Goal: Task Accomplishment & Management: Use online tool/utility

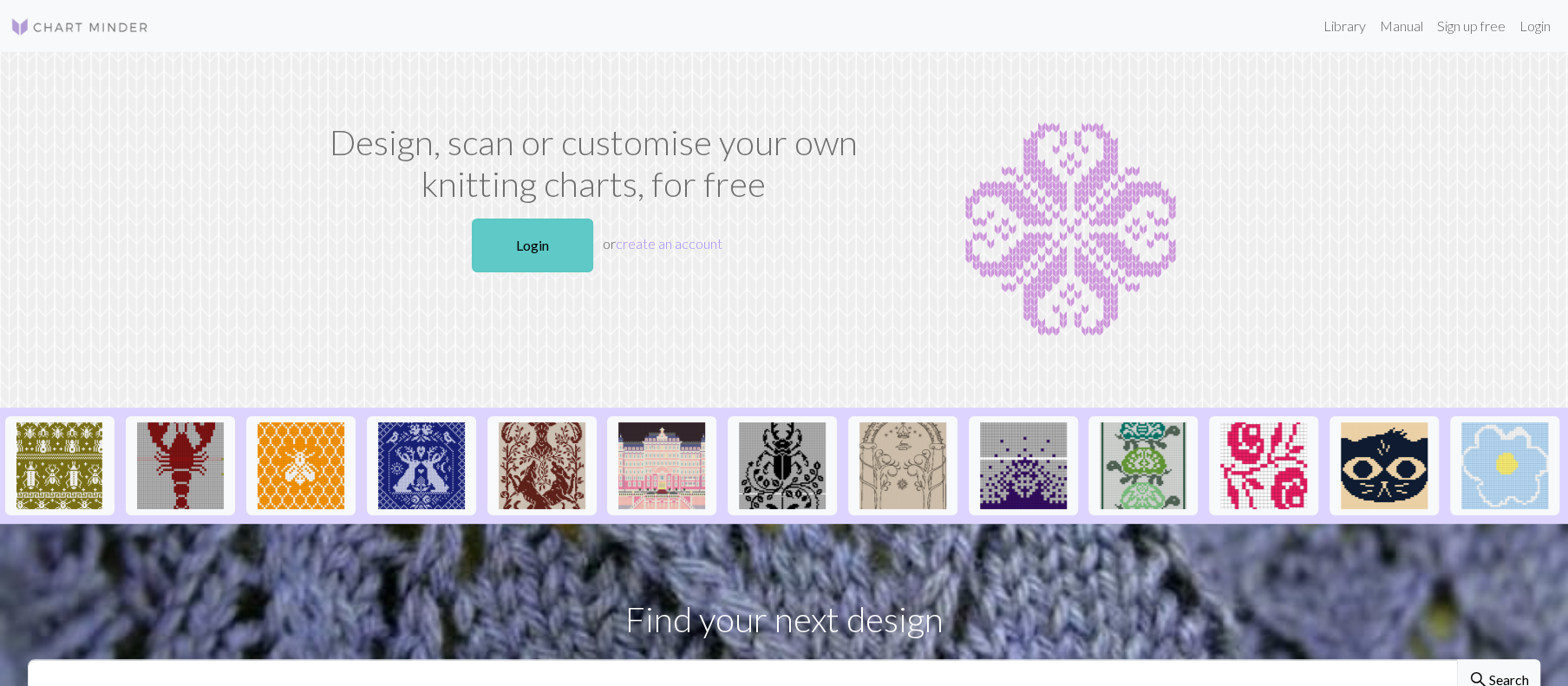
click at [506, 272] on link "Login" at bounding box center [533, 245] width 122 height 54
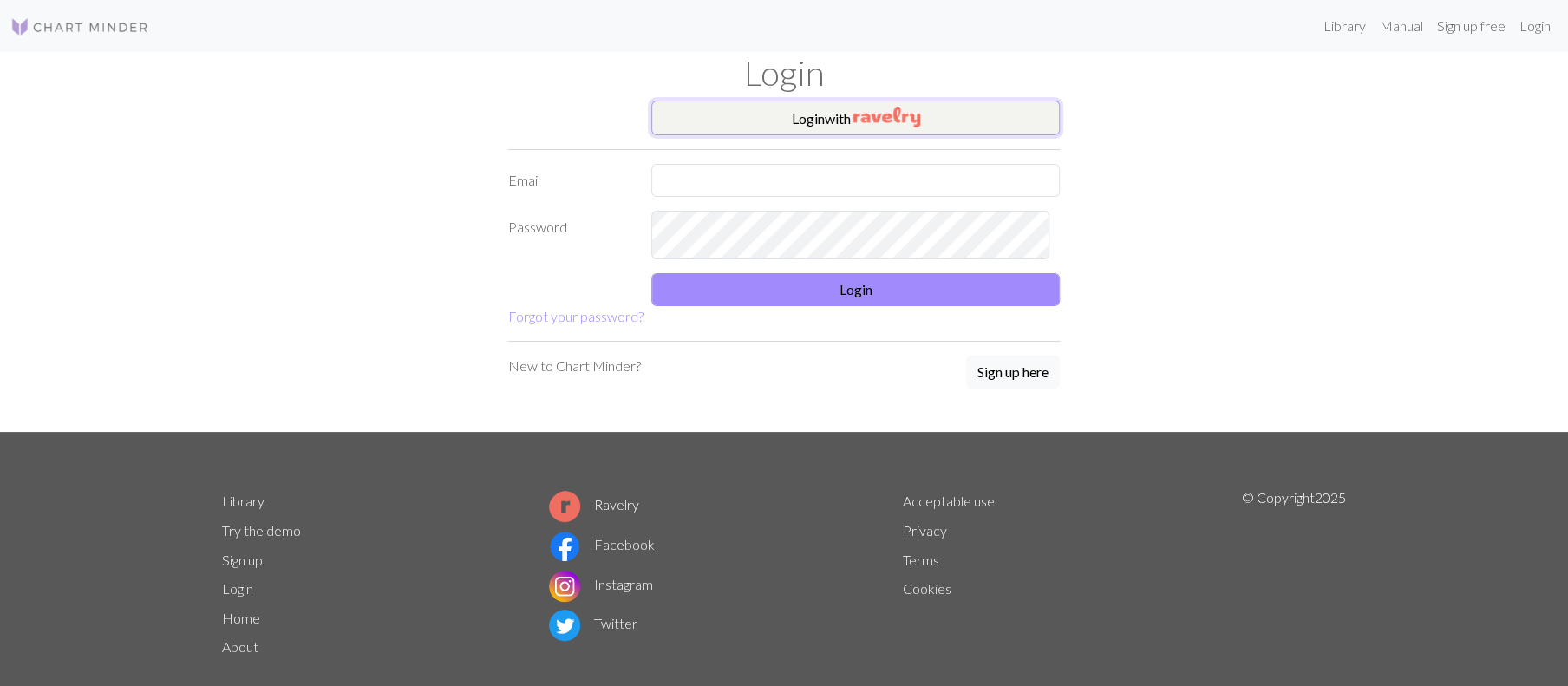
click at [920, 127] on img "button" at bounding box center [887, 117] width 67 height 21
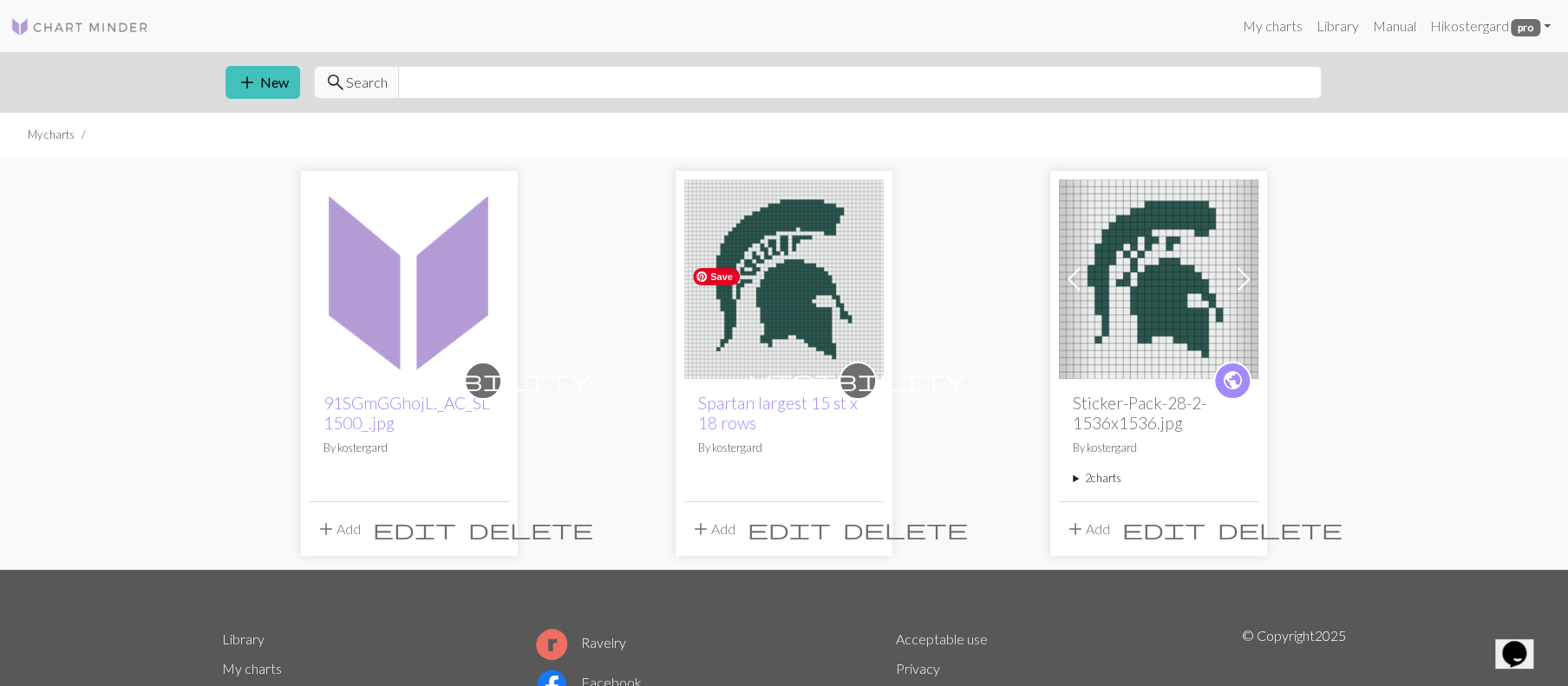
click at [758, 379] on img at bounding box center [784, 279] width 199 height 199
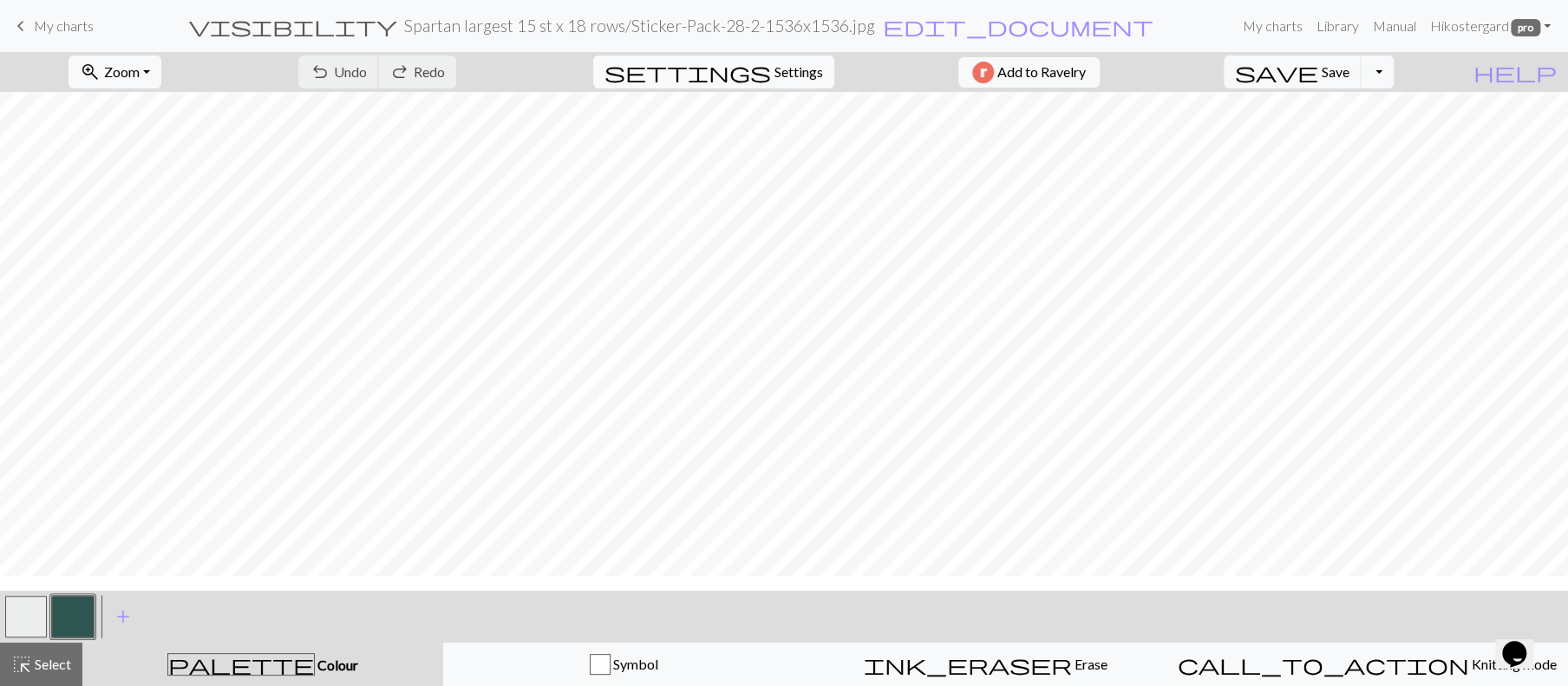
click at [777, 82] on span "Settings" at bounding box center [799, 72] width 49 height 21
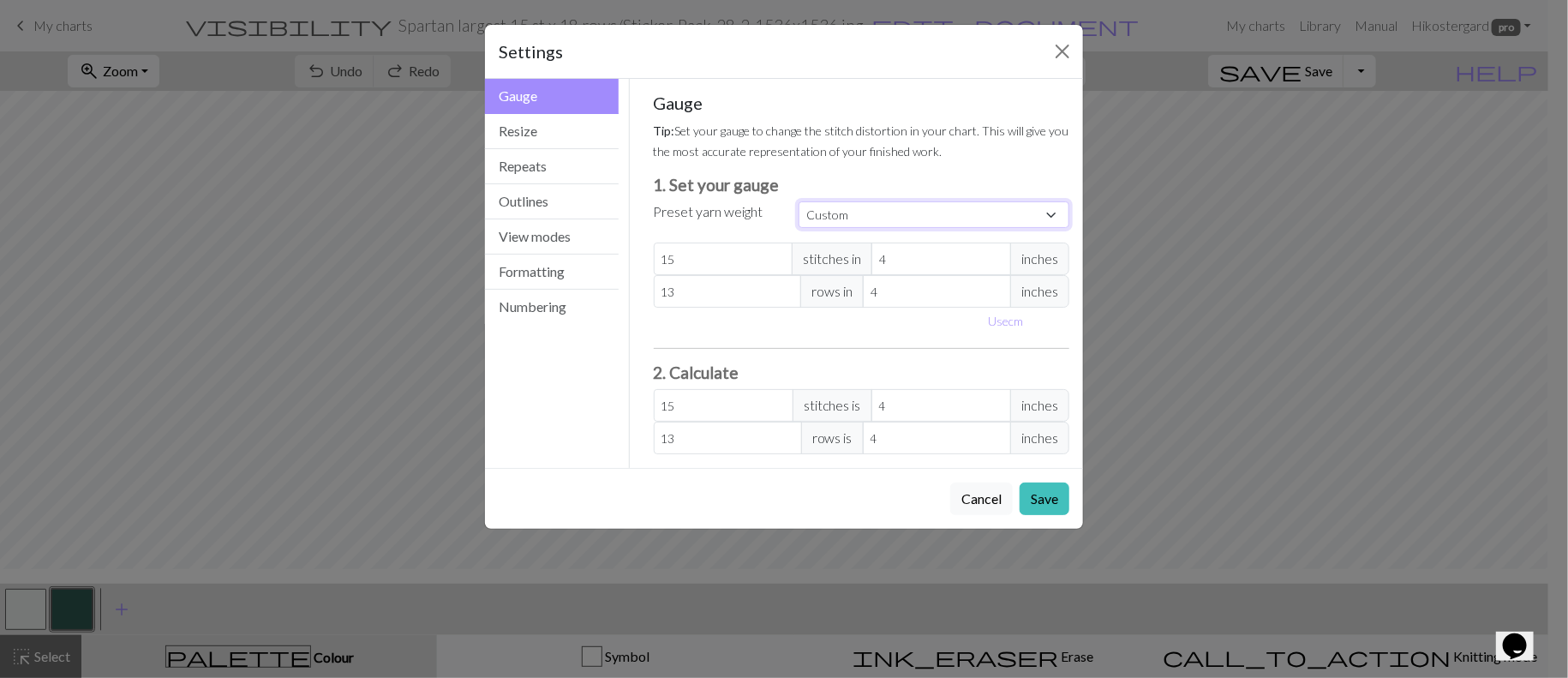
click at [1034, 228] on select "Custom Square Lace Light Fingering Fingering Sport Double knit Worsted Aran Bul…" at bounding box center [934, 215] width 271 height 27
select select "worsted"
click at [799, 228] on select "Custom Square Lace Light Fingering Fingering Sport Double knit Worsted Aran Bul…" at bounding box center [934, 215] width 271 height 27
type input "20"
type input "26"
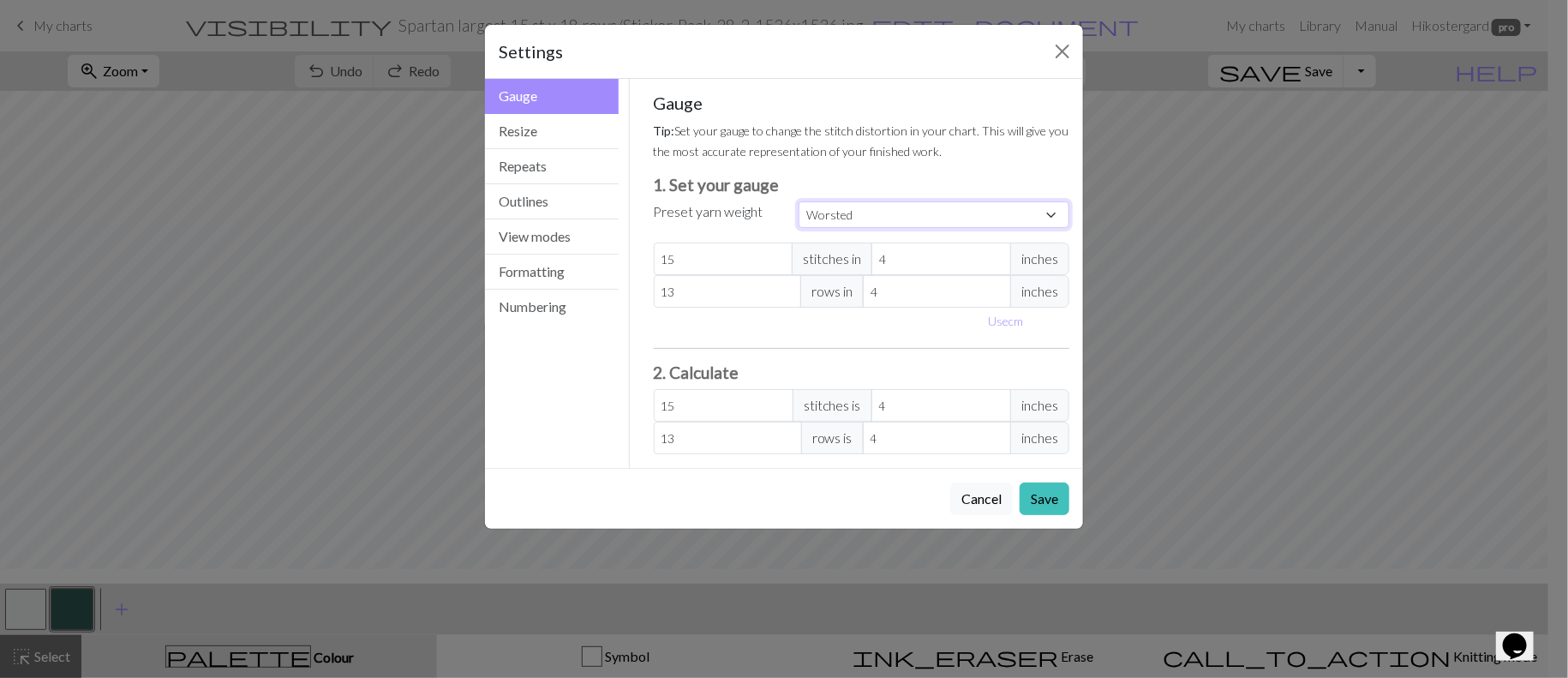
type input "20"
type input "26"
click at [541, 150] on button "Resize" at bounding box center [552, 131] width 133 height 35
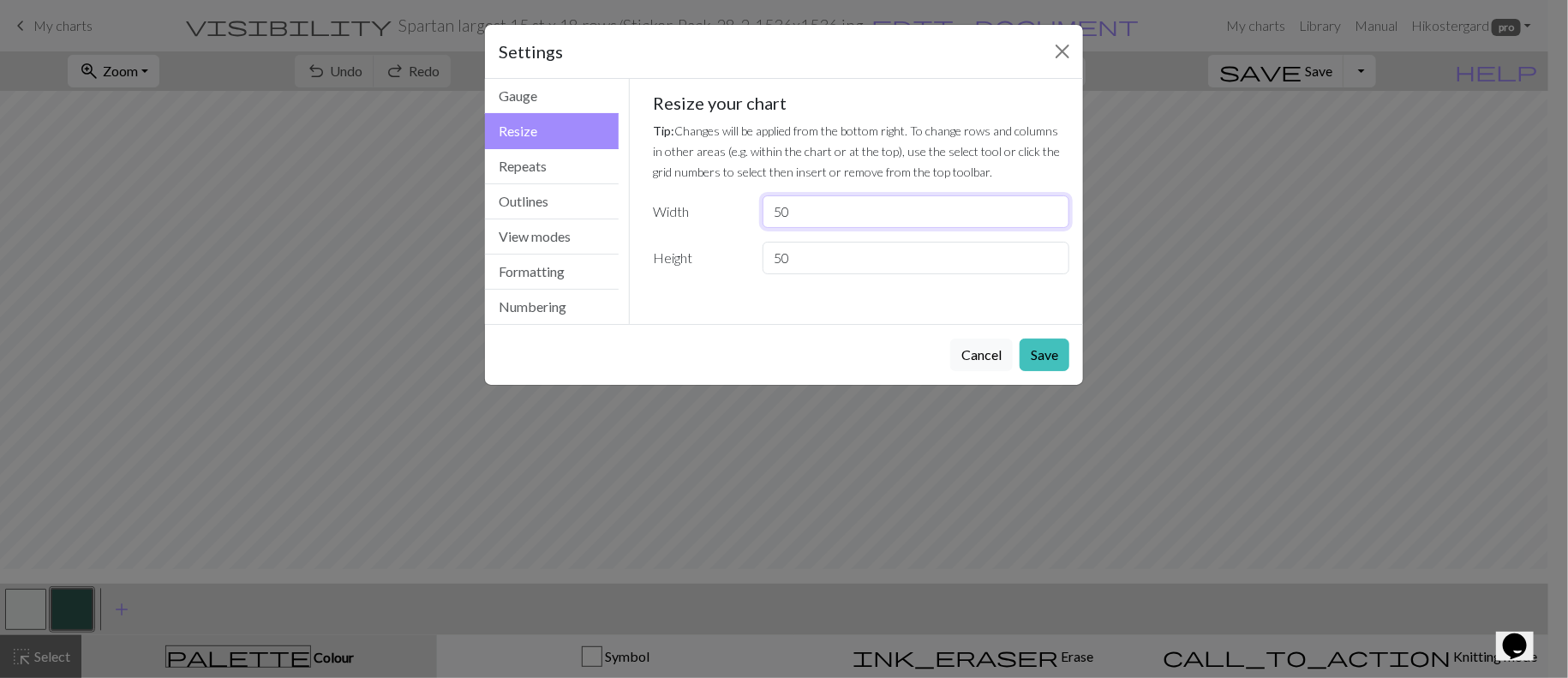
click at [864, 228] on input "50" at bounding box center [916, 211] width 307 height 32
type input "5"
type input "40"
click at [839, 275] on input "50" at bounding box center [916, 258] width 307 height 32
type input "5"
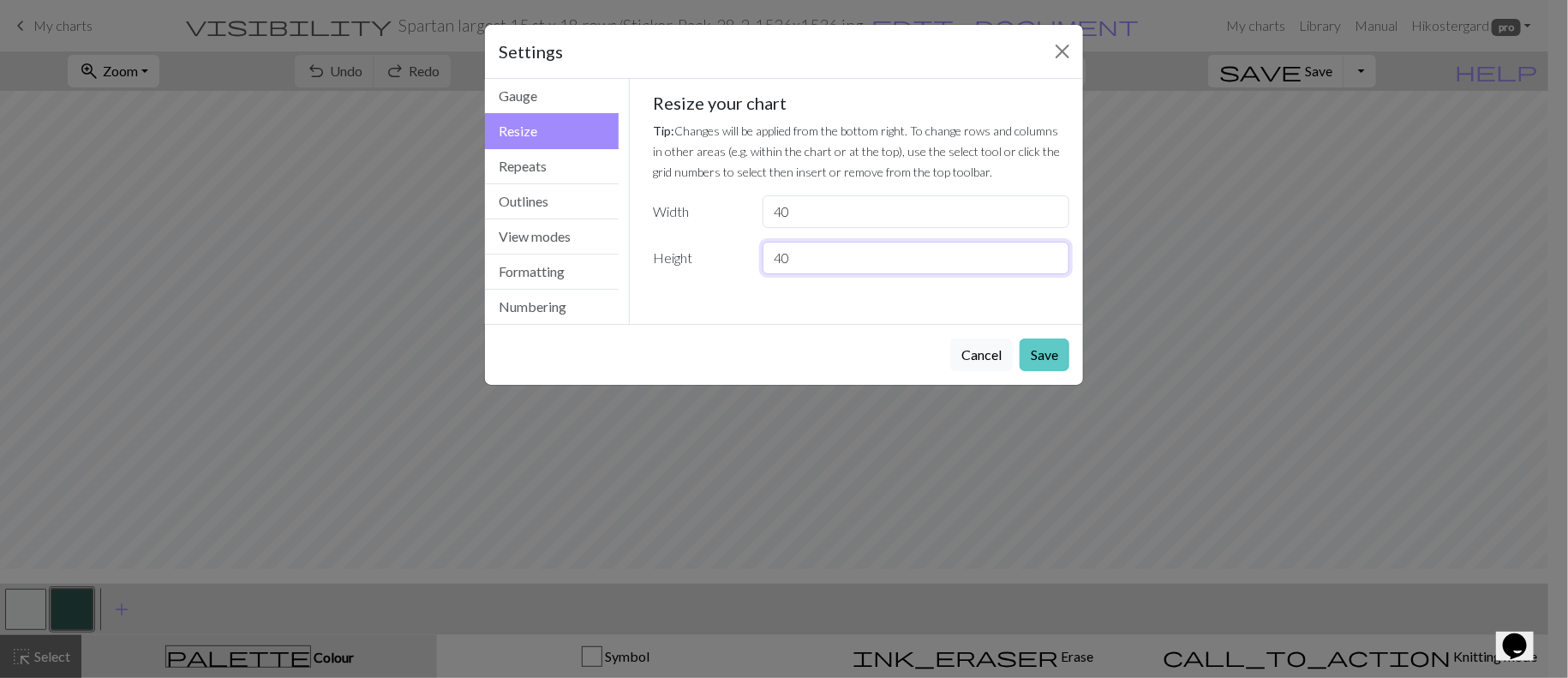
type input "40"
click at [1020, 371] on button "Save" at bounding box center [1045, 355] width 50 height 32
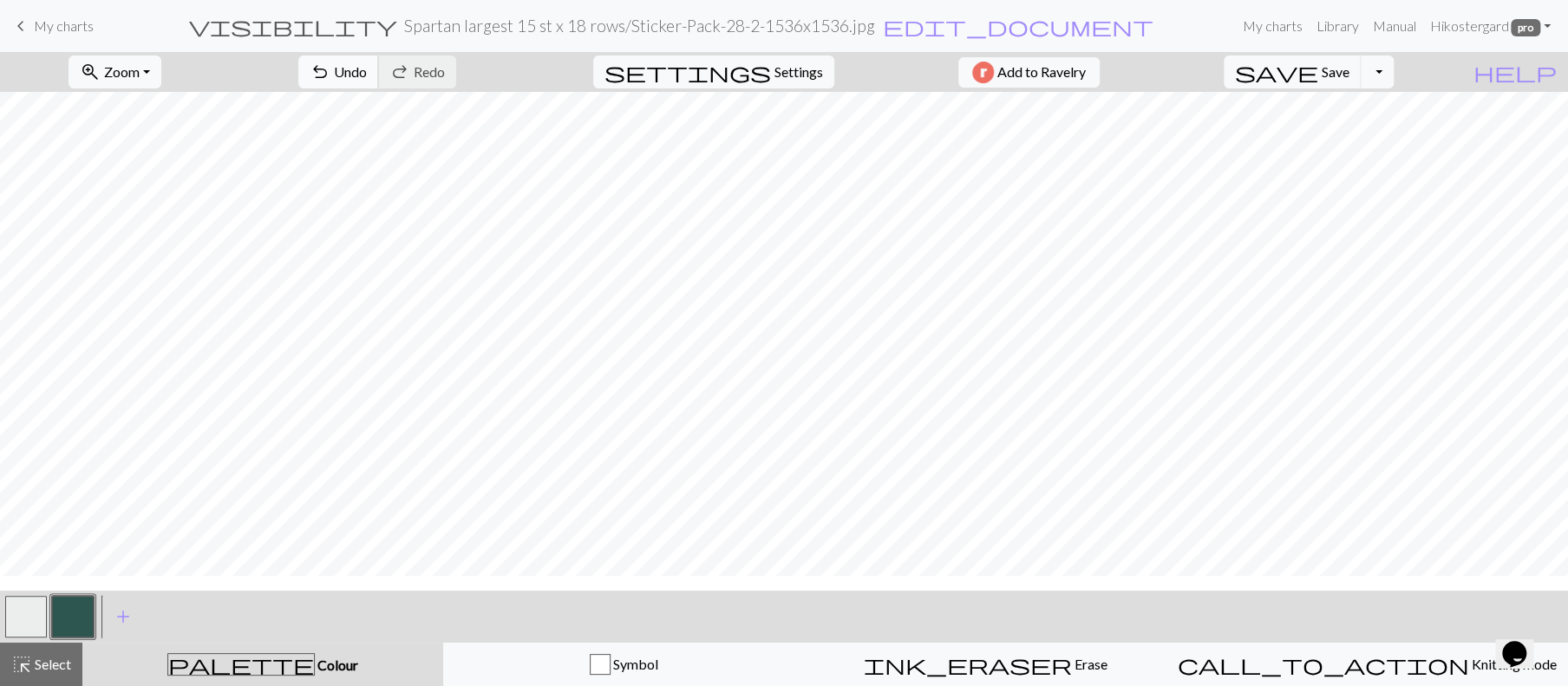
click at [330, 84] on span "undo" at bounding box center [320, 71] width 21 height 24
click at [445, 80] on span "Redo" at bounding box center [429, 71] width 32 height 16
click at [161, 88] on button "zoom_in Zoom Zoom" at bounding box center [115, 72] width 93 height 33
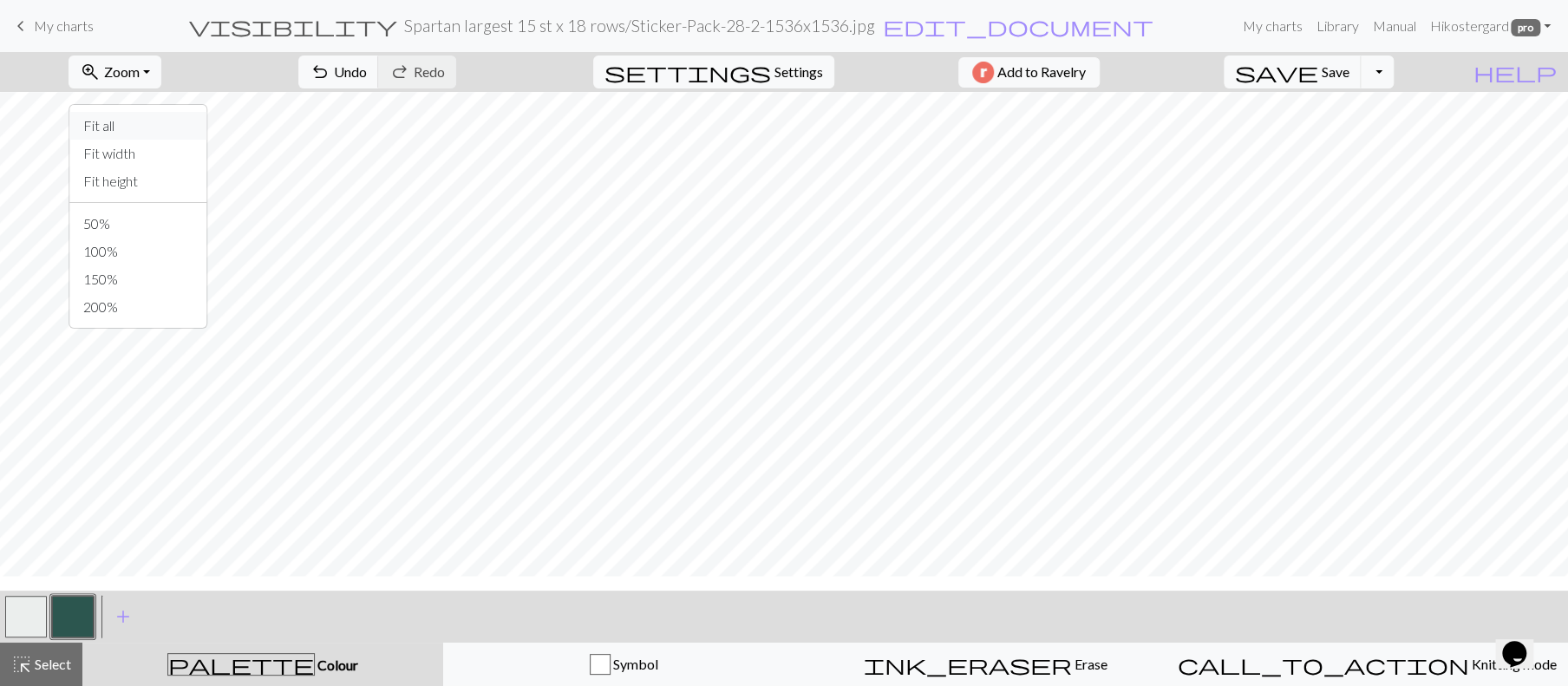
click at [125, 140] on button "Fit all" at bounding box center [137, 126] width 137 height 28
click at [783, 82] on span "Settings" at bounding box center [799, 72] width 49 height 21
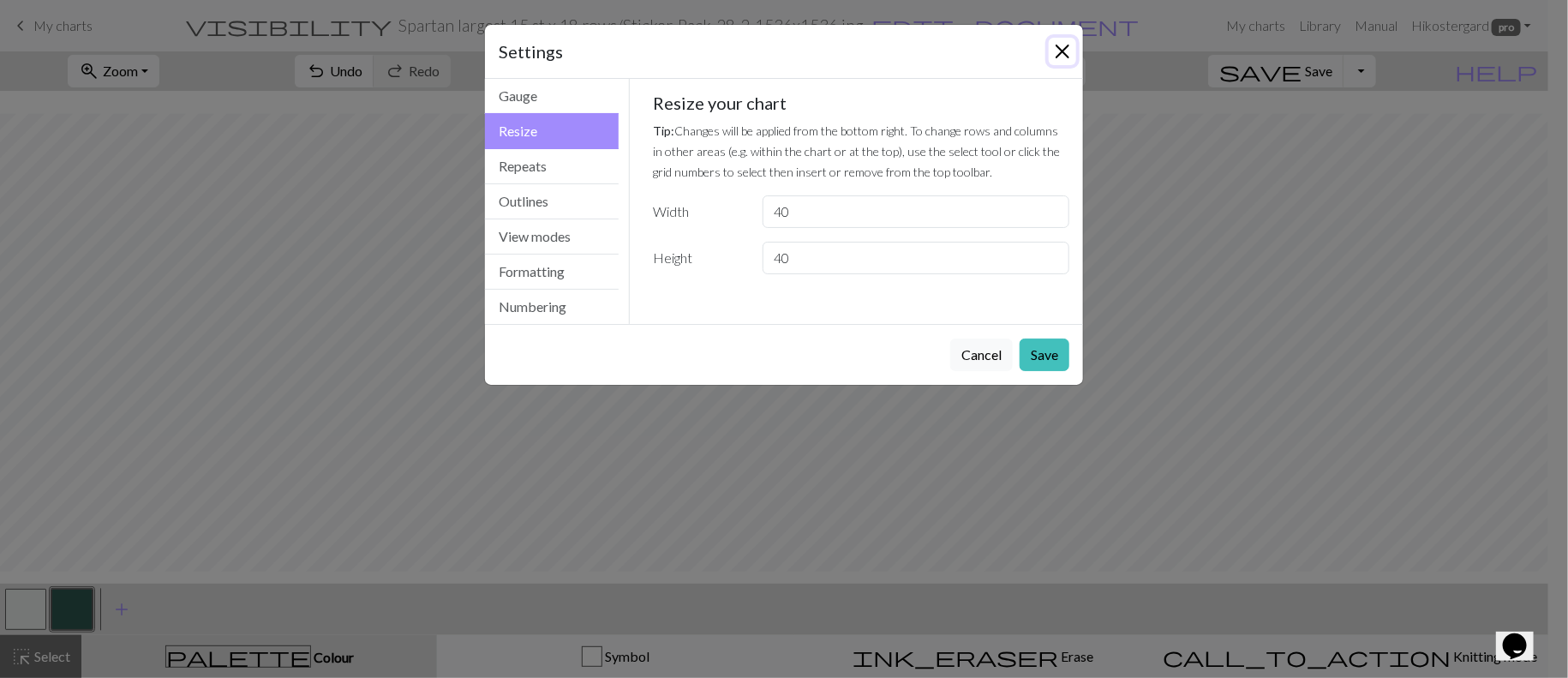
click at [1055, 65] on button "Close" at bounding box center [1062, 51] width 27 height 27
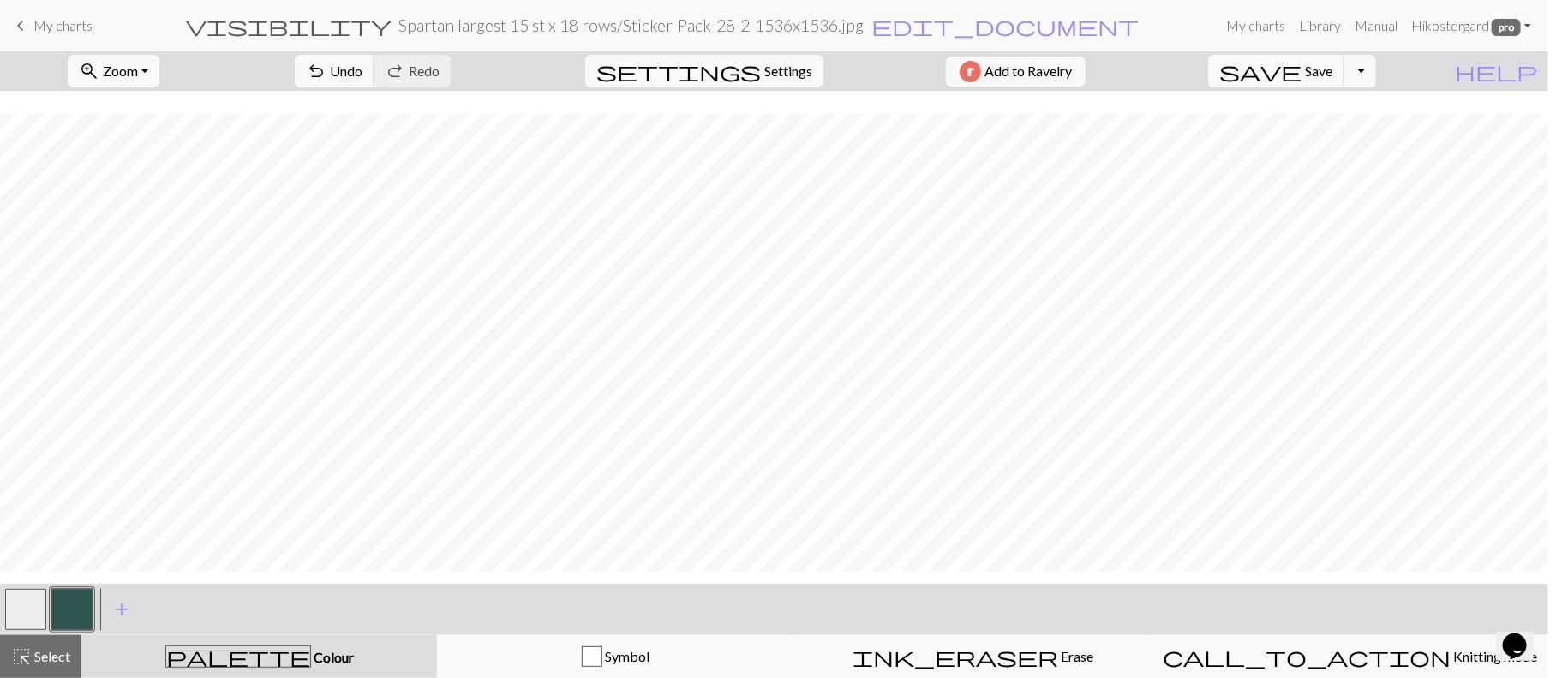
scroll to position [3, 0]
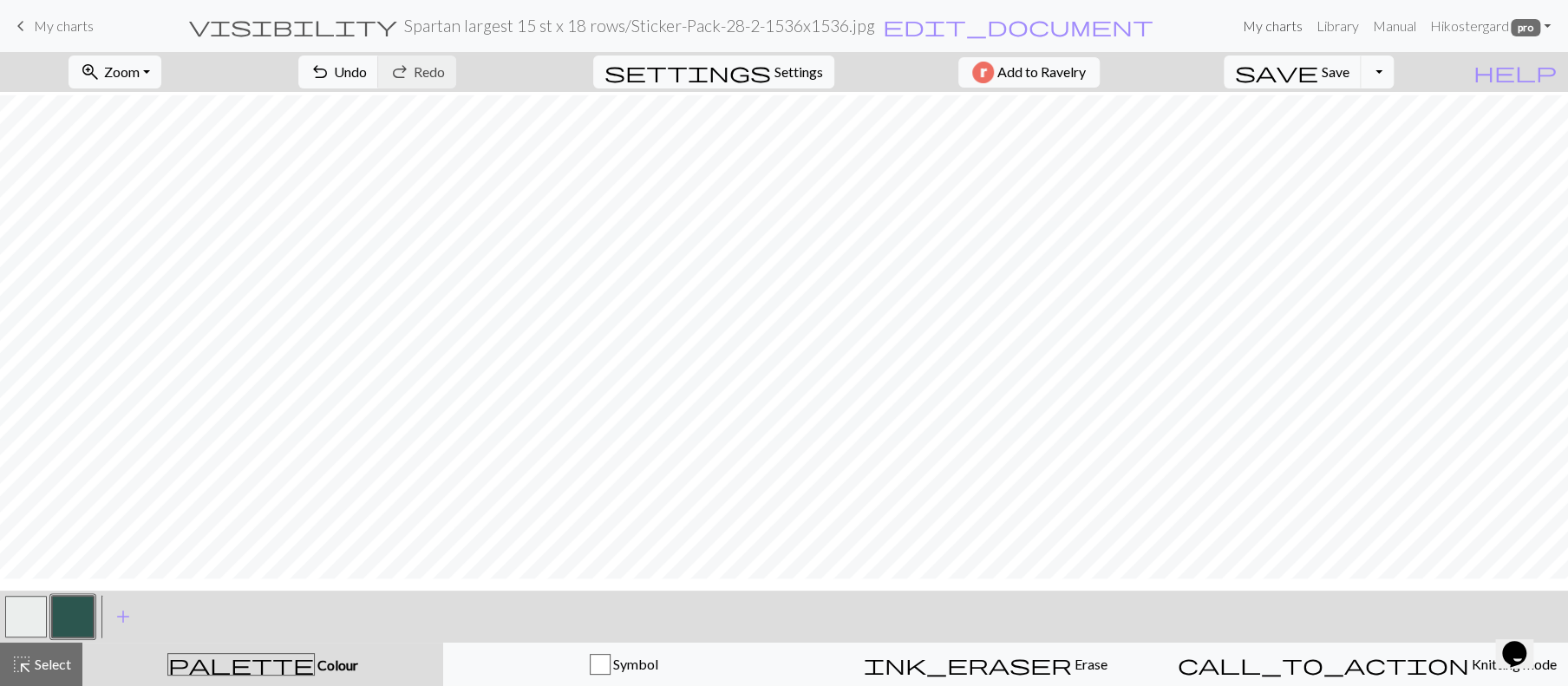
drag, startPoint x: 1139, startPoint y: 34, endPoint x: 925, endPoint y: 79, distance: 218.7
click at [1236, 34] on link "My charts" at bounding box center [1272, 26] width 74 height 34
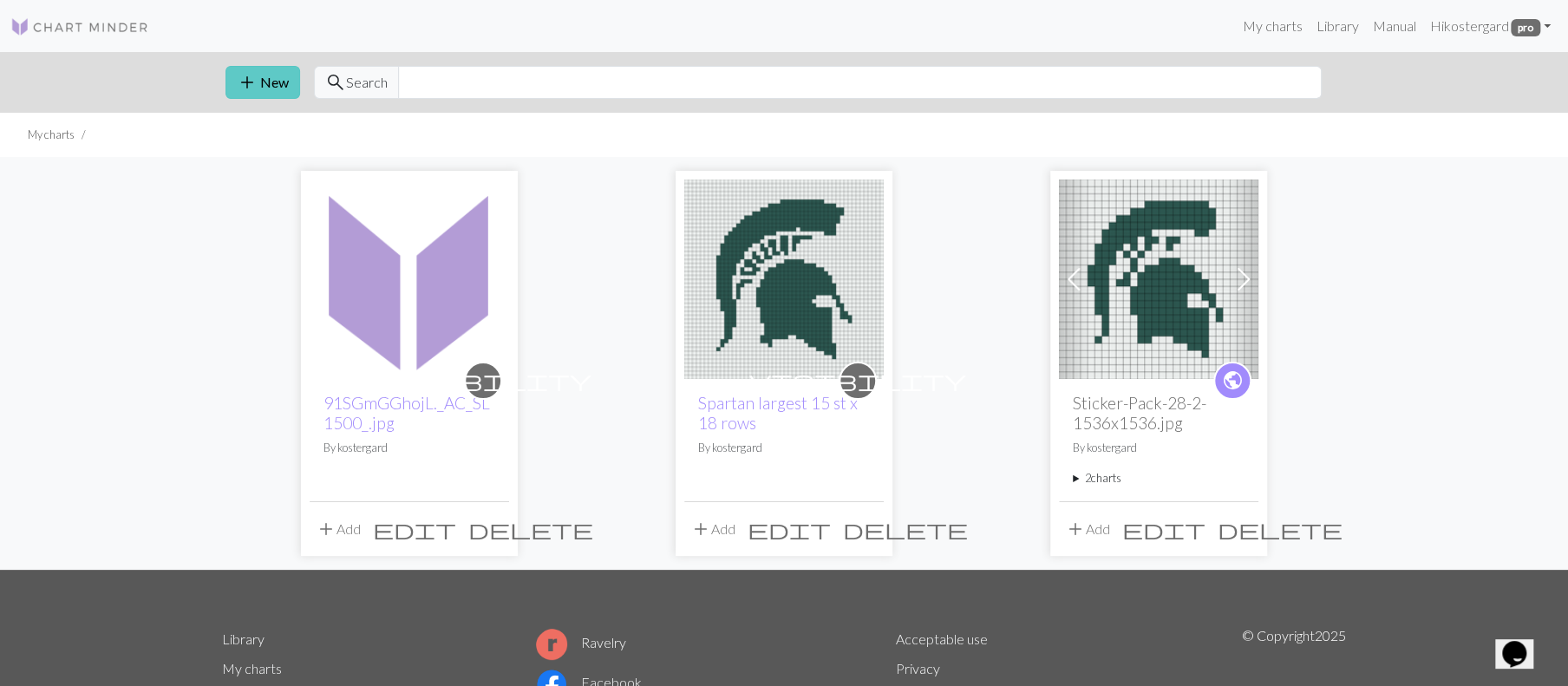
click at [279, 99] on button "add New" at bounding box center [262, 82] width 75 height 33
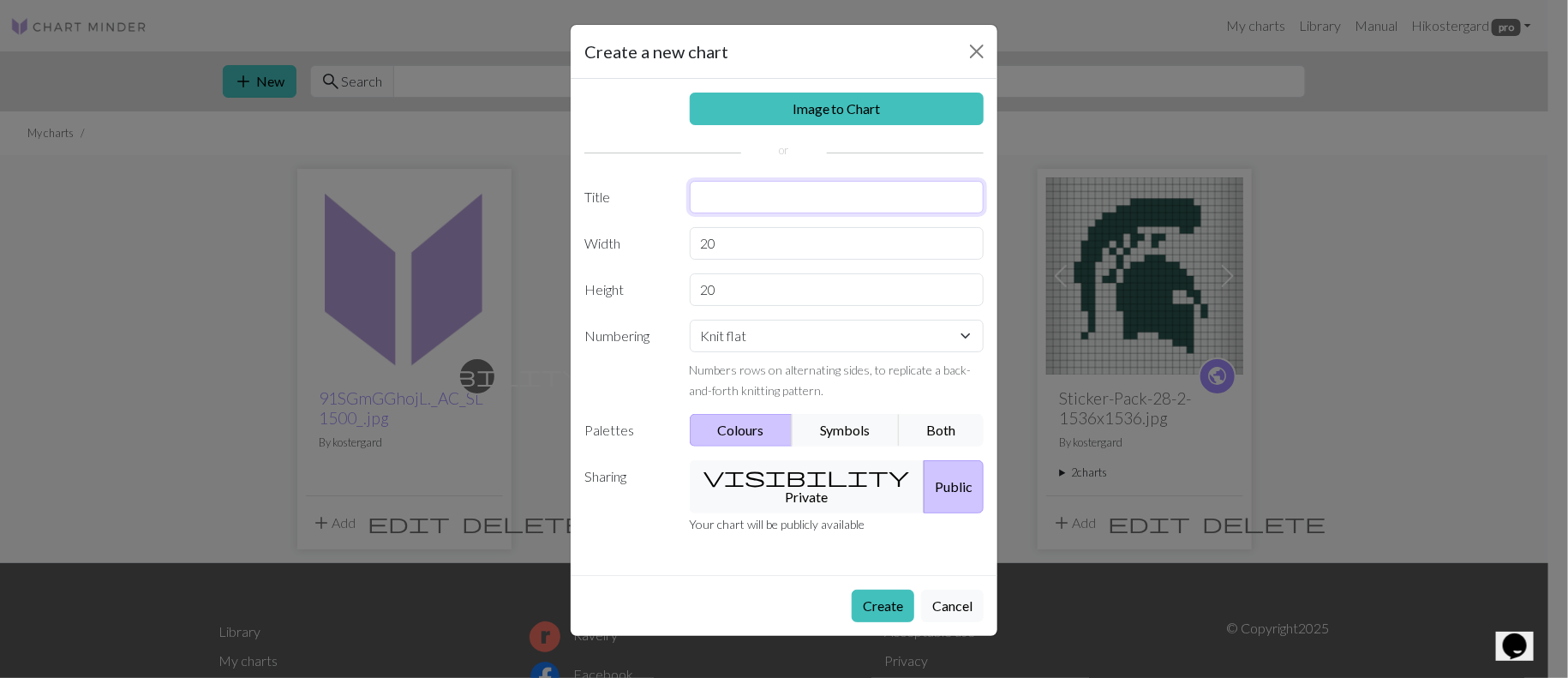
click at [736, 213] on input "text" at bounding box center [837, 197] width 295 height 32
type input "Spartan 40x40"
click at [736, 259] on input "20" at bounding box center [837, 243] width 295 height 32
type input "2"
type input "40"
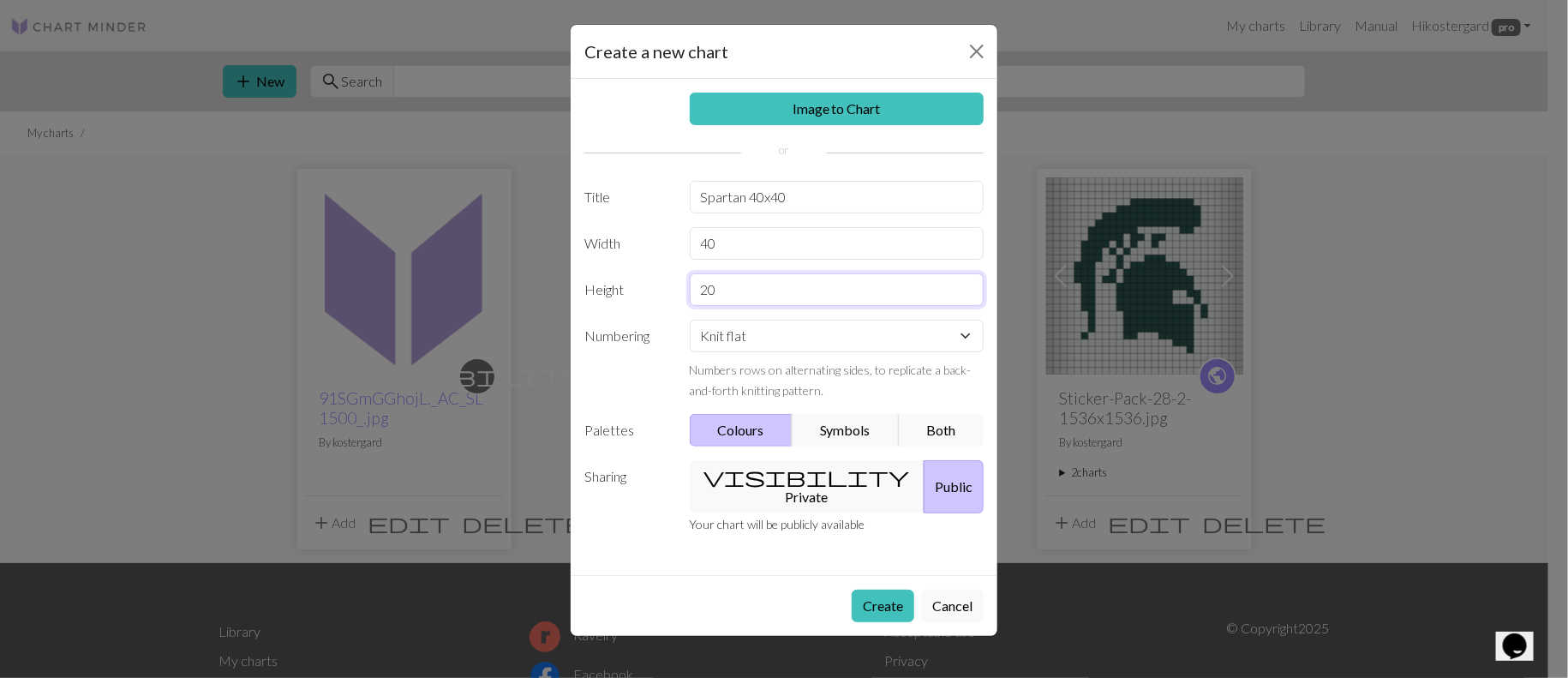
click at [730, 306] on input "20" at bounding box center [837, 290] width 295 height 32
type input "2"
type input "40"
click at [852, 593] on button "Create" at bounding box center [883, 606] width 62 height 32
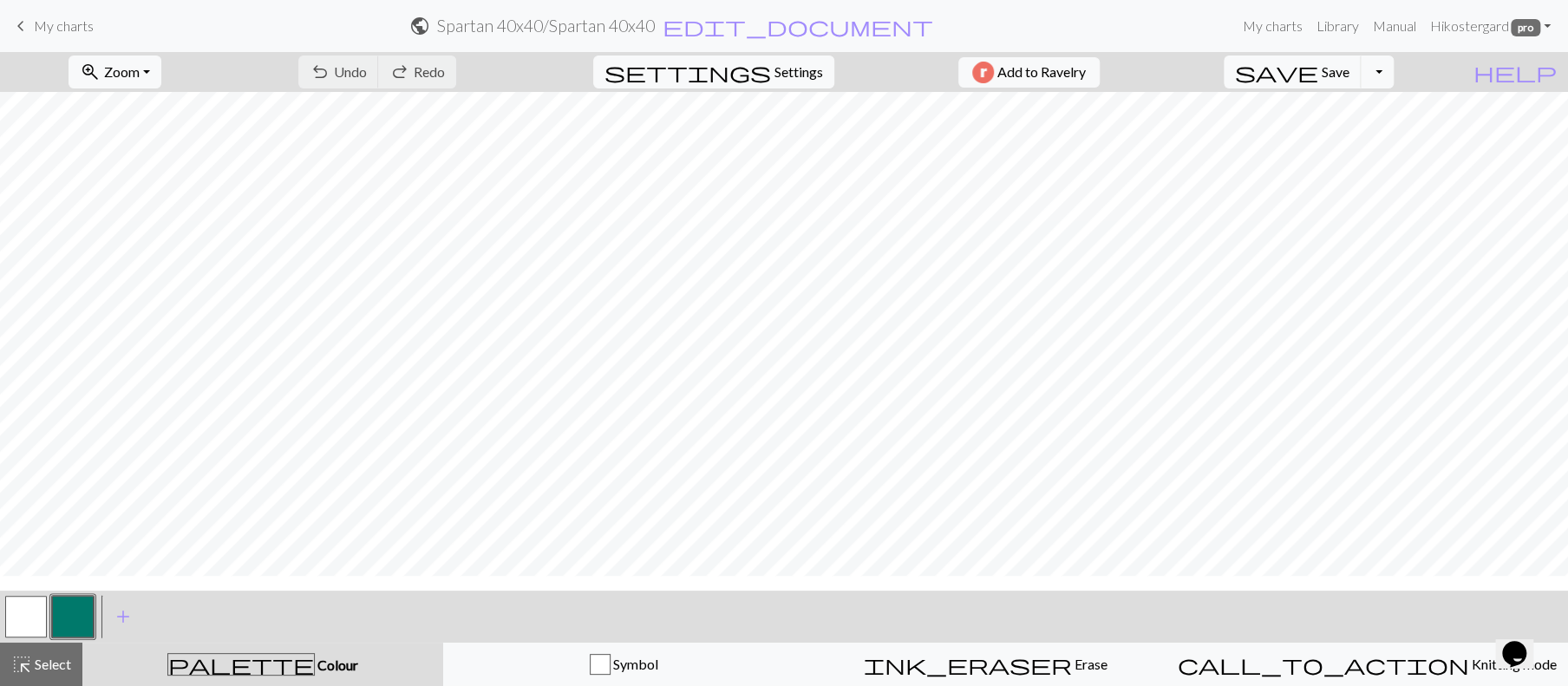
click at [31, 35] on span "keyboard_arrow_left" at bounding box center [21, 25] width 21 height 24
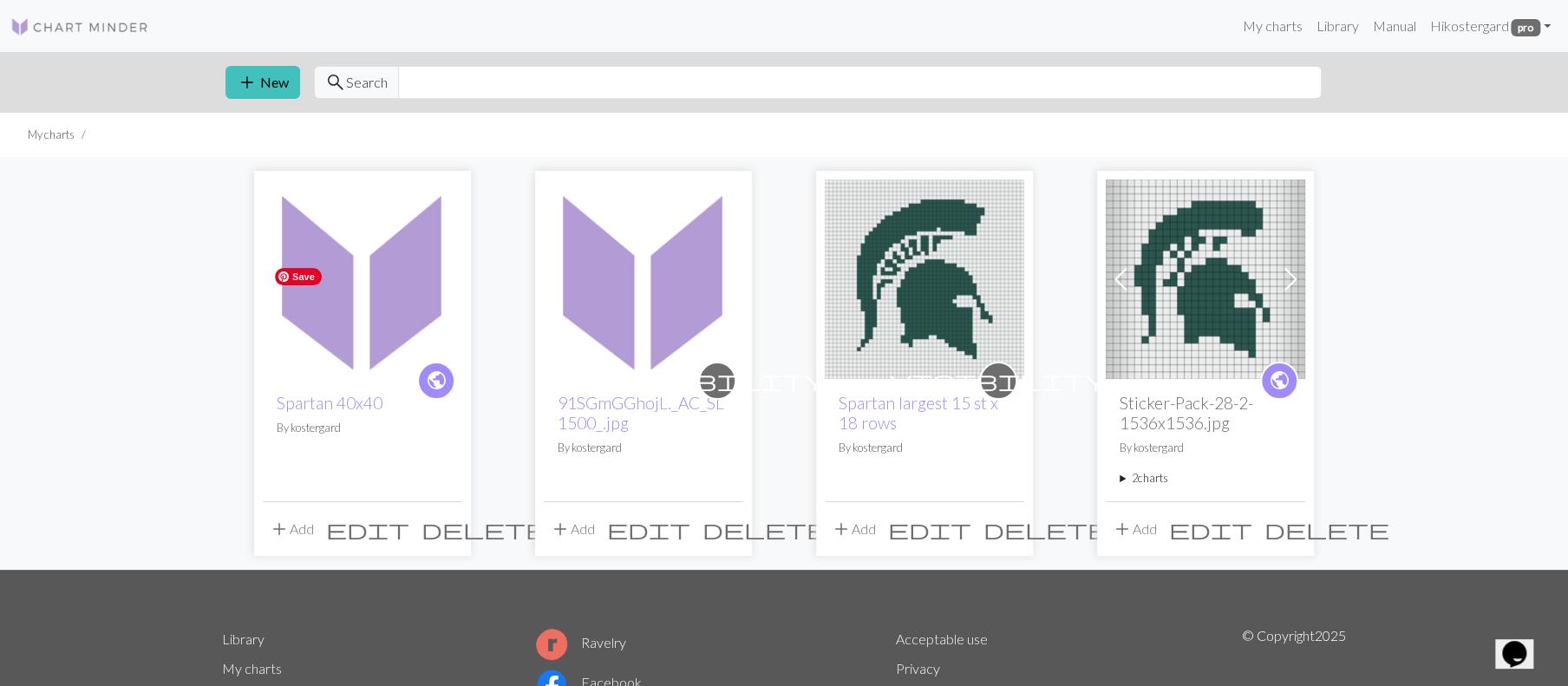
click at [343, 371] on img at bounding box center [362, 279] width 199 height 199
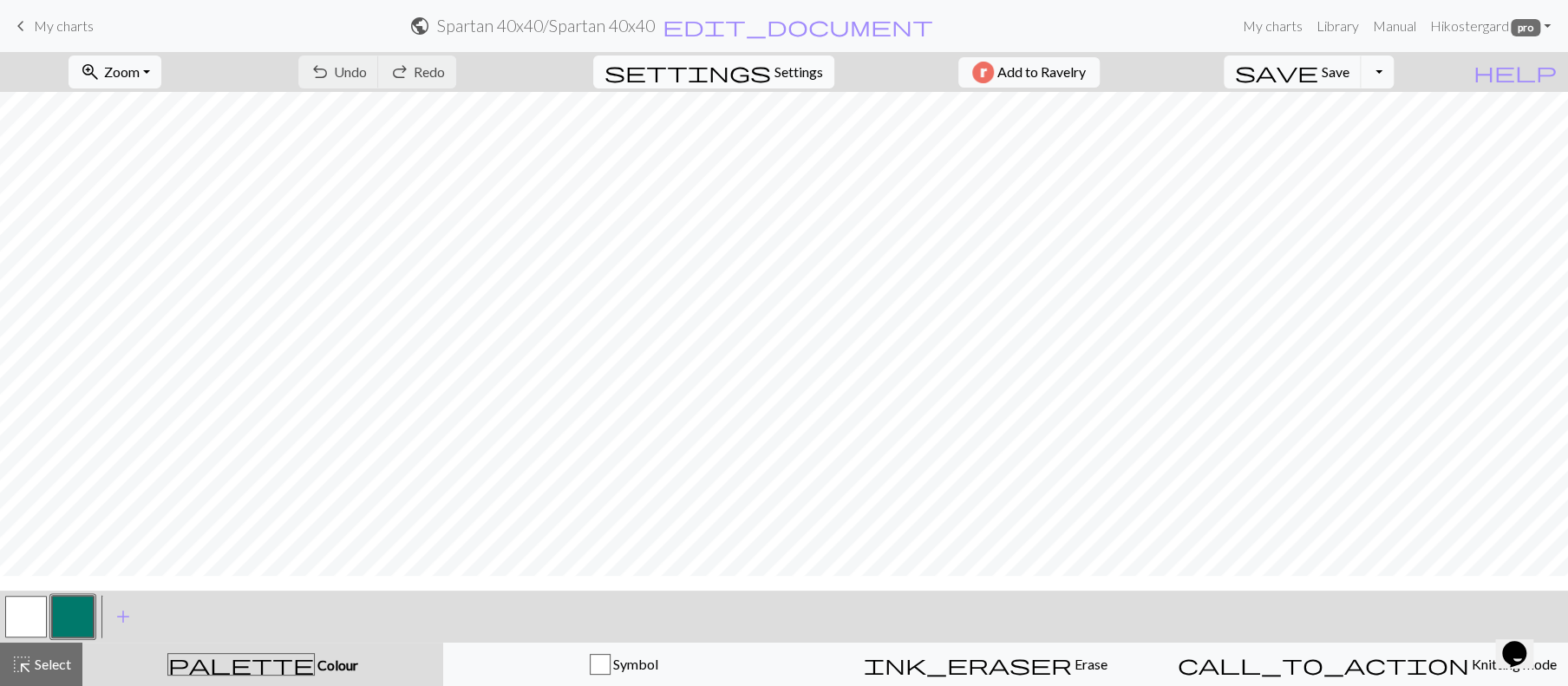
click at [810, 82] on span "Settings" at bounding box center [799, 72] width 49 height 21
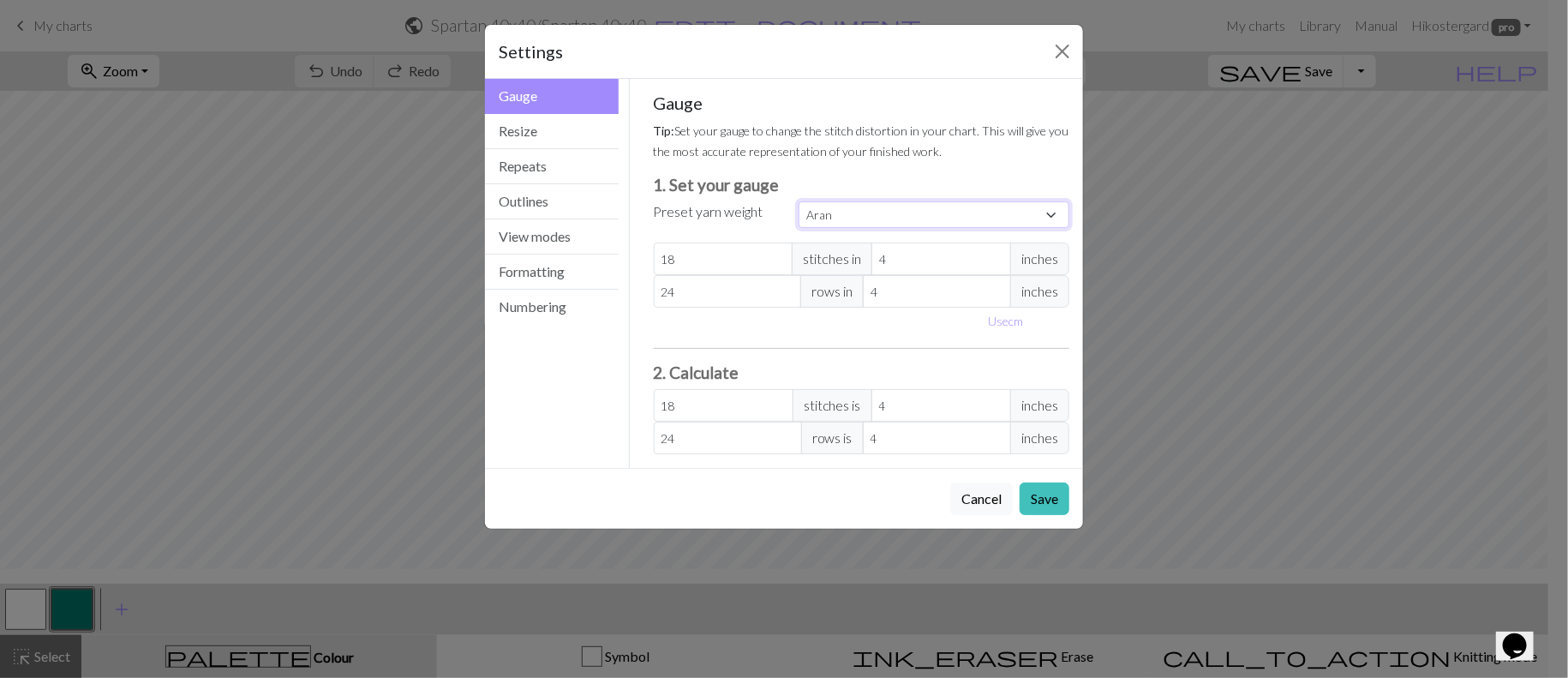
click at [1038, 228] on select "Custom Square Lace Light Fingering Fingering Sport Double knit Worsted Aran Bul…" at bounding box center [934, 215] width 271 height 27
select select "worsted"
click at [799, 228] on select "Custom Square Lace Light Fingering Fingering Sport Double knit Worsted Aran Bul…" at bounding box center [934, 215] width 271 height 27
type input "20"
type input "26"
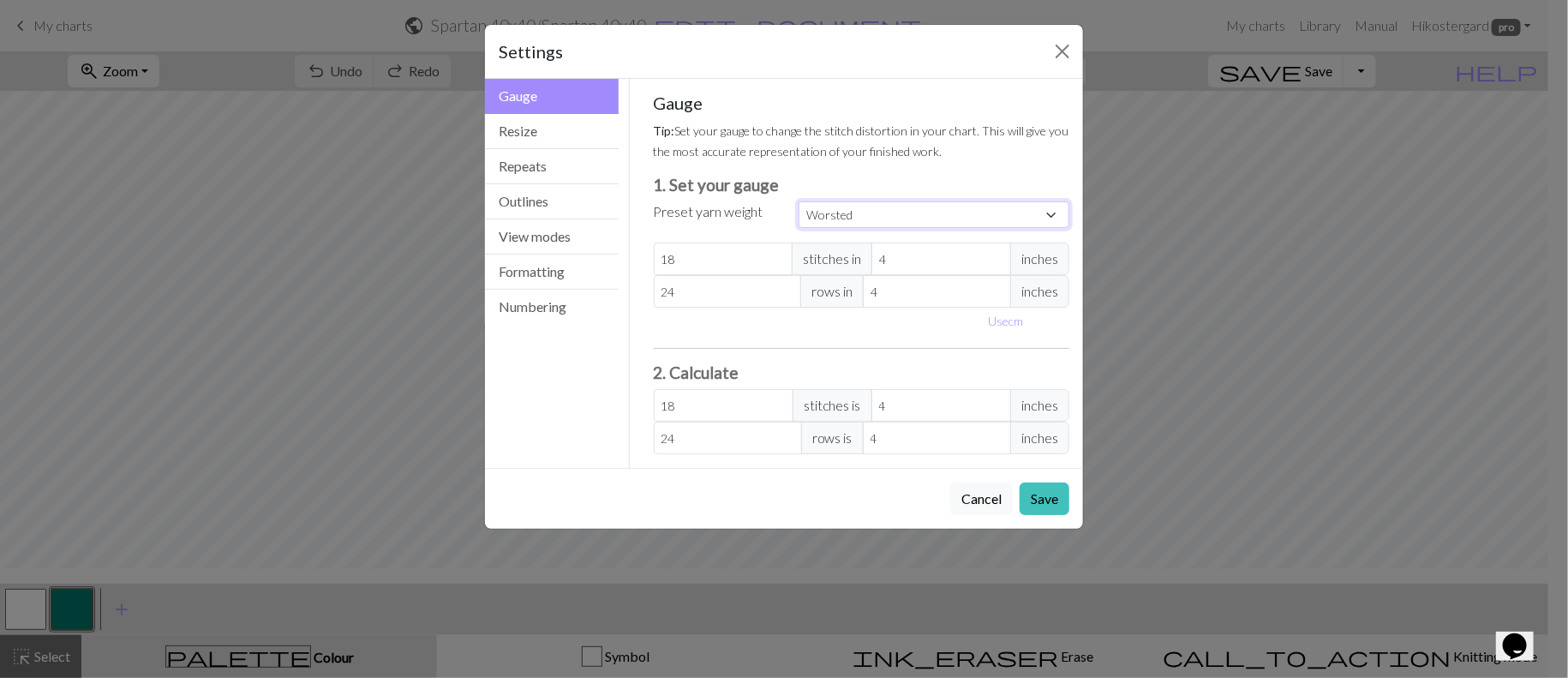
type input "20"
type input "26"
click at [708, 276] on input "20" at bounding box center [724, 259] width 140 height 32
select select "custom"
type input "2"
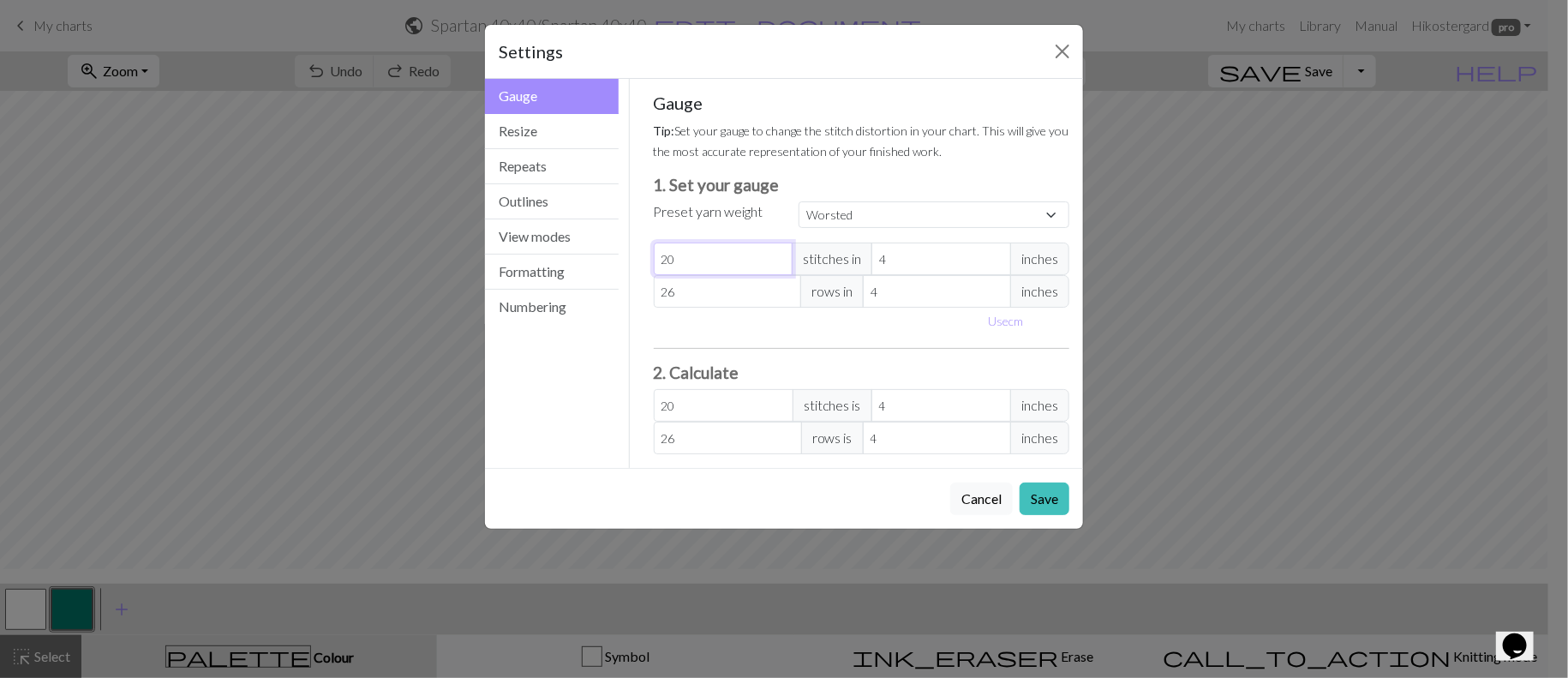
type input "2"
type input "0"
type input "4"
type input "40"
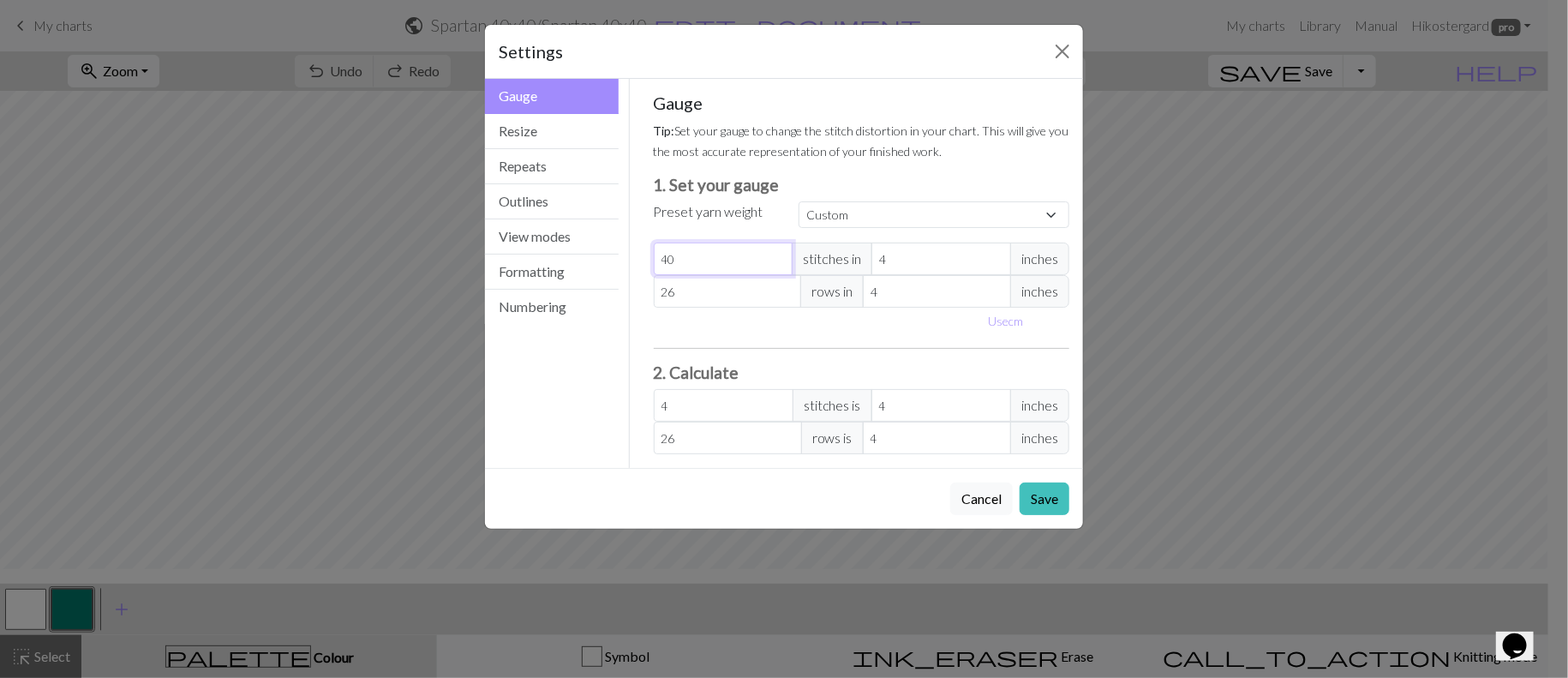
type input "40"
click at [693, 308] on input "26" at bounding box center [728, 292] width 149 height 32
type input "2"
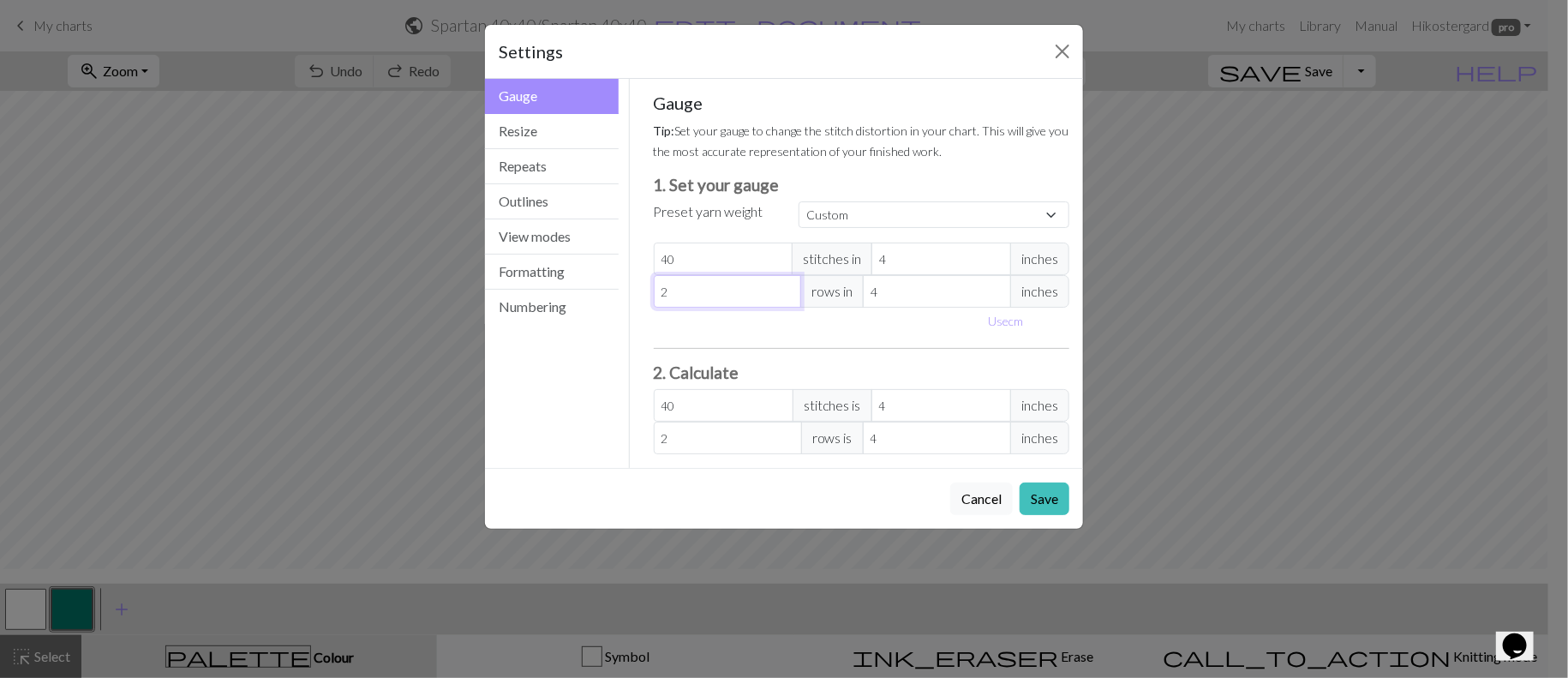
type input "0"
type input "4"
type input "40"
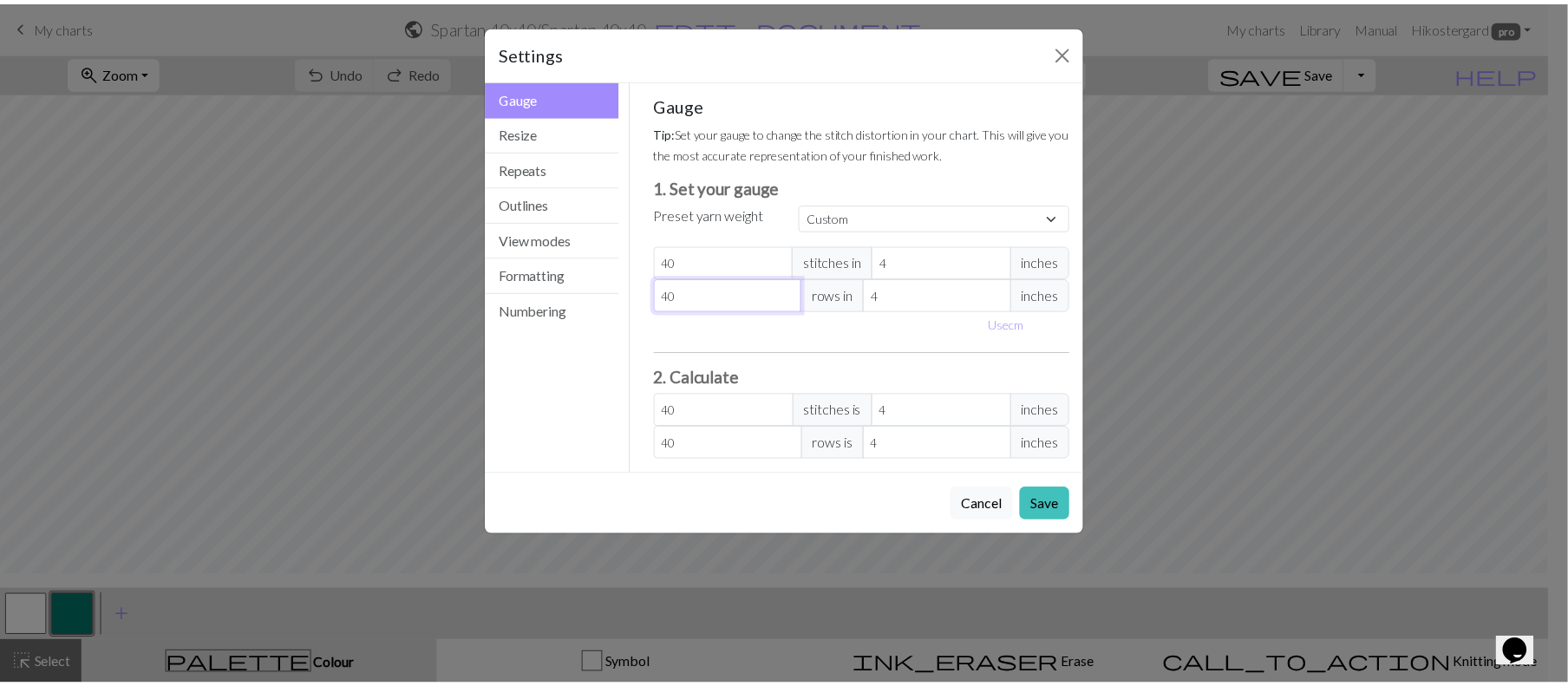
scroll to position [235, 0]
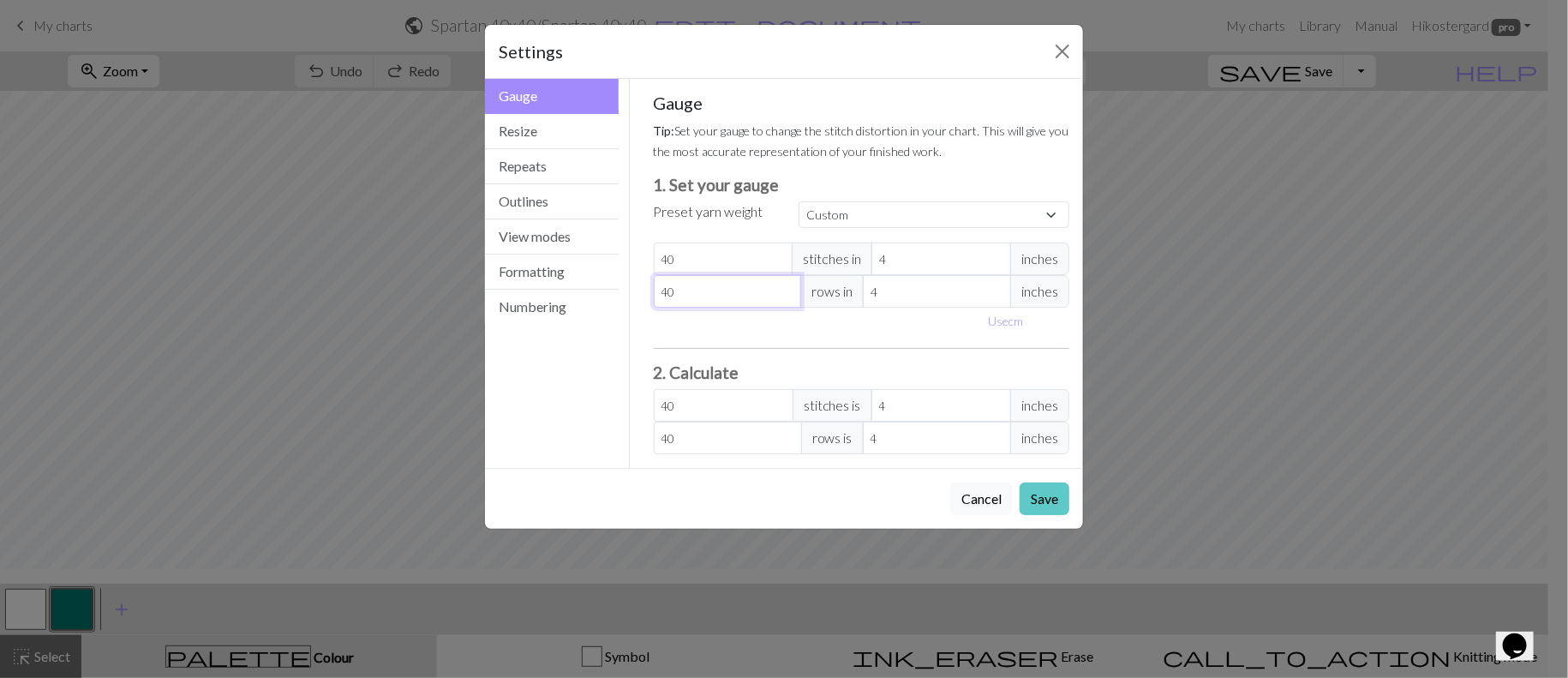
type input "40"
click at [1020, 515] on button "Save" at bounding box center [1045, 499] width 50 height 32
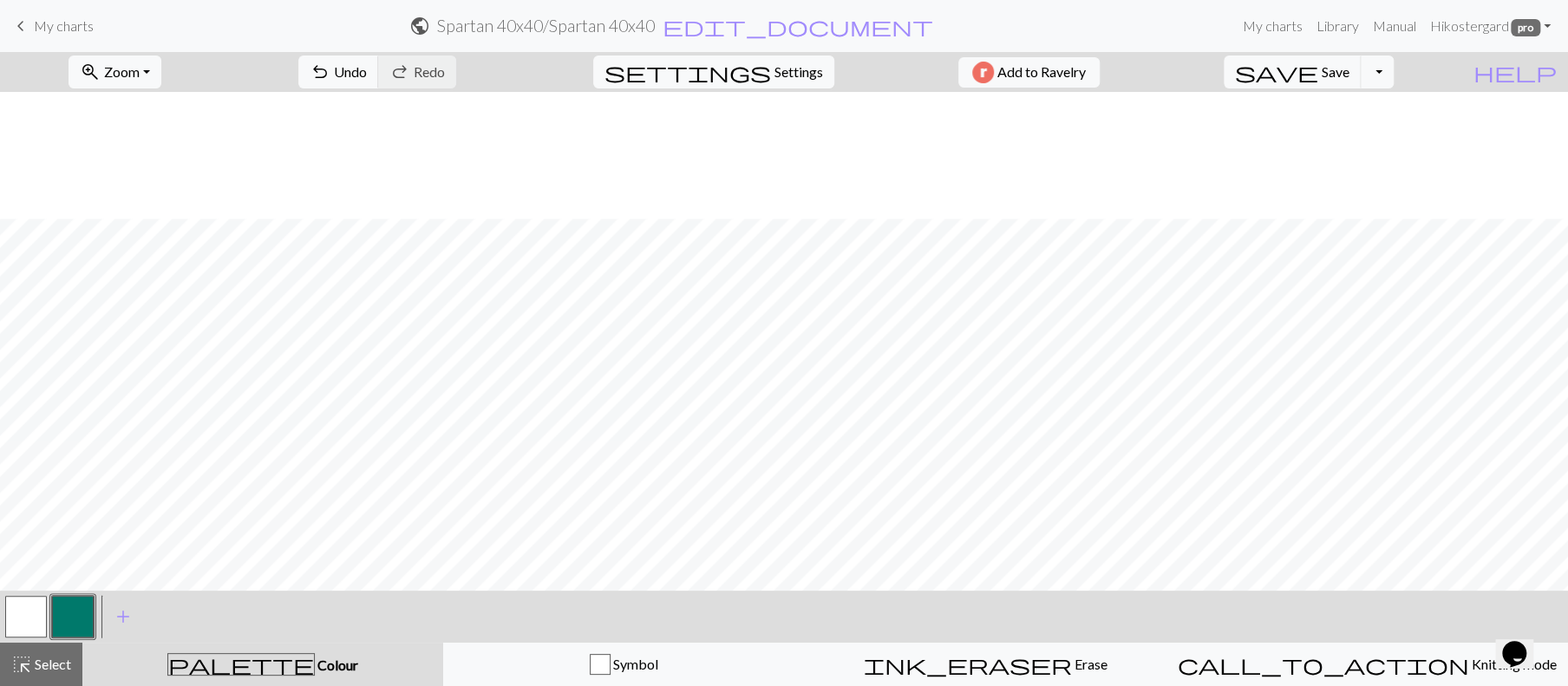
scroll to position [308, 0]
click at [89, 34] on span "My charts" at bounding box center [63, 25] width 59 height 16
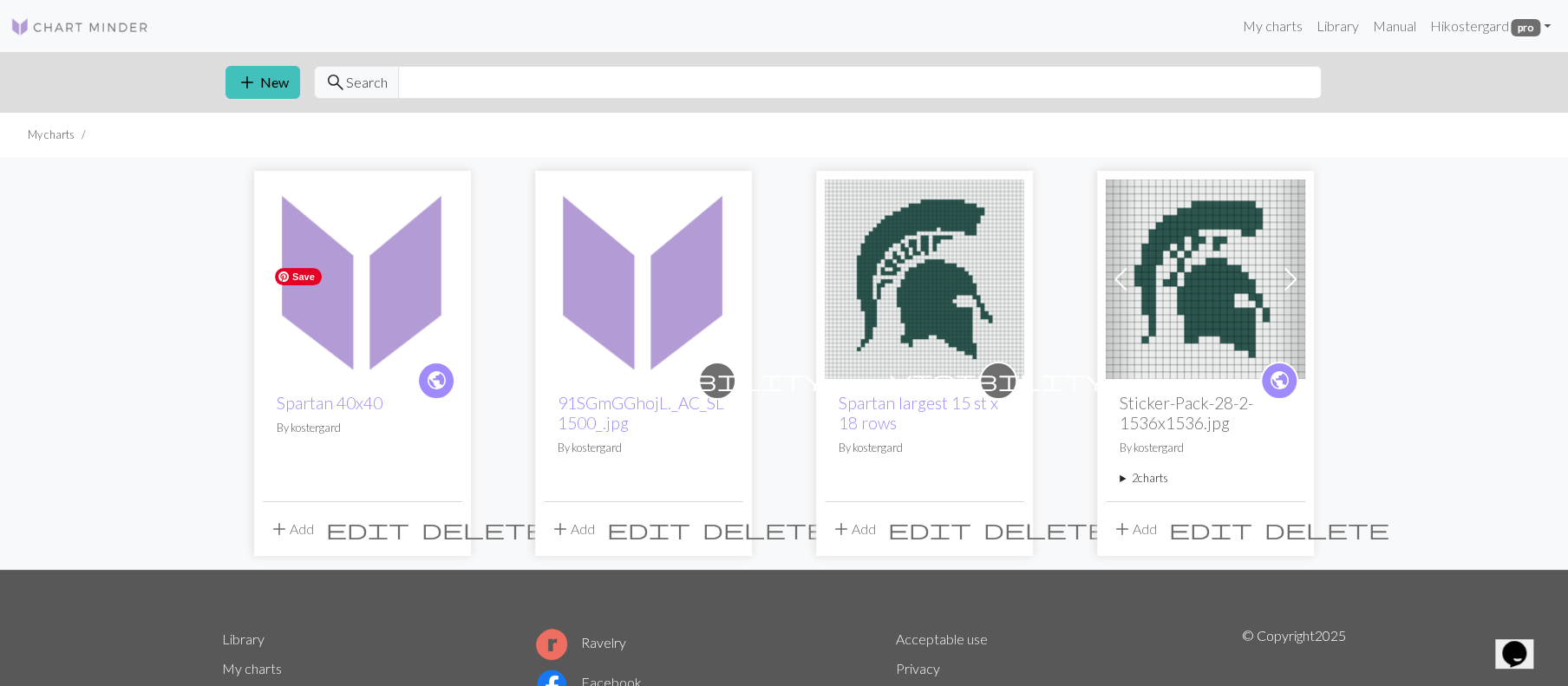
click at [387, 327] on img at bounding box center [362, 279] width 199 height 199
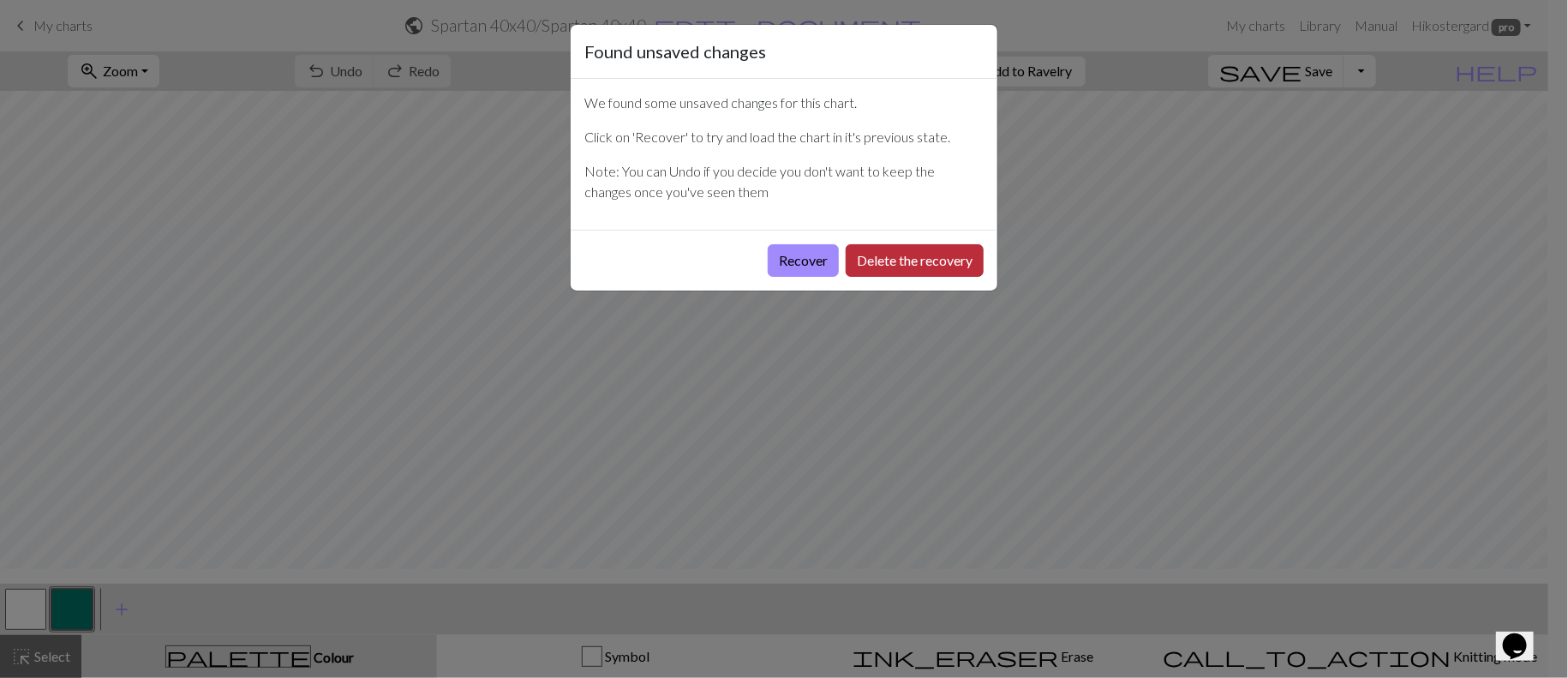
click at [858, 277] on button "Delete the recovery" at bounding box center [915, 260] width 138 height 32
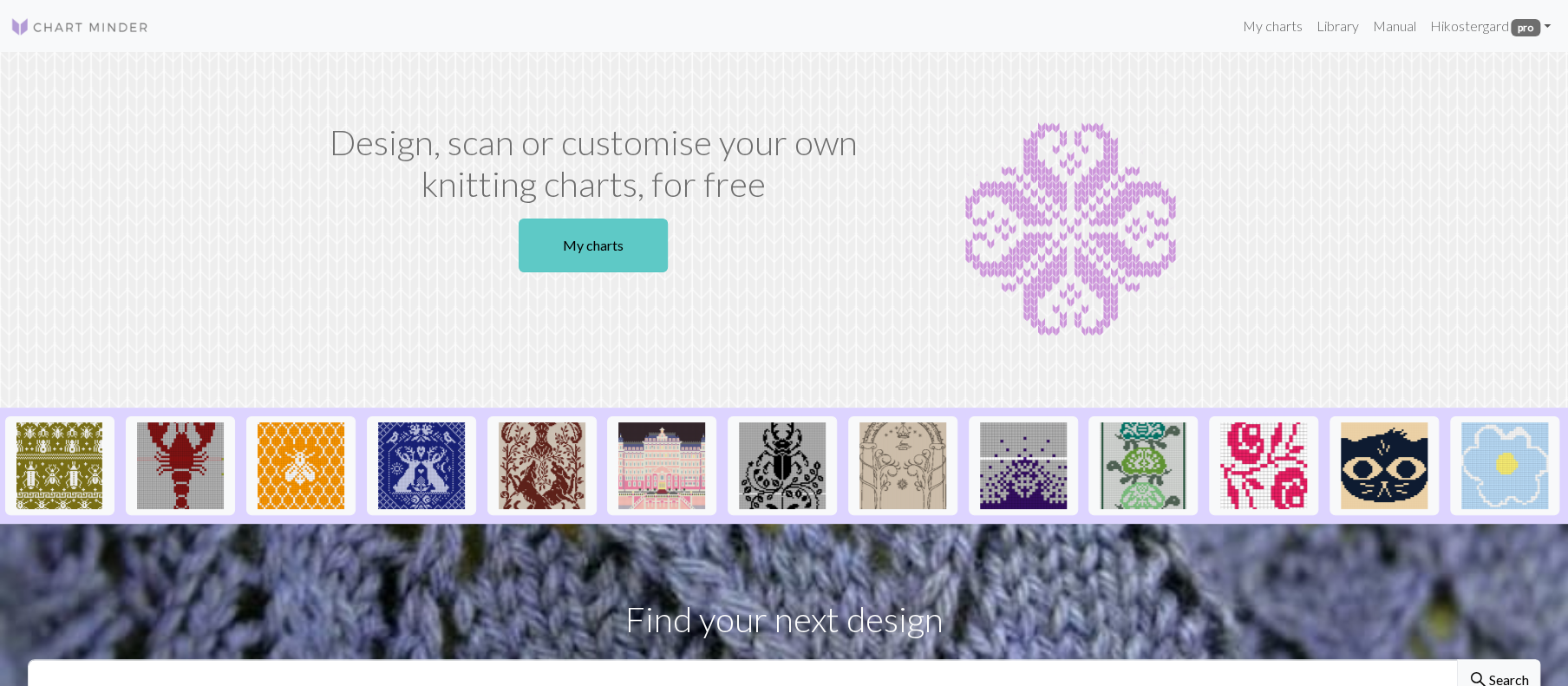
click at [602, 272] on link "My charts" at bounding box center [594, 245] width 149 height 54
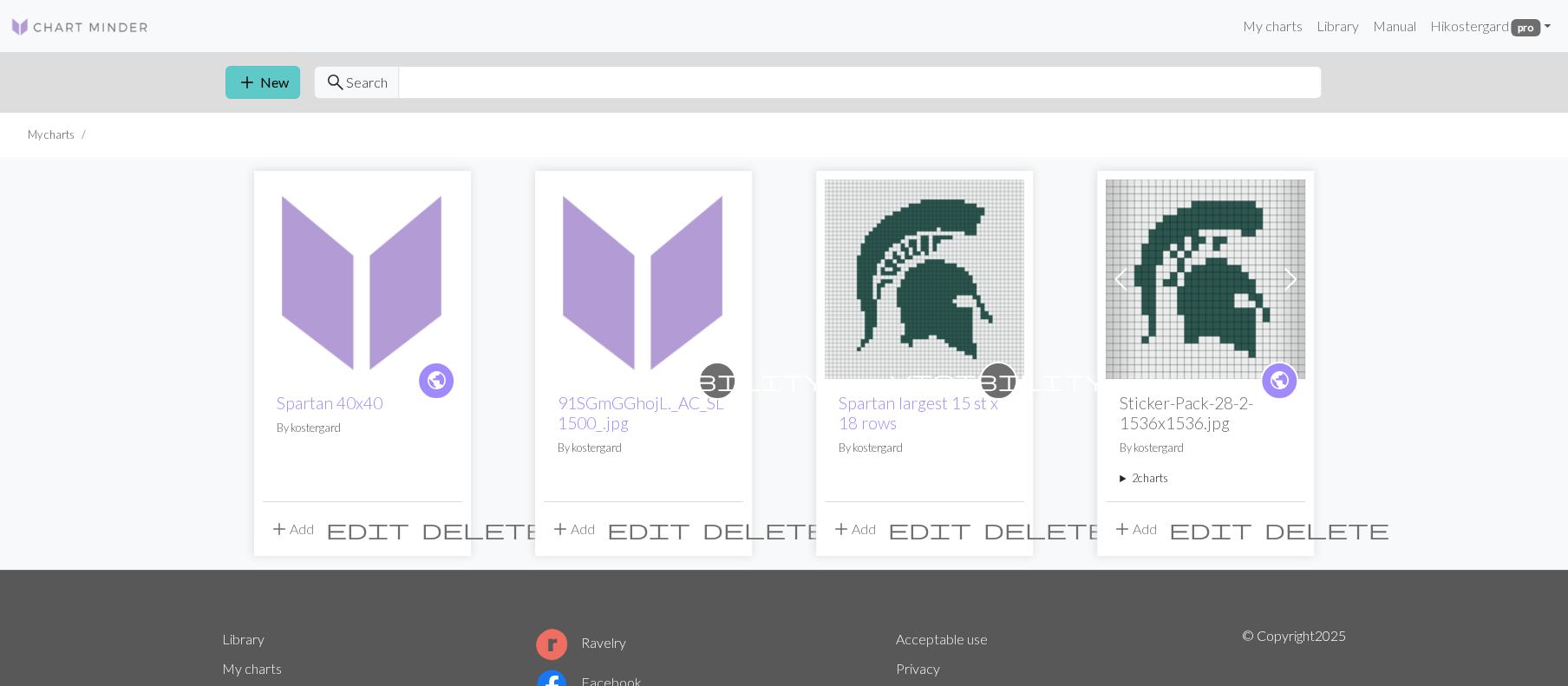
click at [277, 99] on button "add New" at bounding box center [262, 82] width 75 height 33
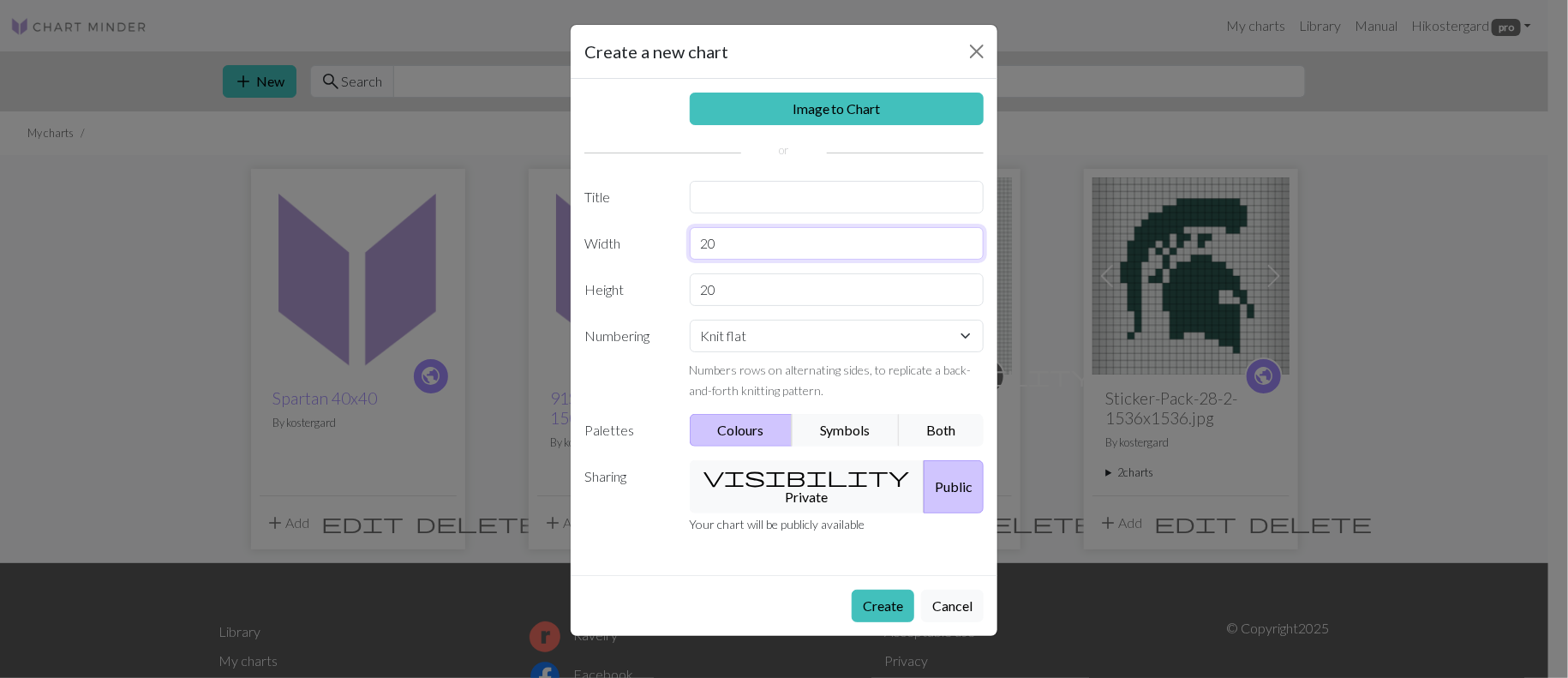
click at [743, 259] on input "20" at bounding box center [837, 243] width 295 height 32
type input "2"
click at [779, 125] on link "Image to Chart" at bounding box center [837, 109] width 295 height 32
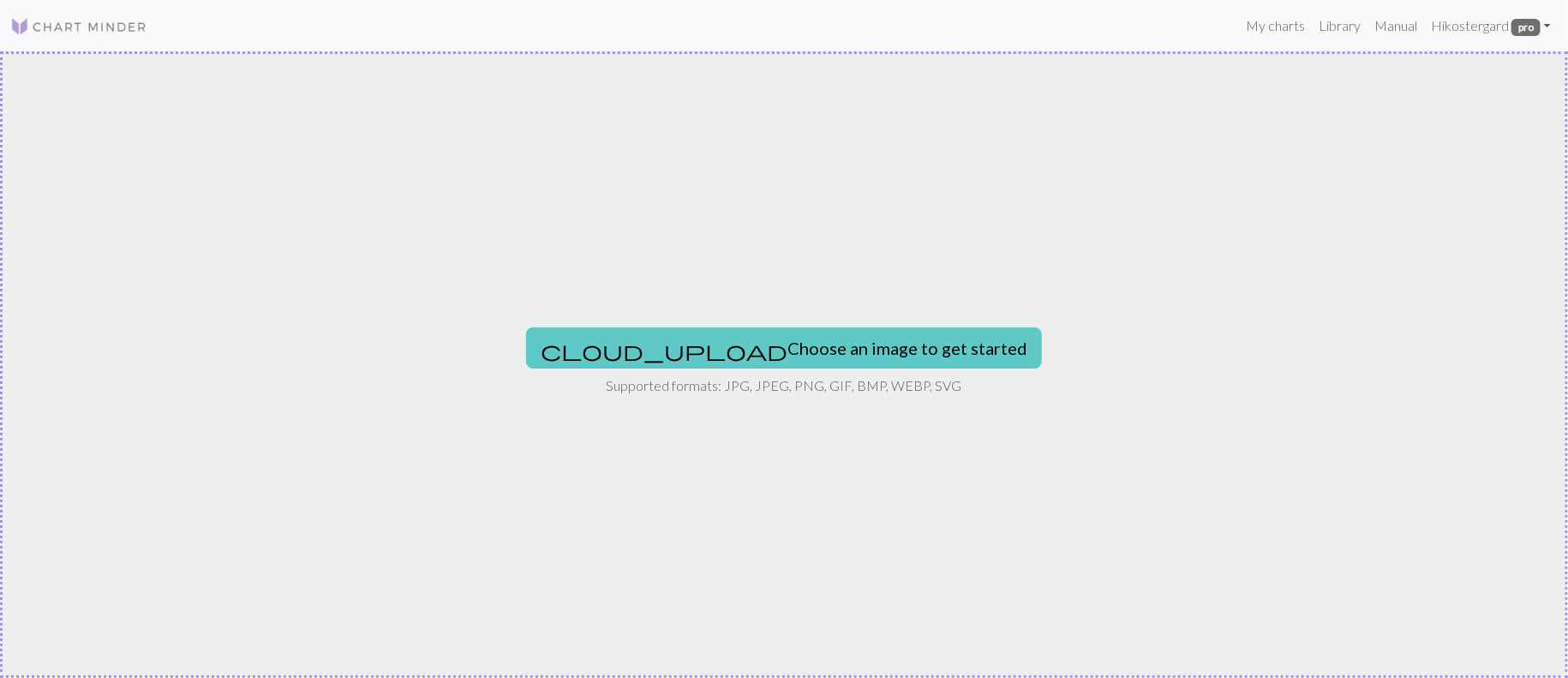
click at [773, 343] on button "cloud_upload Choose an image to get started" at bounding box center [784, 348] width 516 height 41
type input "C:\fakepath\MSUSpartans.jpg"
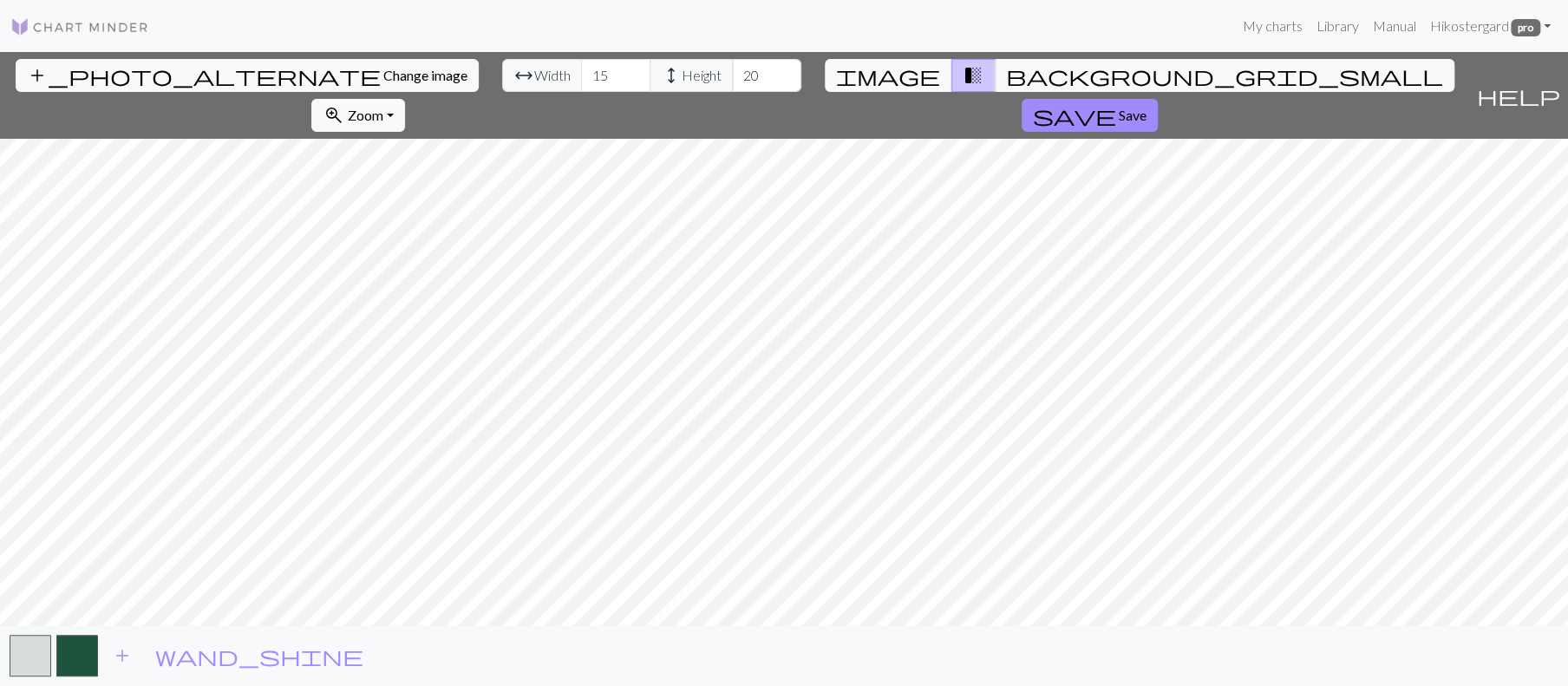
click at [880, 92] on button "image" at bounding box center [888, 76] width 127 height 33
click at [581, 92] on input "15" at bounding box center [616, 76] width 69 height 33
type input "1"
type input "36"
click at [752, 92] on input "19" at bounding box center [766, 76] width 69 height 33
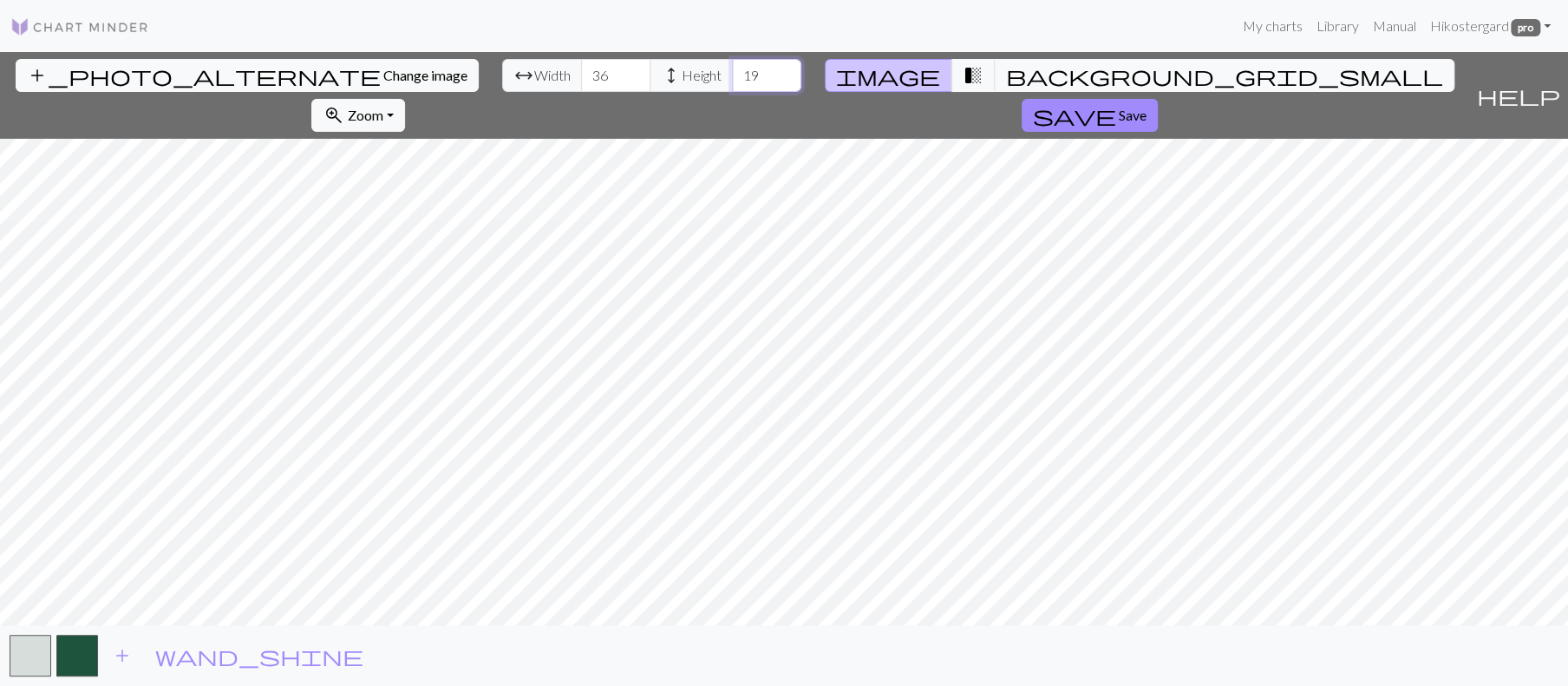
type input "1"
type input "48"
click at [382, 106] on span "Zoom" at bounding box center [364, 114] width 35 height 16
click at [449, 156] on button "Fit all" at bounding box center [380, 169] width 137 height 28
click at [404, 122] on button "zoom_in Zoom Zoom" at bounding box center [357, 115] width 93 height 33
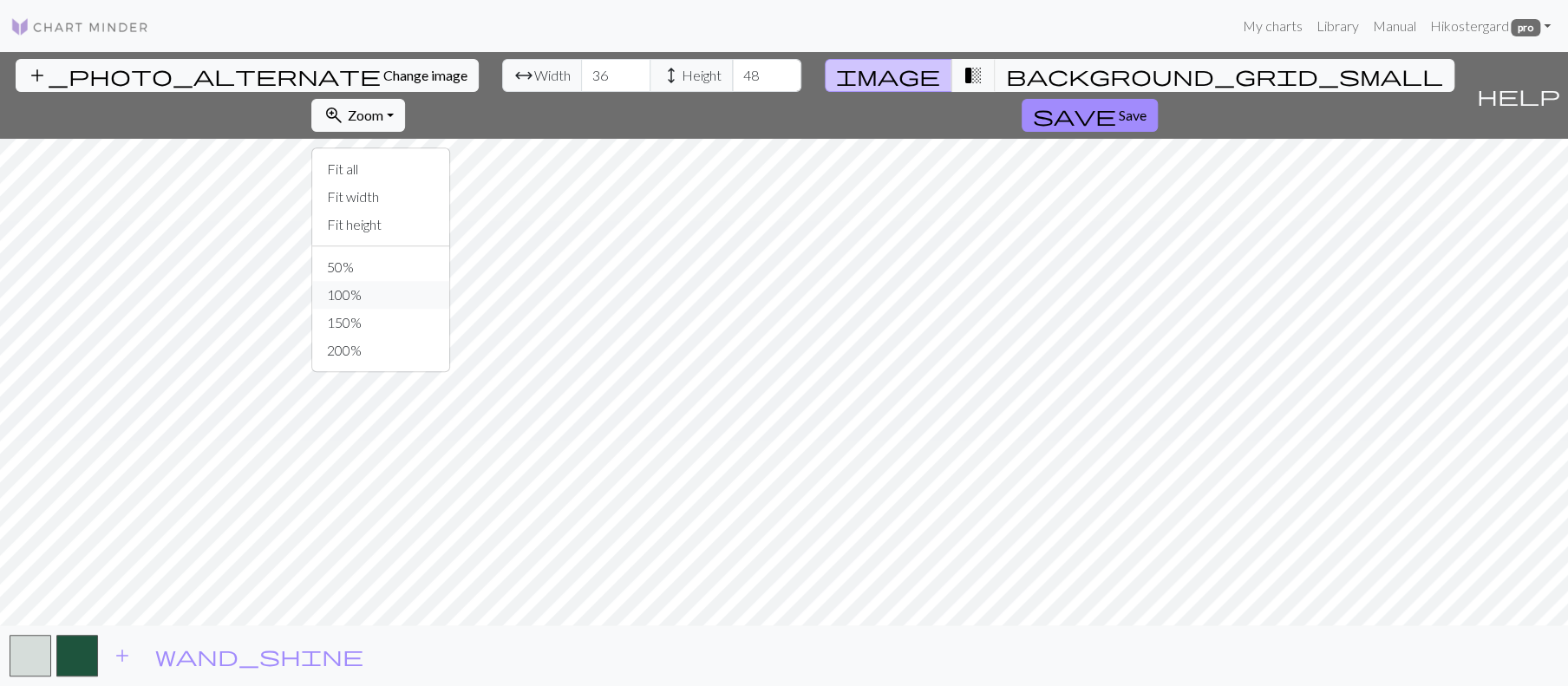
click at [449, 309] on button "100%" at bounding box center [380, 294] width 137 height 28
click at [382, 116] on span "Zoom" at bounding box center [364, 114] width 35 height 16
click at [449, 364] on button "200%" at bounding box center [380, 350] width 137 height 28
click at [1236, 43] on link "My charts" at bounding box center [1272, 26] width 74 height 34
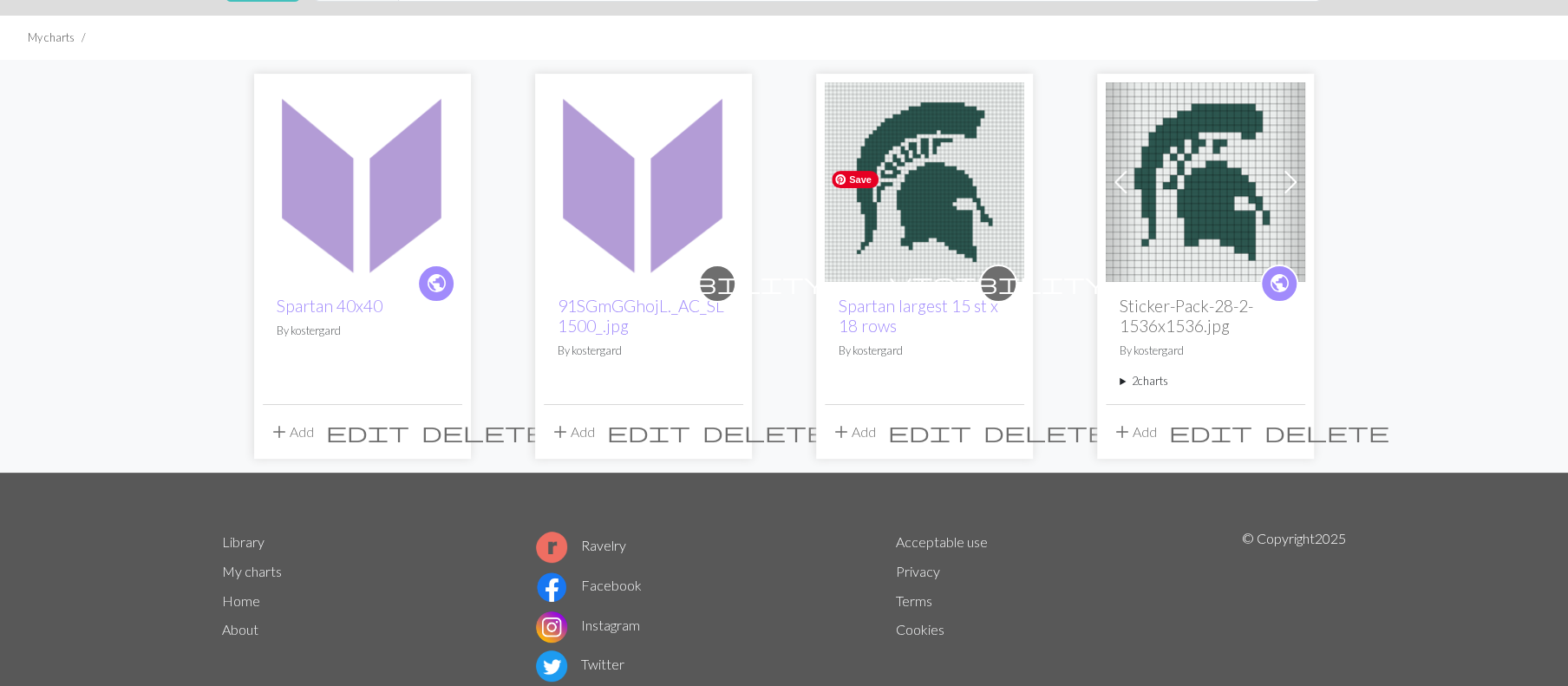
scroll to position [130, 0]
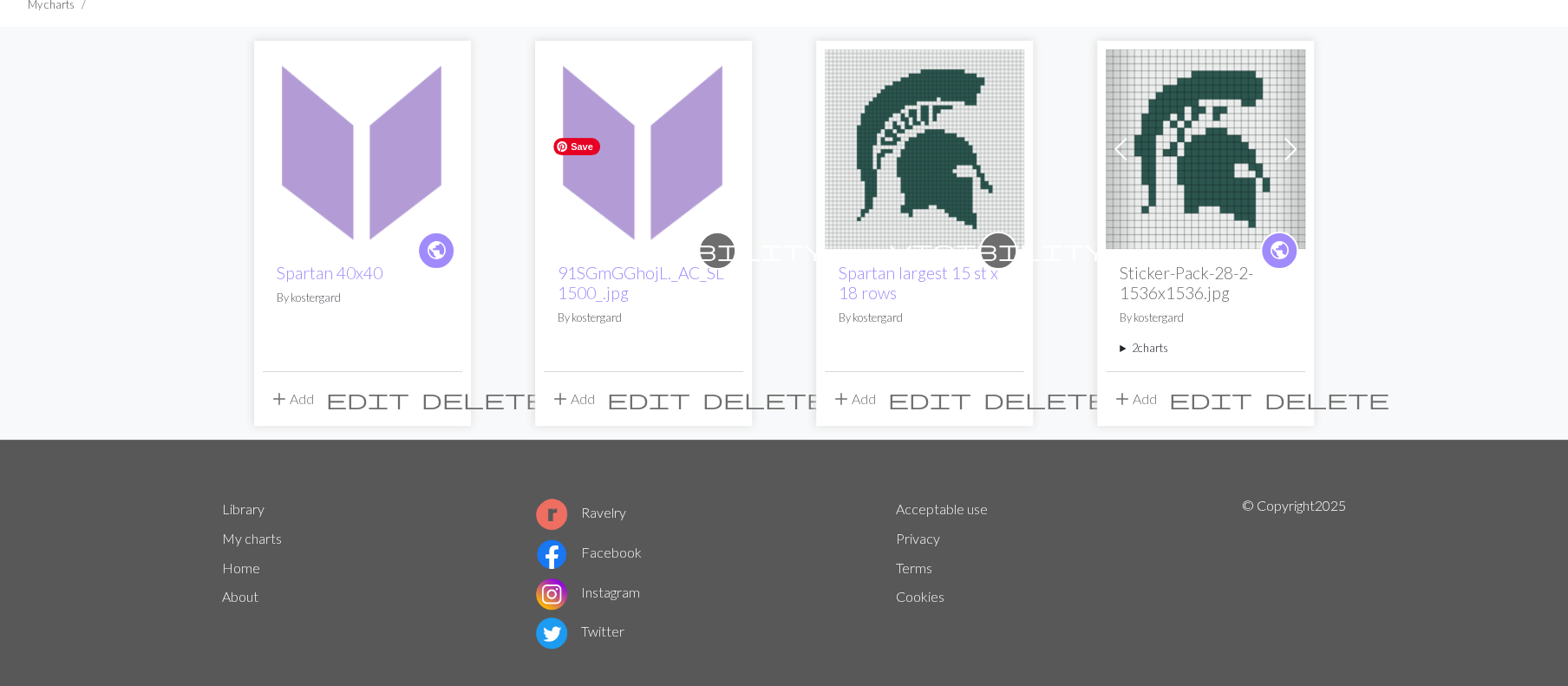
click at [675, 249] on img at bounding box center [644, 149] width 199 height 199
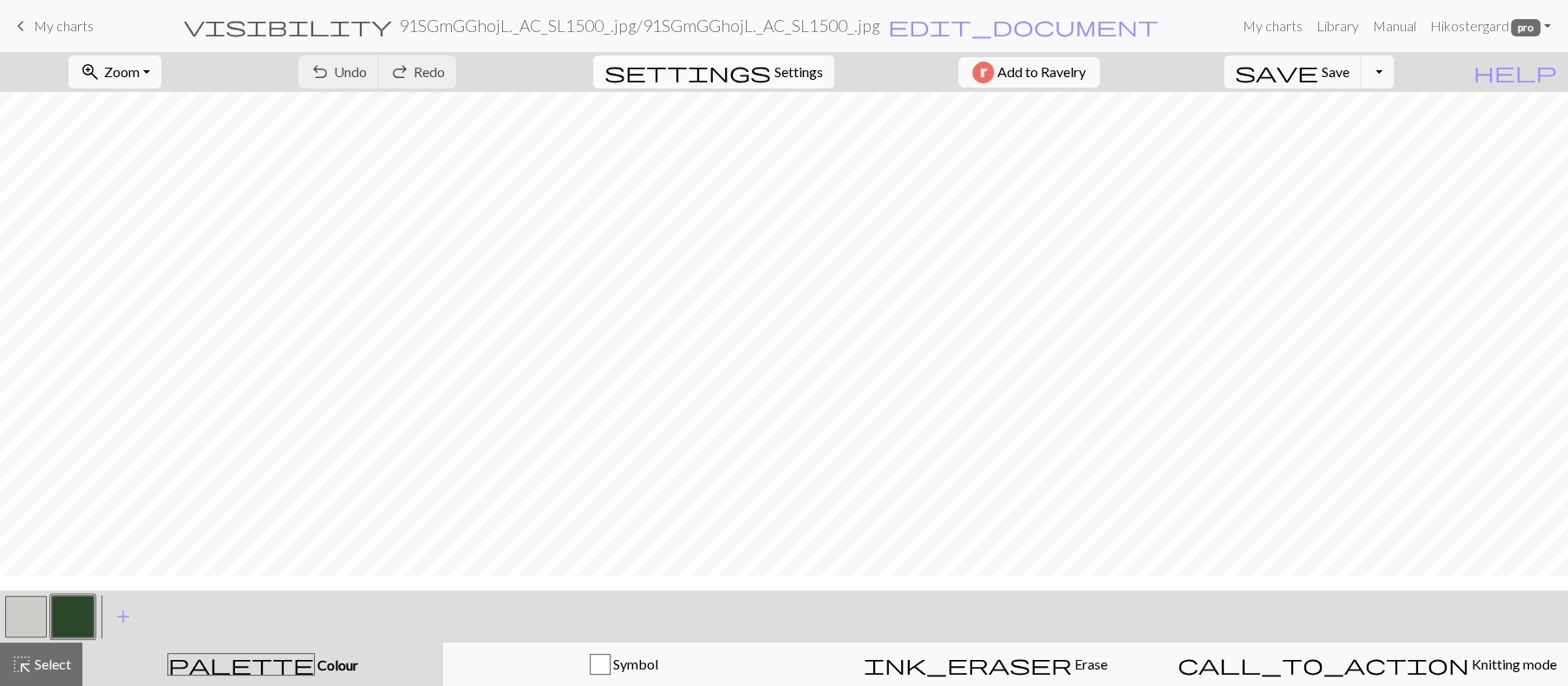
click at [794, 82] on span "Settings" at bounding box center [799, 72] width 49 height 21
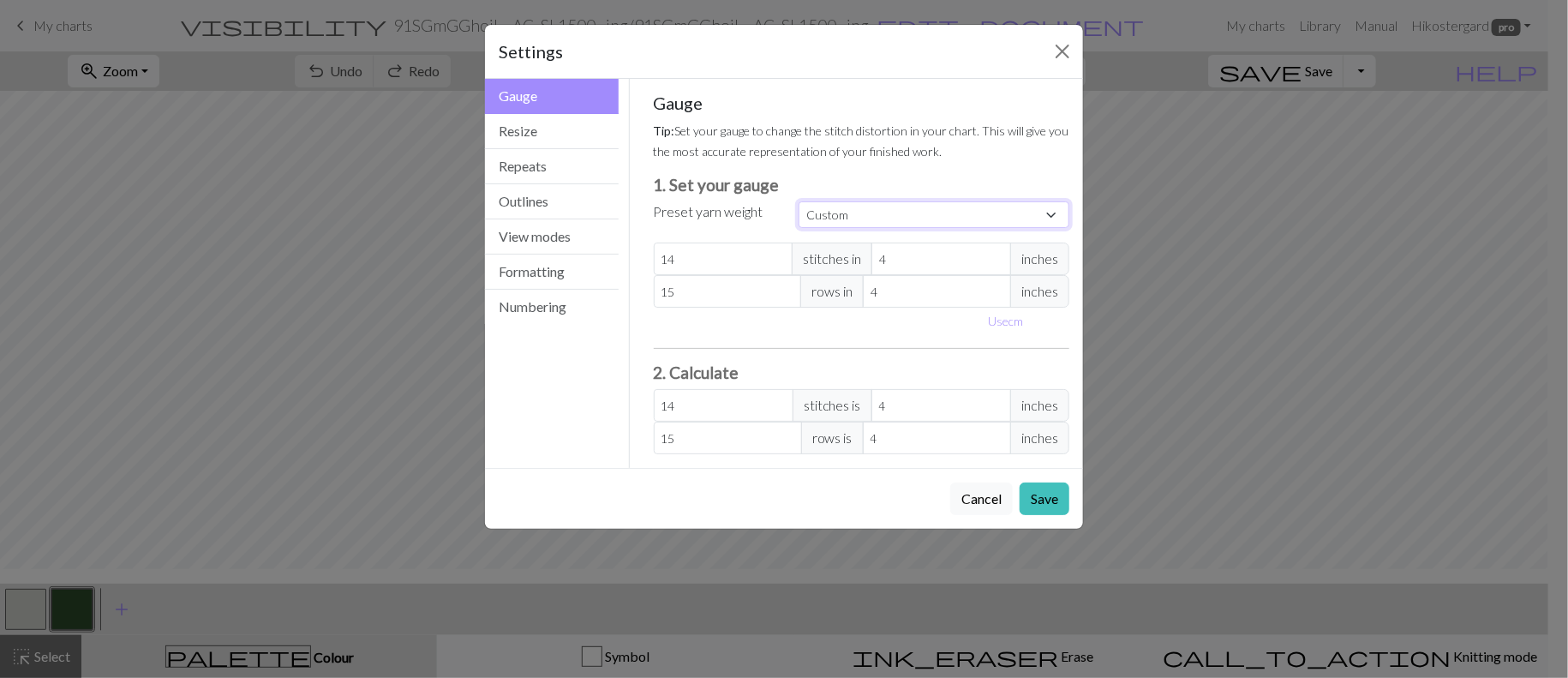
click at [1035, 228] on select "Custom Square Lace Light Fingering Fingering Sport Double knit Worsted Aran Bul…" at bounding box center [934, 215] width 271 height 27
select select "worsted"
click at [799, 228] on select "Custom Square Lace Light Fingering Fingering Sport Double knit Worsted Aran Bul…" at bounding box center [934, 215] width 271 height 27
type input "20"
type input "26"
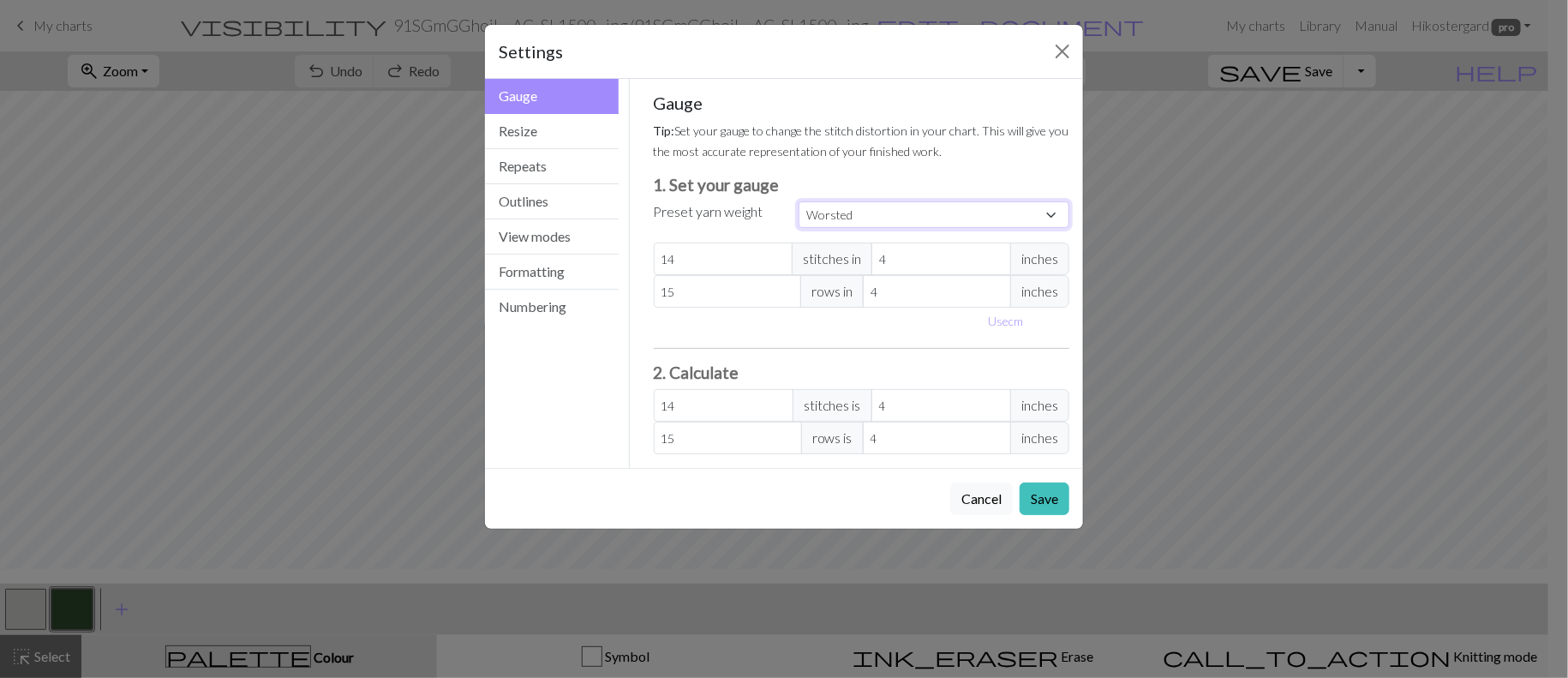
type input "20"
type input "26"
click at [546, 150] on button "Resize" at bounding box center [552, 131] width 133 height 35
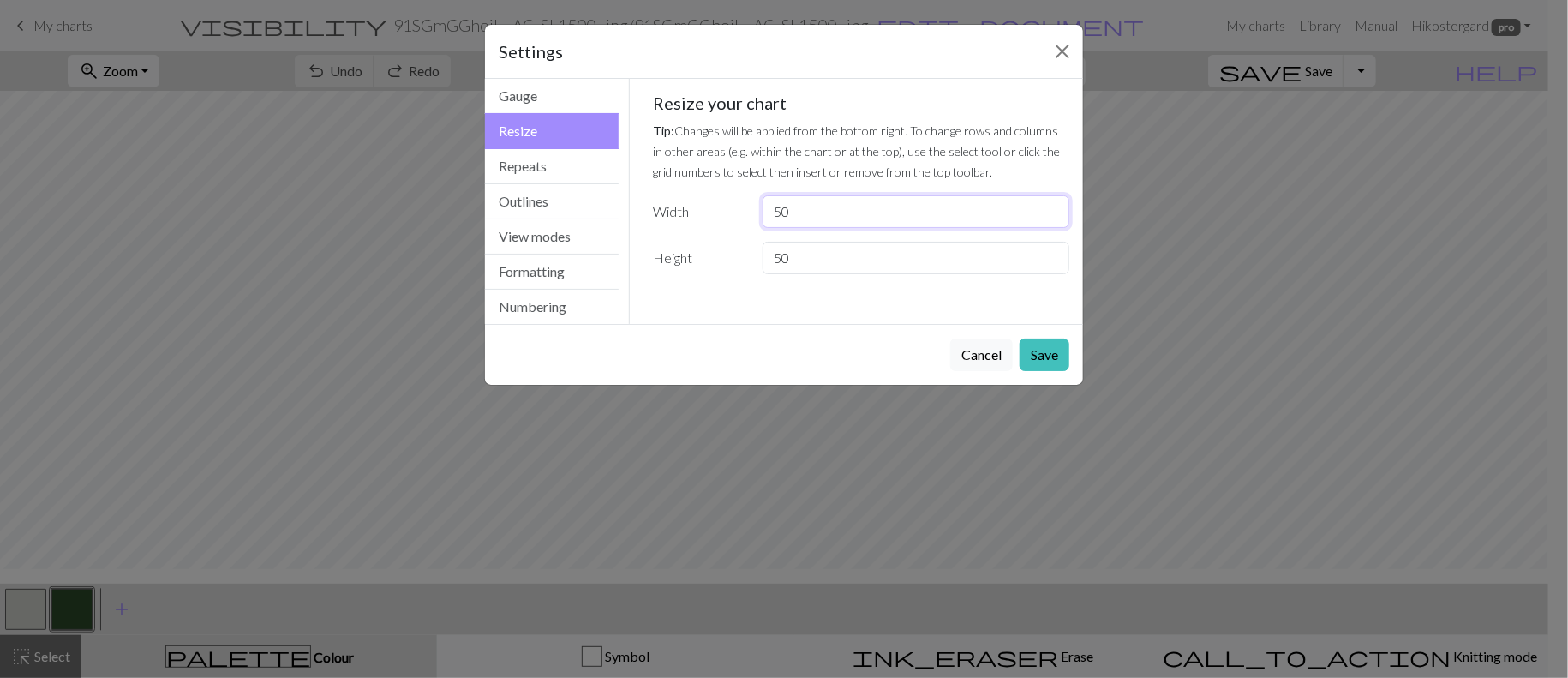
click at [841, 228] on input "50" at bounding box center [916, 211] width 307 height 32
type input "5"
type input "36"
click at [819, 275] on input "50" at bounding box center [916, 258] width 307 height 32
type input "5"
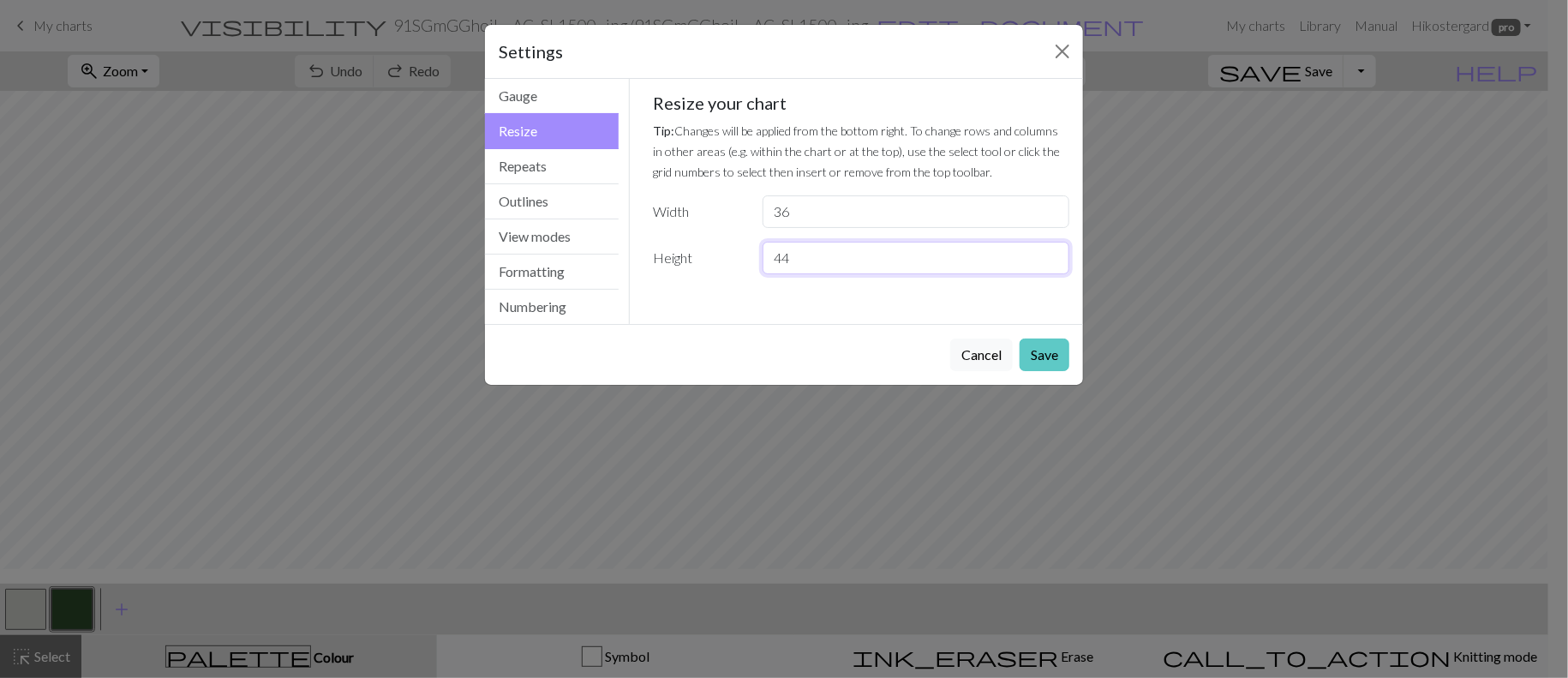
type input "44"
click at [1023, 371] on button "Save" at bounding box center [1045, 355] width 50 height 32
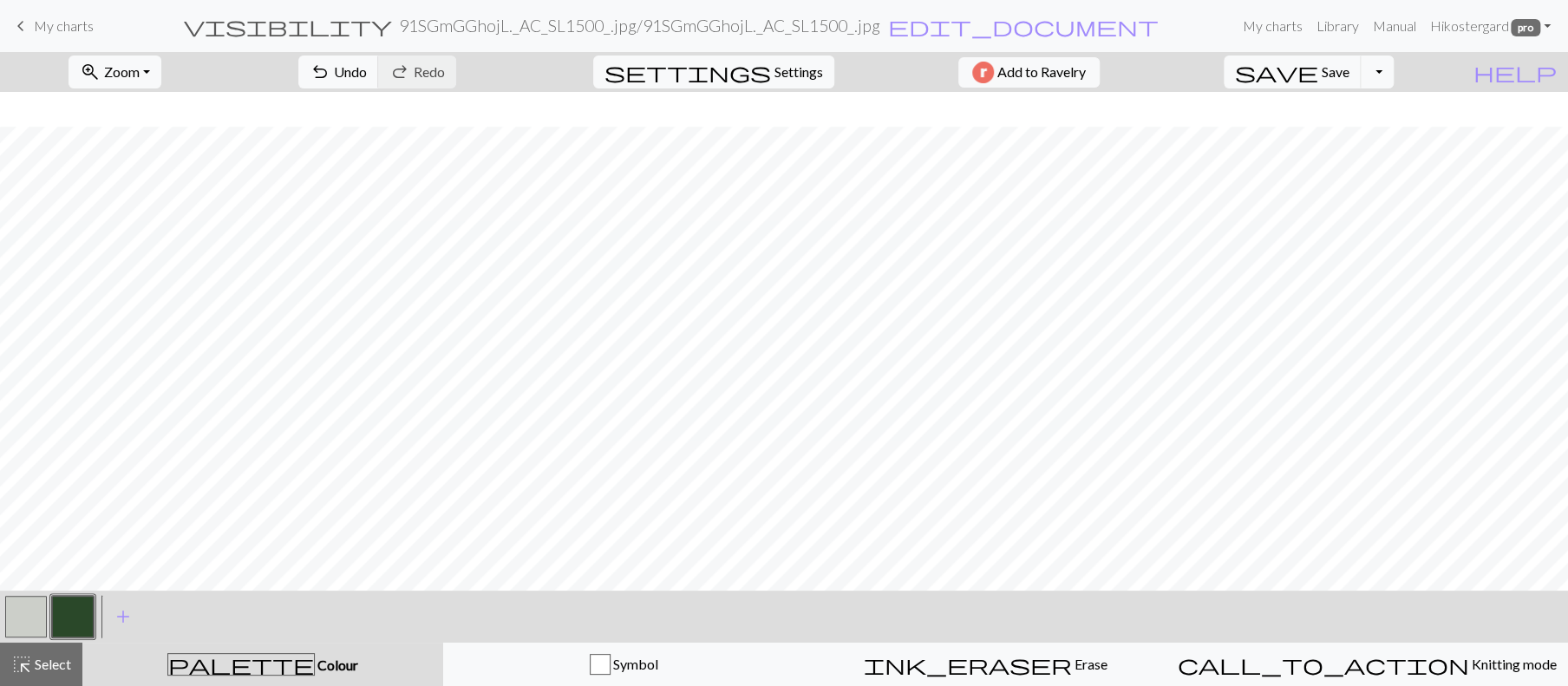
scroll to position [20, 0]
click at [379, 64] on button "undo Undo Undo" at bounding box center [339, 72] width 80 height 33
click at [1394, 88] on button "Toggle Dropdown" at bounding box center [1377, 72] width 33 height 33
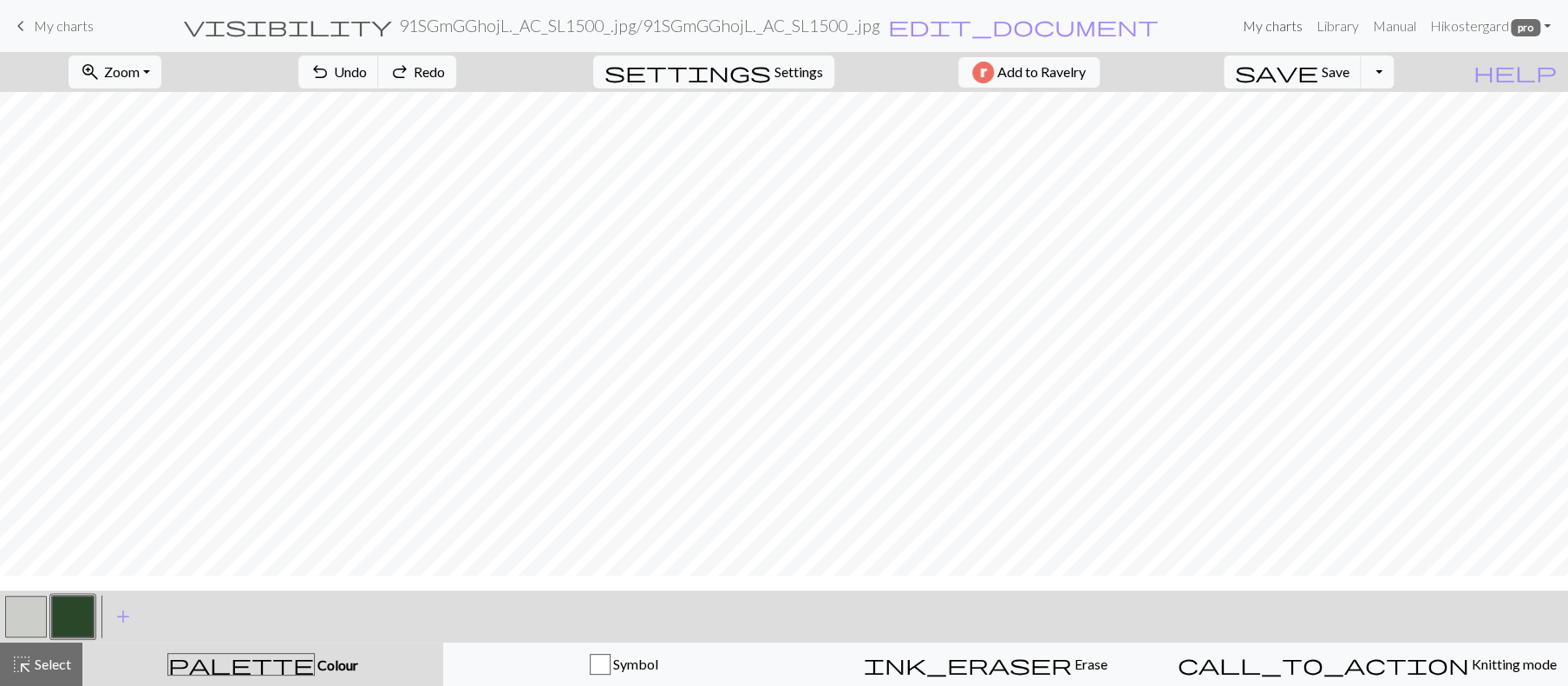
drag, startPoint x: 1120, startPoint y: 41, endPoint x: 933, endPoint y: 82, distance: 191.4
click at [1236, 41] on link "My charts" at bounding box center [1272, 26] width 74 height 34
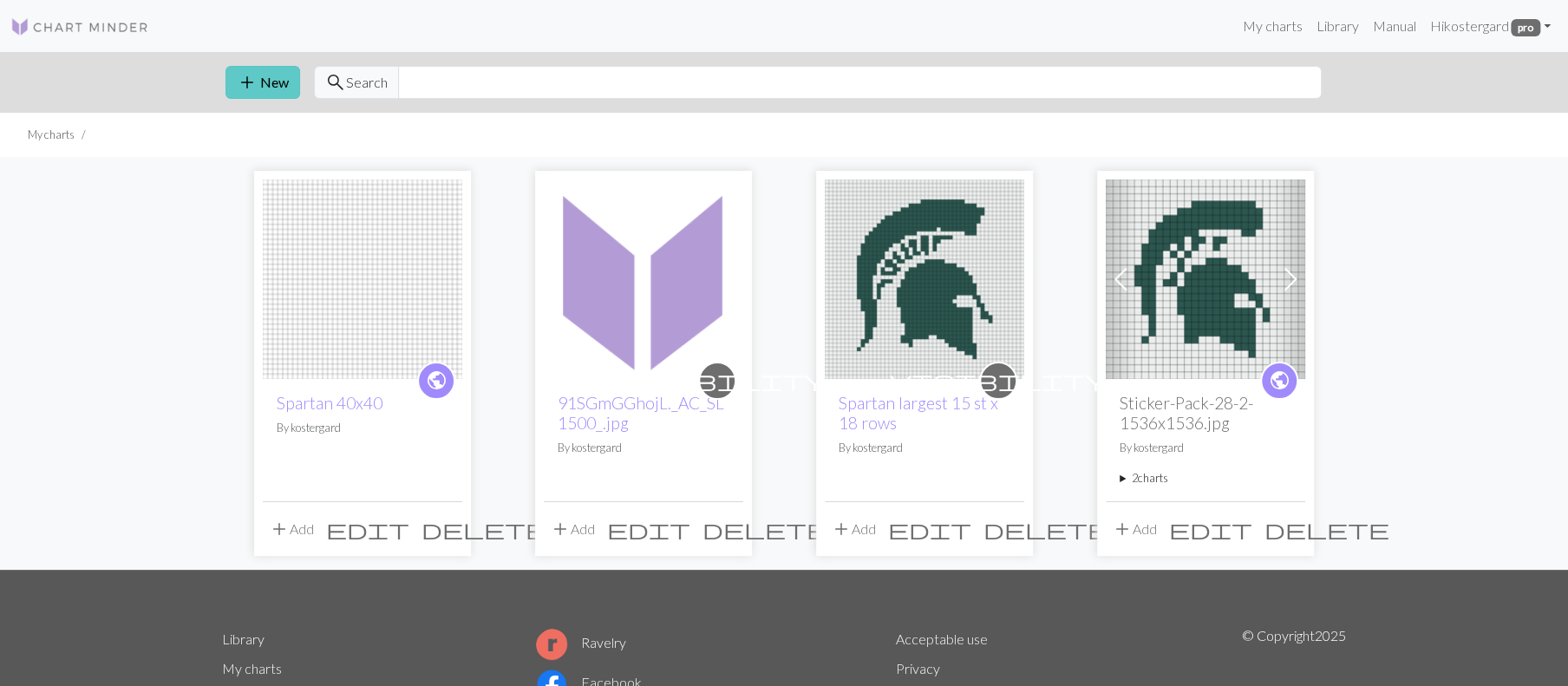
click at [279, 99] on button "add New" at bounding box center [262, 82] width 75 height 33
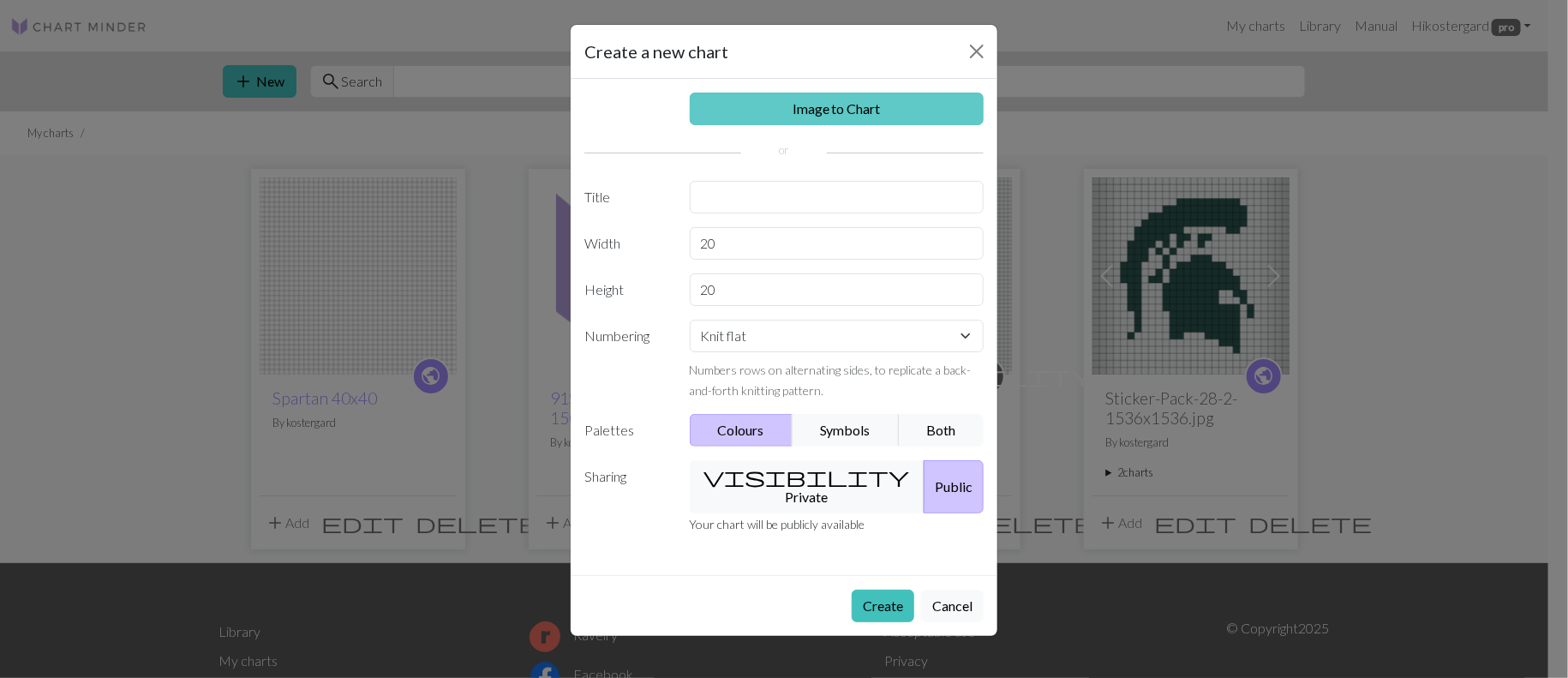
click at [819, 125] on link "Image to Chart" at bounding box center [837, 109] width 295 height 32
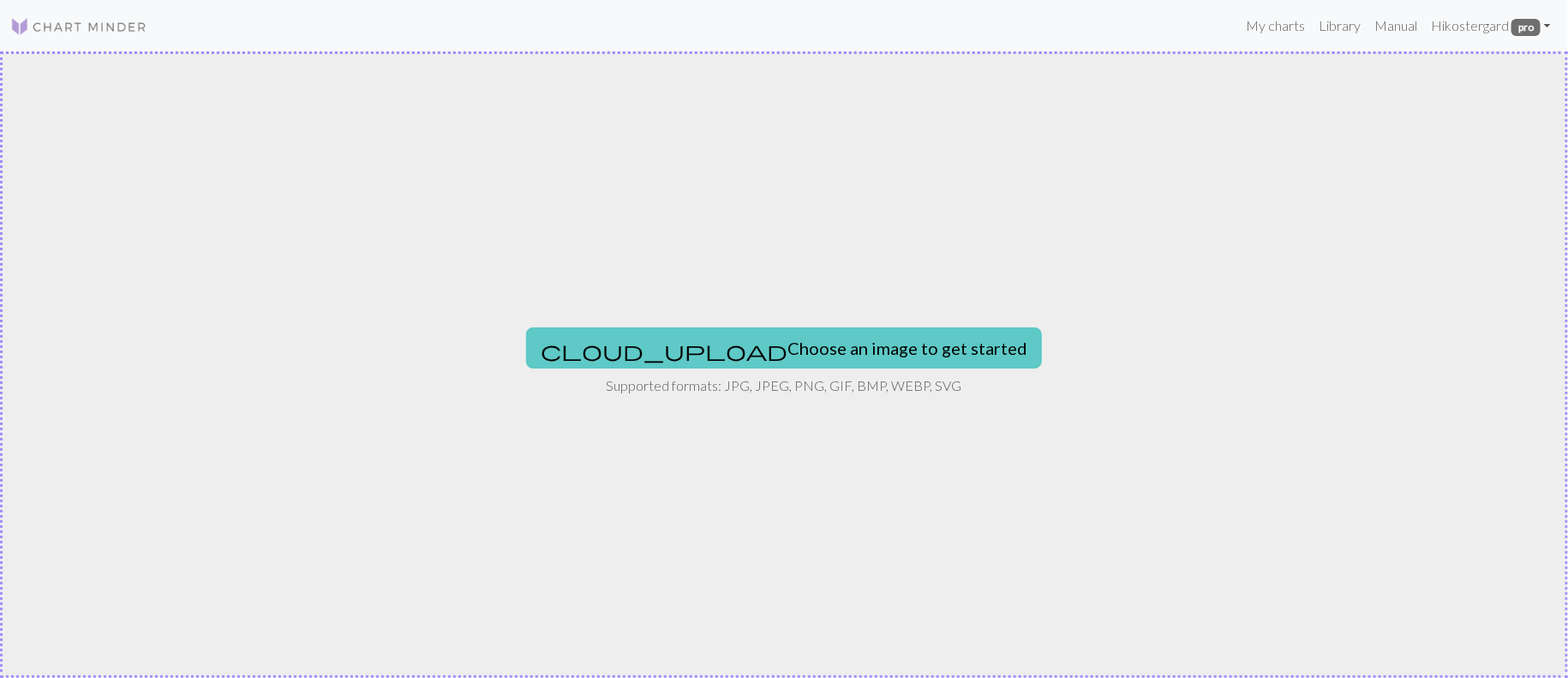
click at [784, 358] on button "cloud_upload Choose an image to get started" at bounding box center [784, 348] width 516 height 41
type input "C:\fakepath\MSUSpartans.jpg"
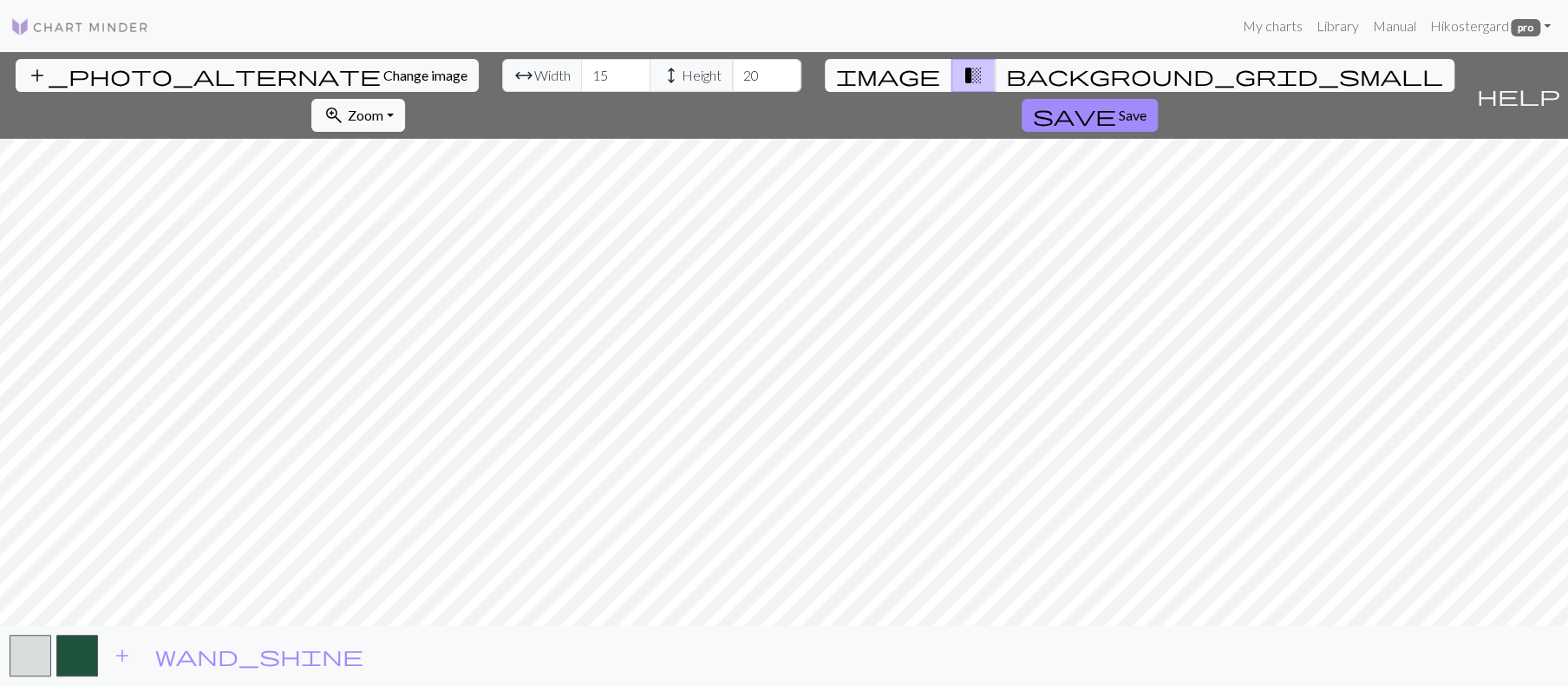
click at [891, 87] on span "image" at bounding box center [888, 75] width 104 height 24
click at [581, 92] on input "15" at bounding box center [616, 76] width 69 height 33
type input "1"
type input "45"
click at [739, 92] on input "20" at bounding box center [766, 76] width 69 height 33
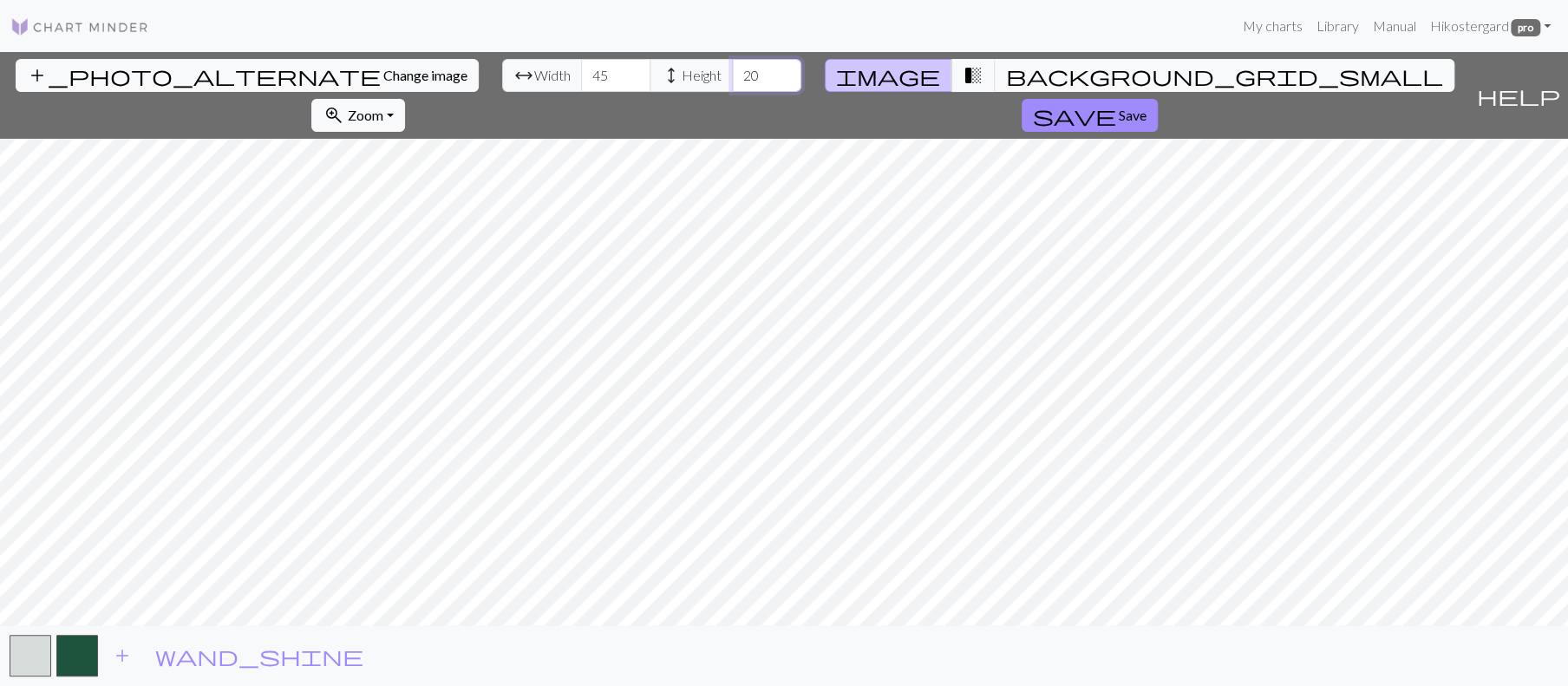
type input "2"
type input "60"
click at [963, 87] on span "transition_fade" at bounding box center [973, 75] width 21 height 24
click at [1009, 87] on span "background_grid_small" at bounding box center [1225, 75] width 437 height 24
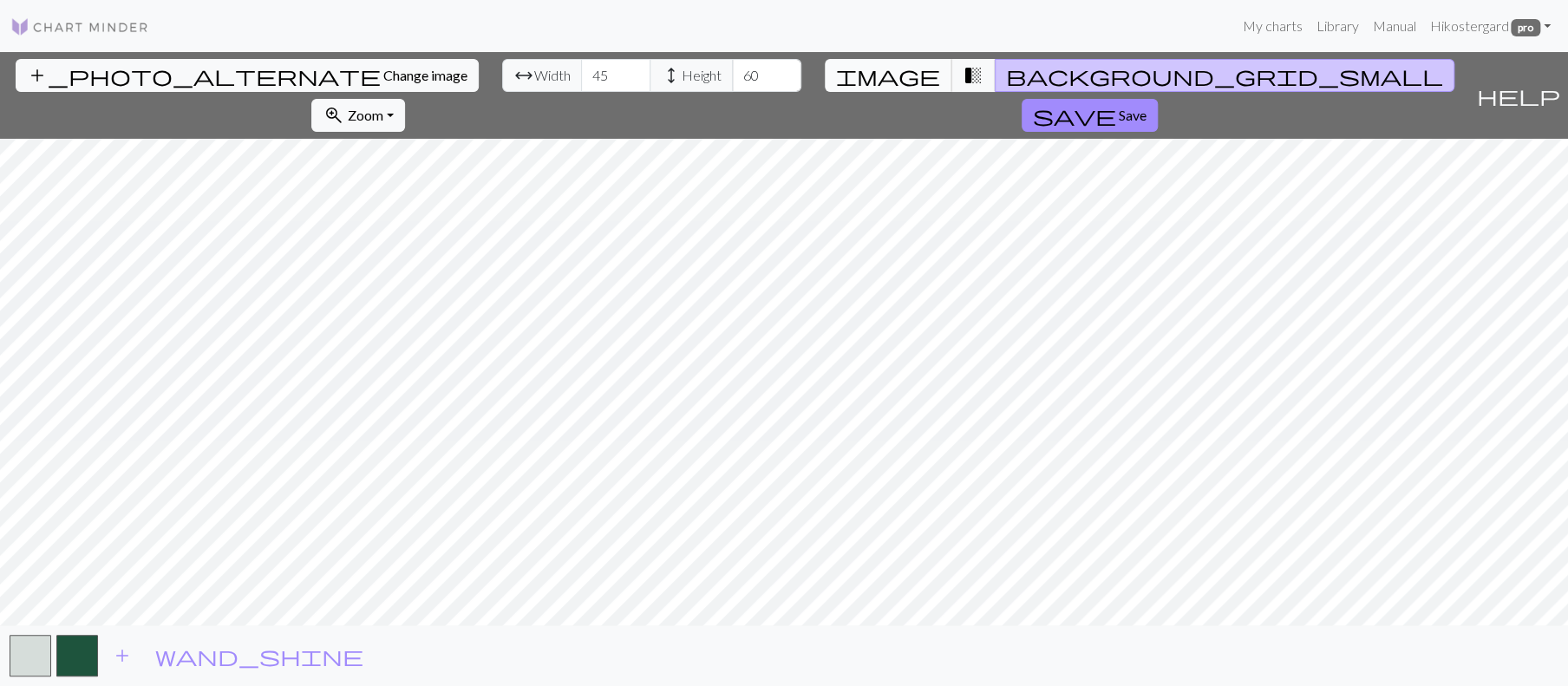
click at [902, 87] on span "image" at bounding box center [888, 75] width 104 height 24
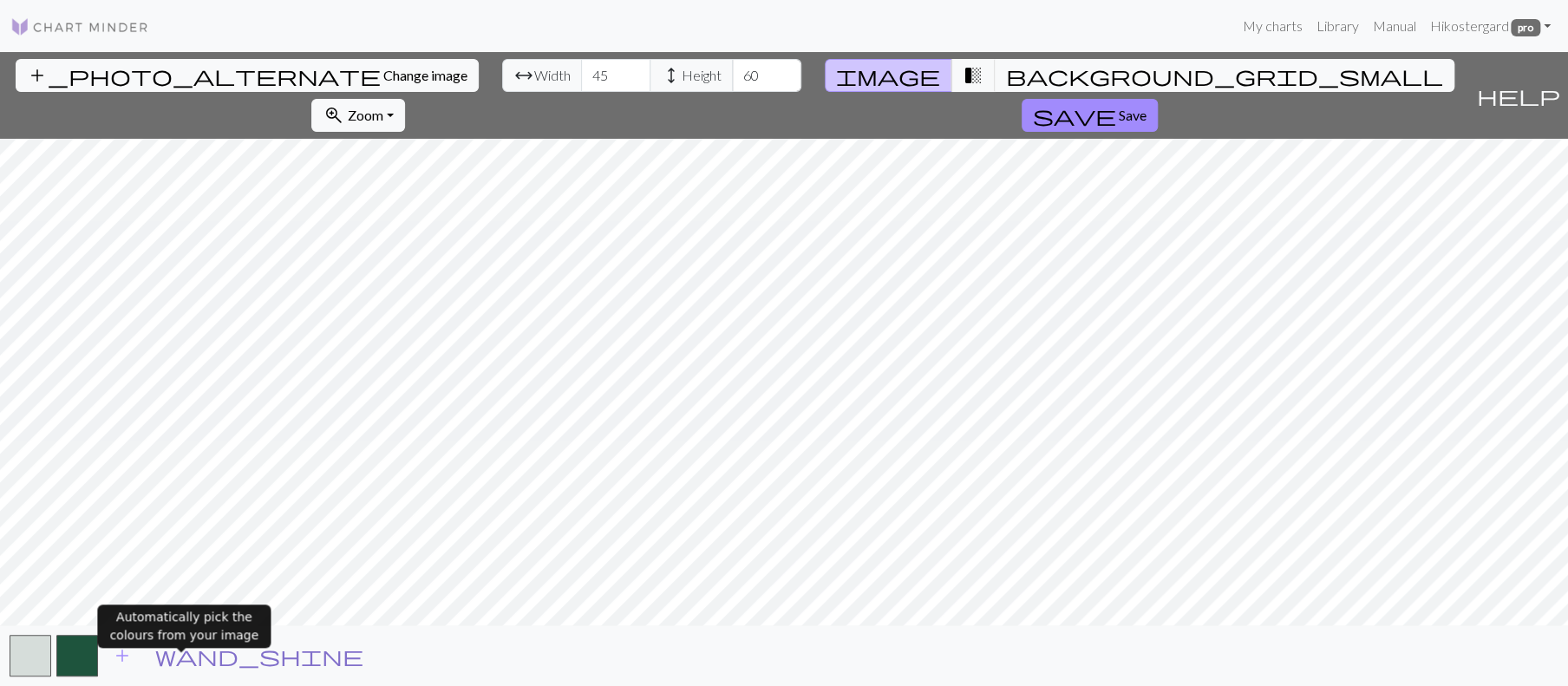
click at [193, 668] on span "wand_shine" at bounding box center [259, 655] width 208 height 24
click at [133, 668] on span "add" at bounding box center [123, 655] width 21 height 24
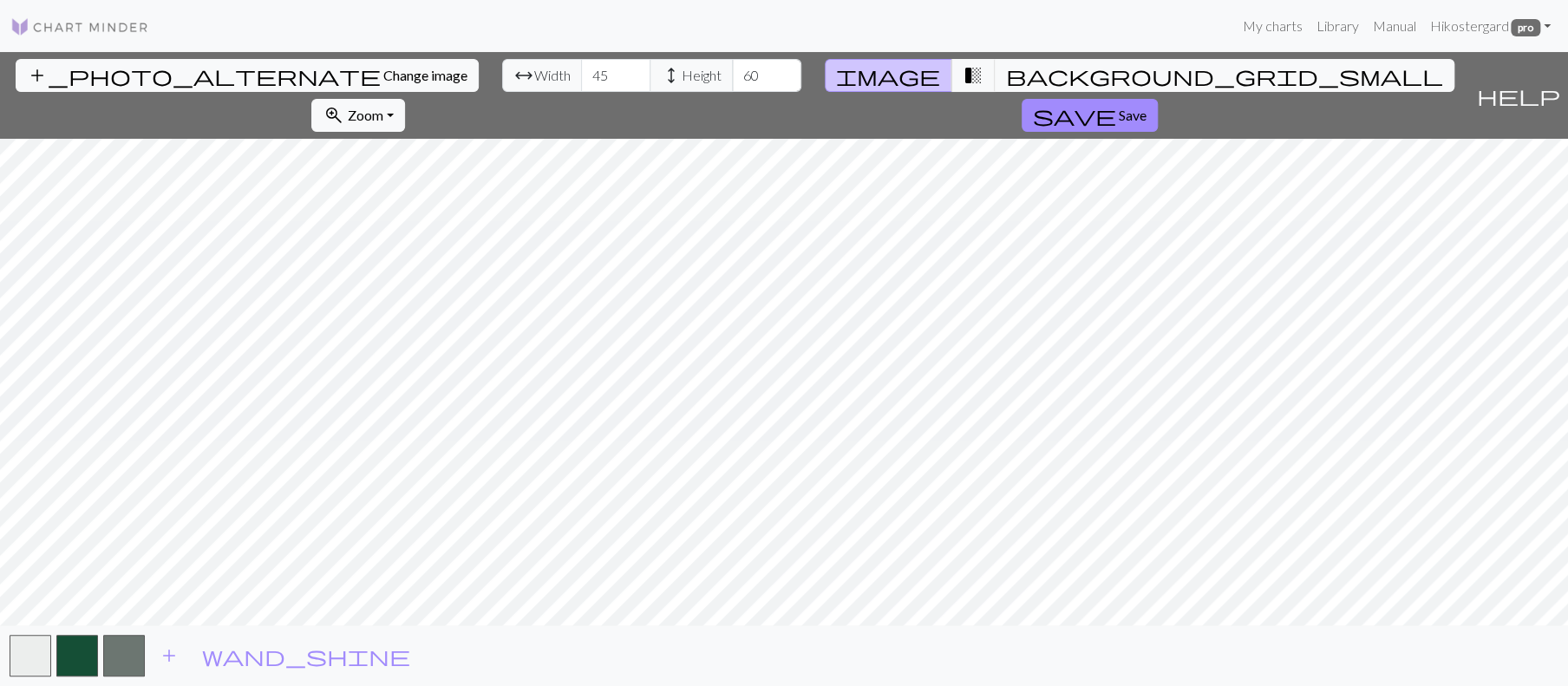
click at [897, 87] on span "image" at bounding box center [888, 75] width 104 height 24
click at [404, 114] on button "zoom_in Zoom Zoom" at bounding box center [357, 115] width 93 height 33
click at [449, 181] on button "Fit all" at bounding box center [380, 169] width 137 height 28
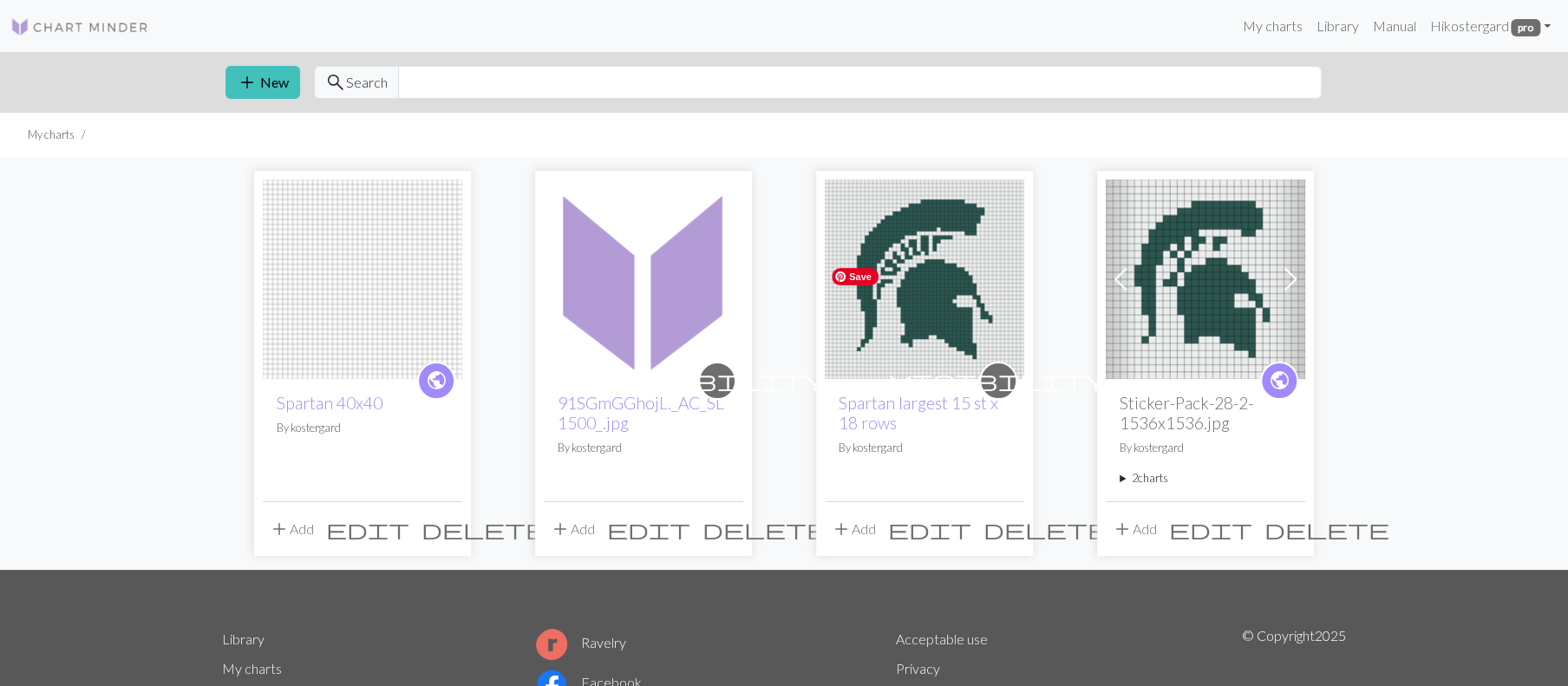
click at [896, 379] on img at bounding box center [924, 279] width 199 height 199
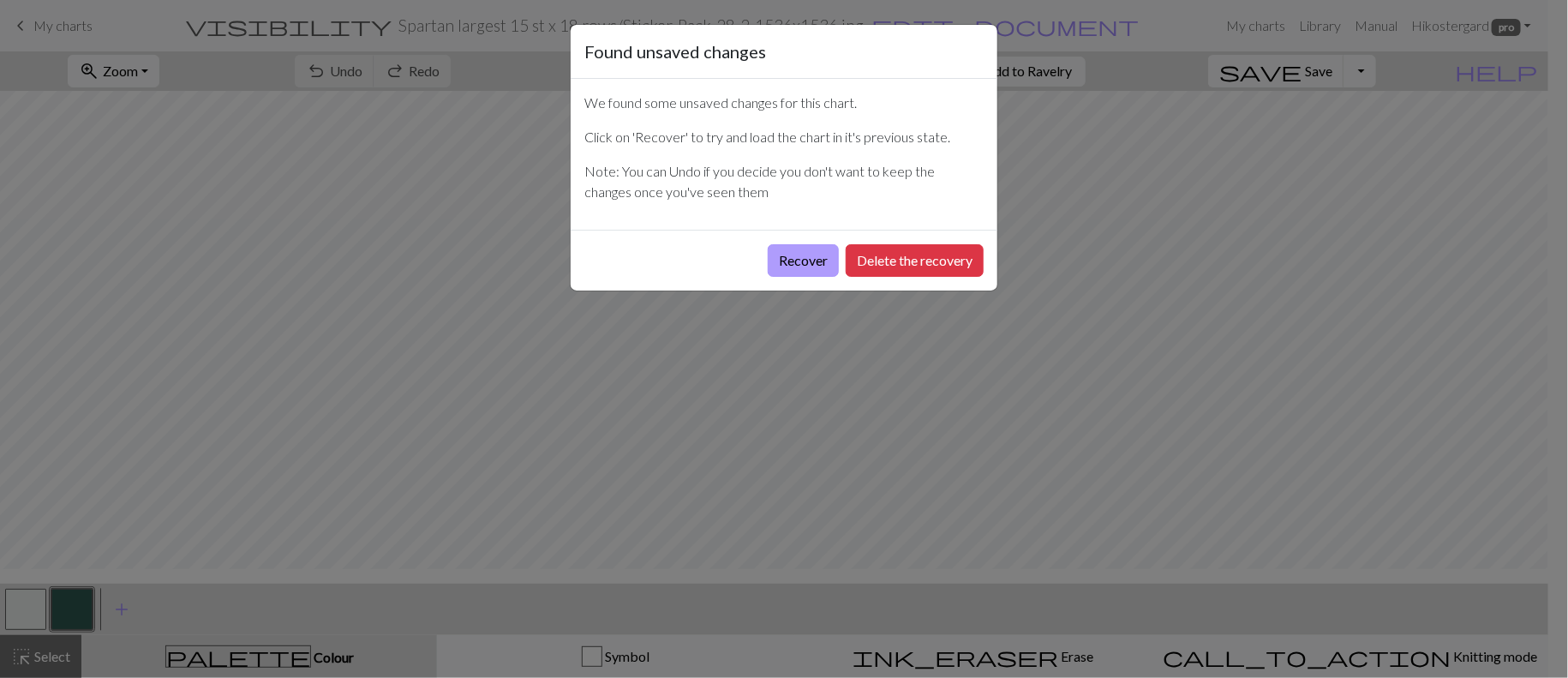
click at [767, 277] on button "Recover" at bounding box center [802, 260] width 71 height 32
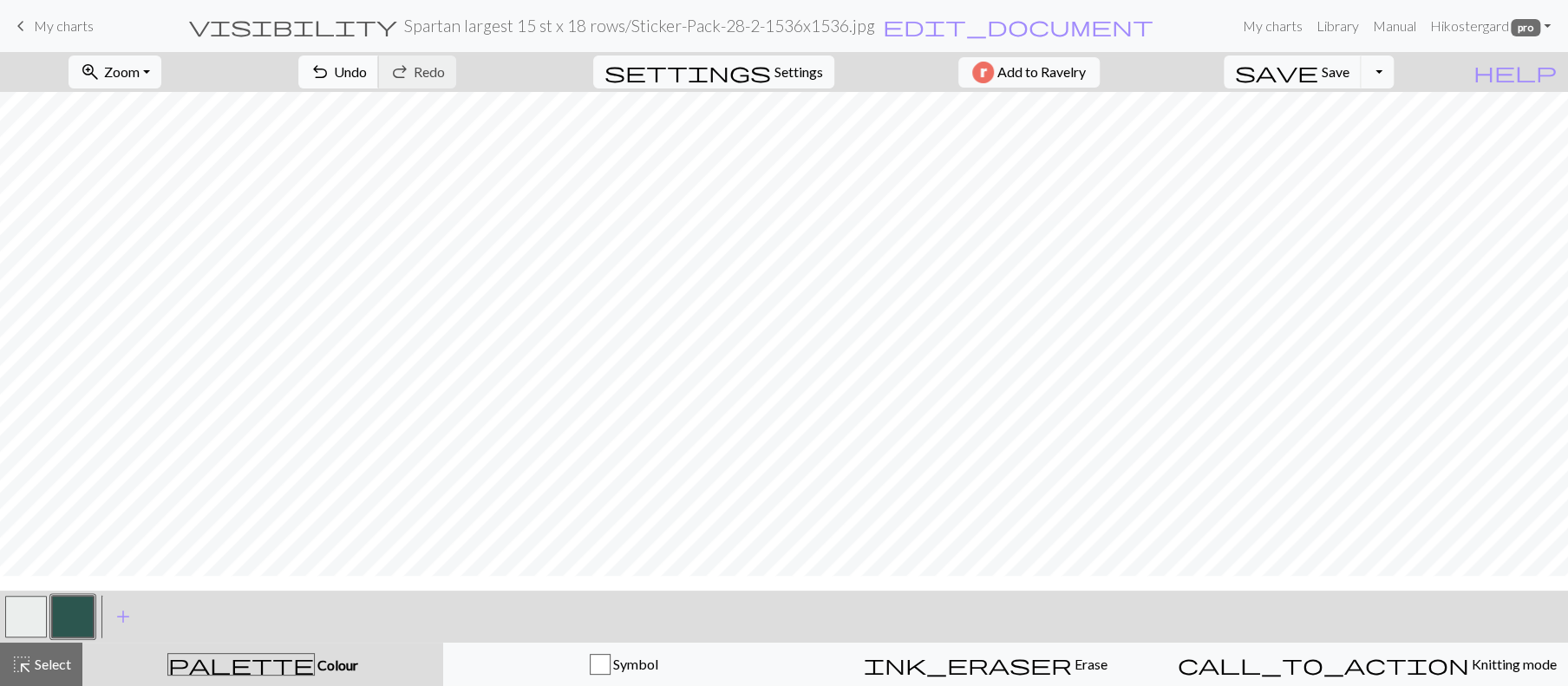
click at [367, 80] on span "Undo" at bounding box center [351, 71] width 33 height 16
click at [794, 82] on span "Settings" at bounding box center [799, 72] width 49 height 21
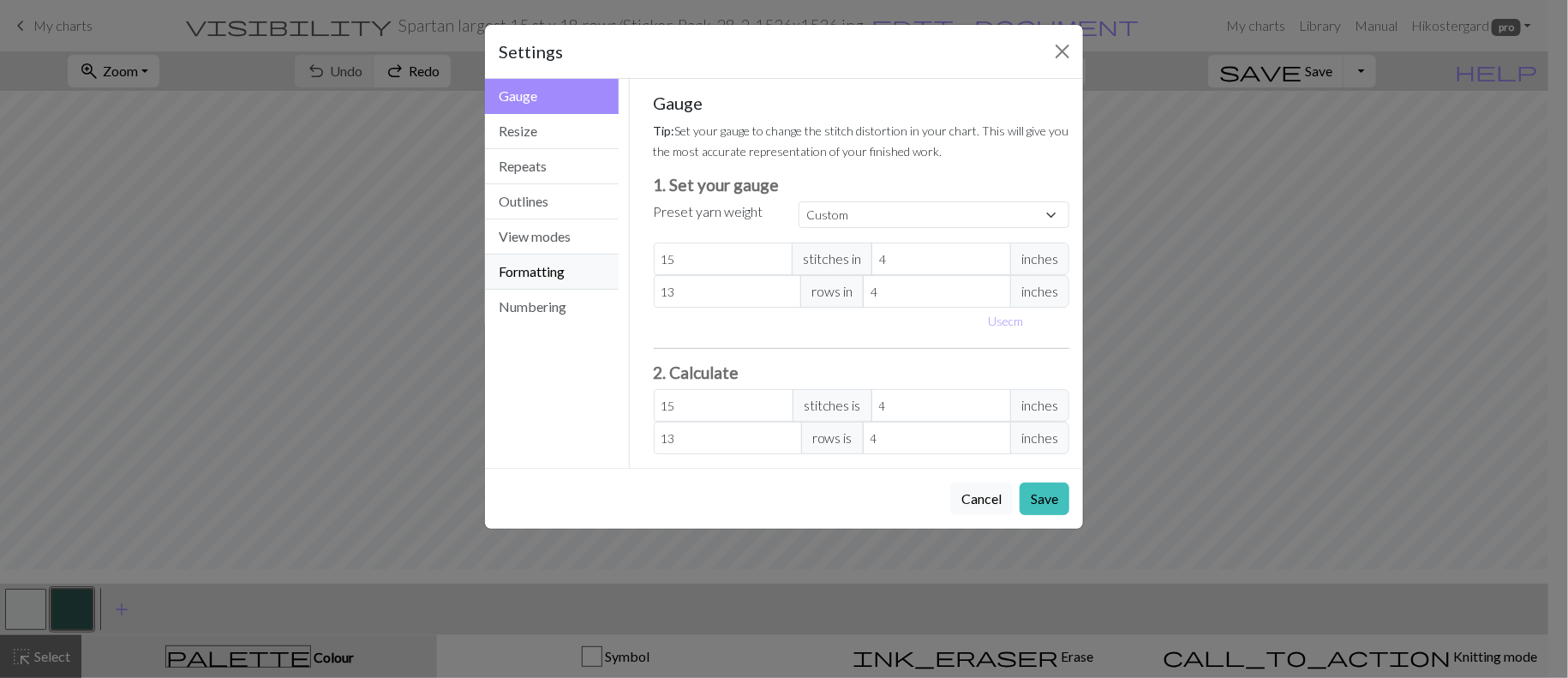
click at [577, 290] on button "Formatting" at bounding box center [552, 272] width 133 height 35
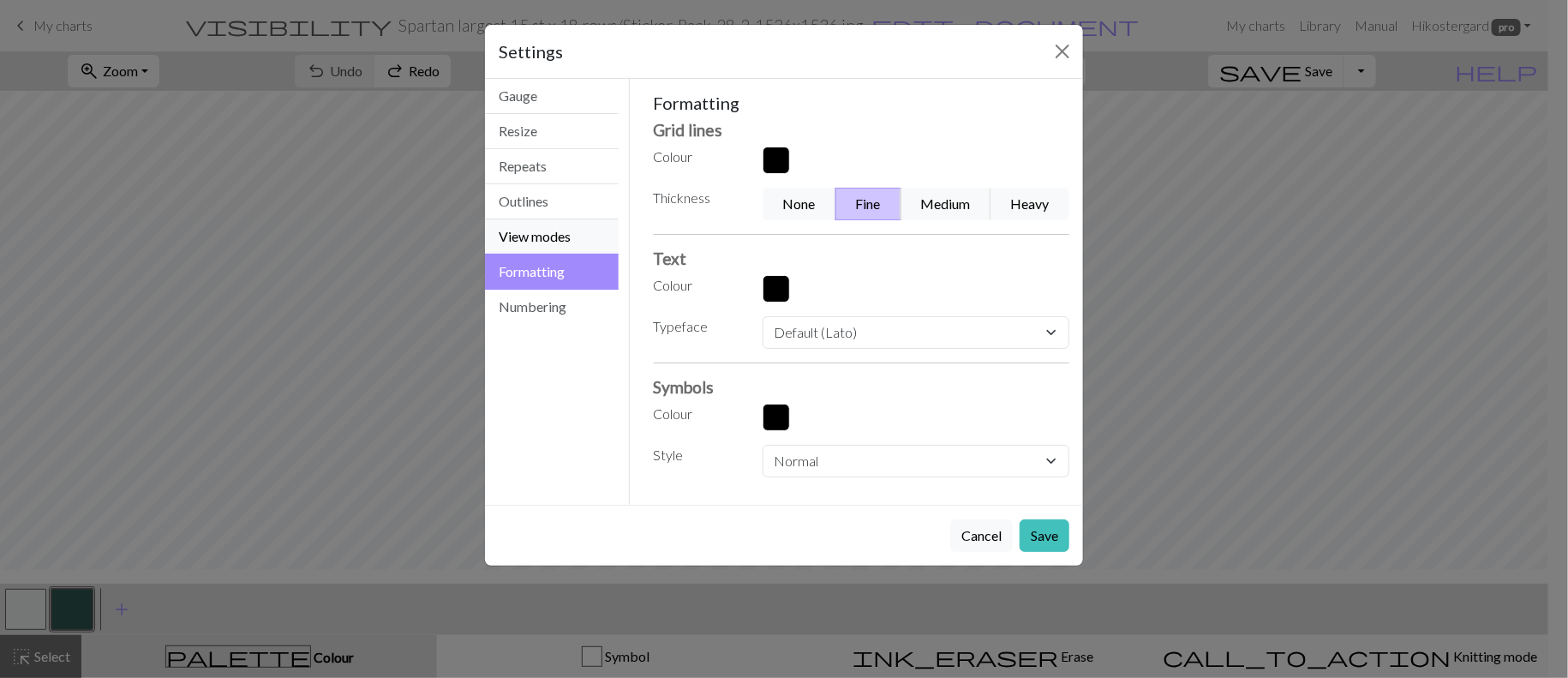
click at [525, 255] on button "View modes" at bounding box center [552, 237] width 133 height 35
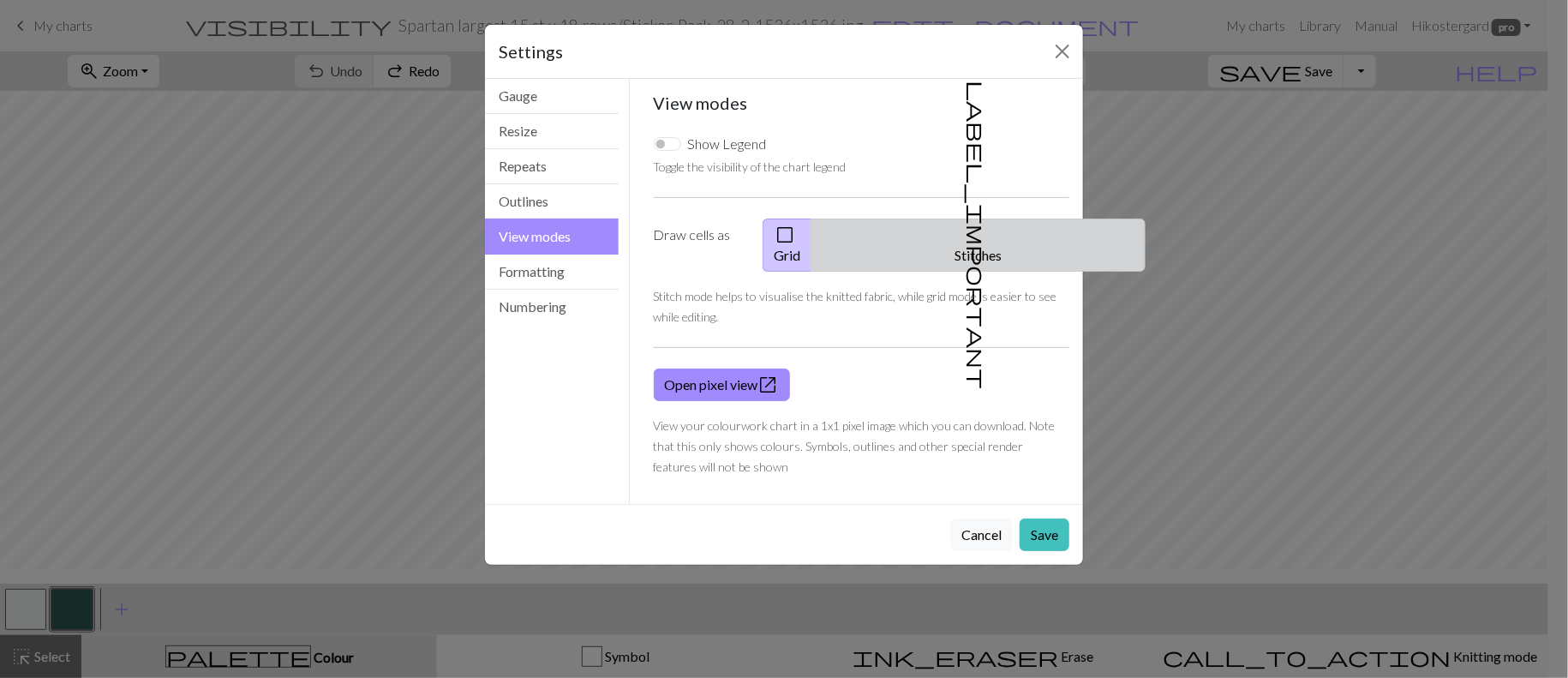
click at [1011, 272] on button "label_important Stitches" at bounding box center [978, 245] width 334 height 53
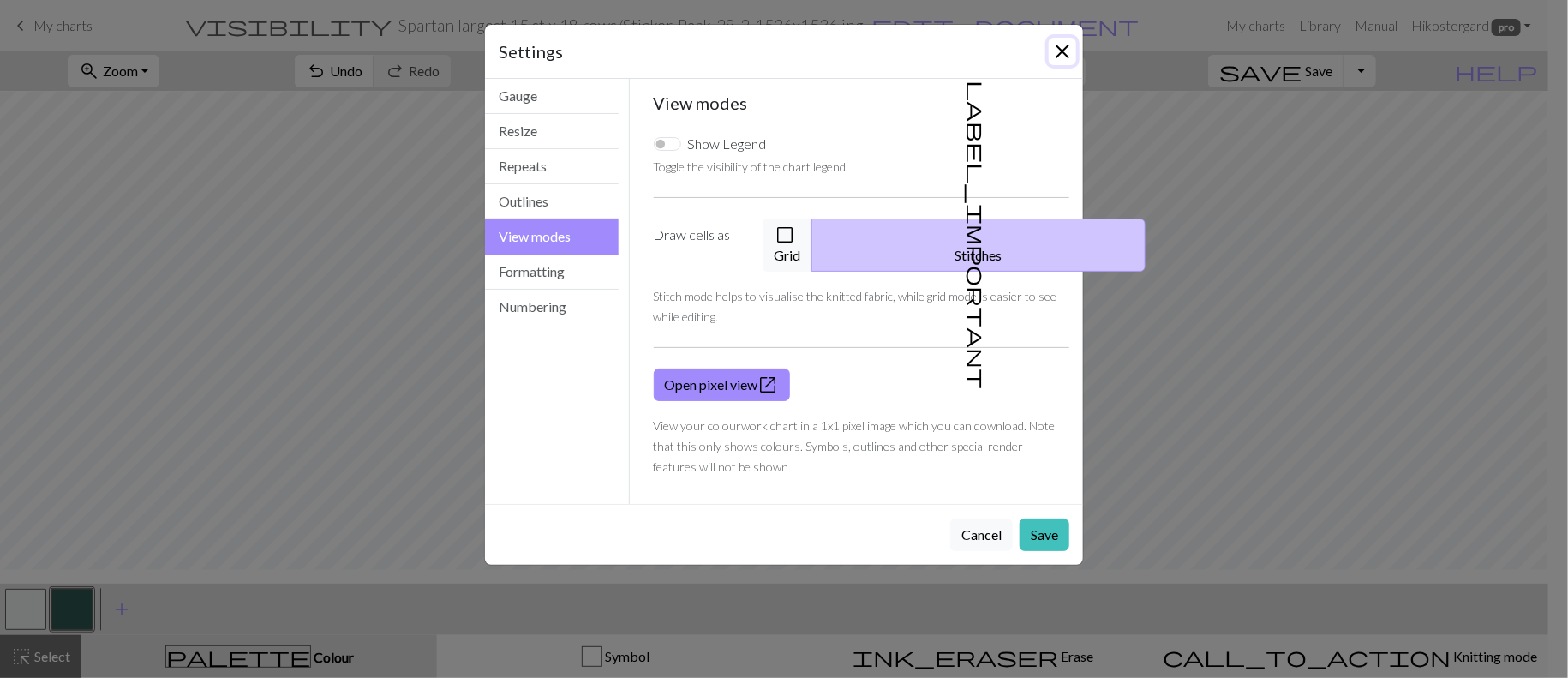
click at [1054, 65] on button "Close" at bounding box center [1062, 51] width 27 height 27
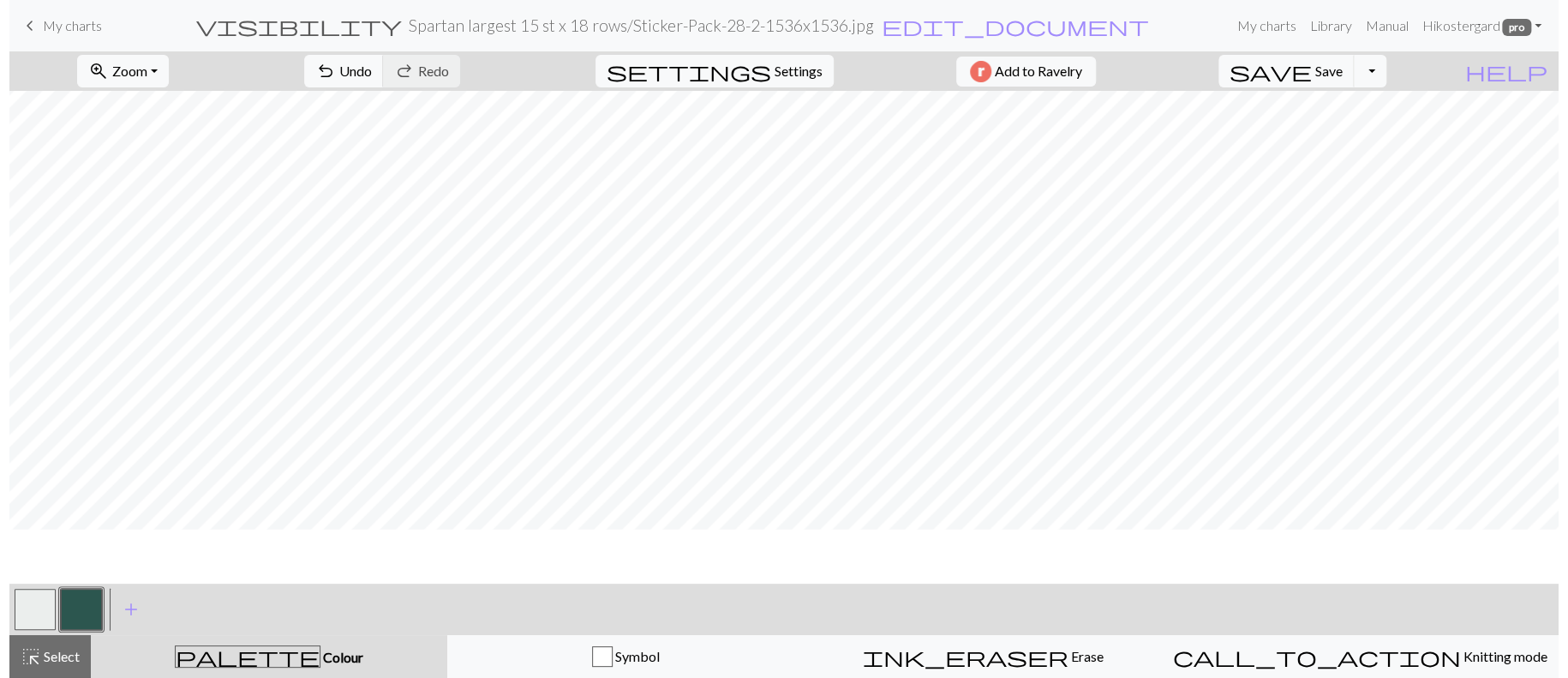
scroll to position [0, 0]
click at [766, 81] on span "Settings" at bounding box center [789, 71] width 48 height 21
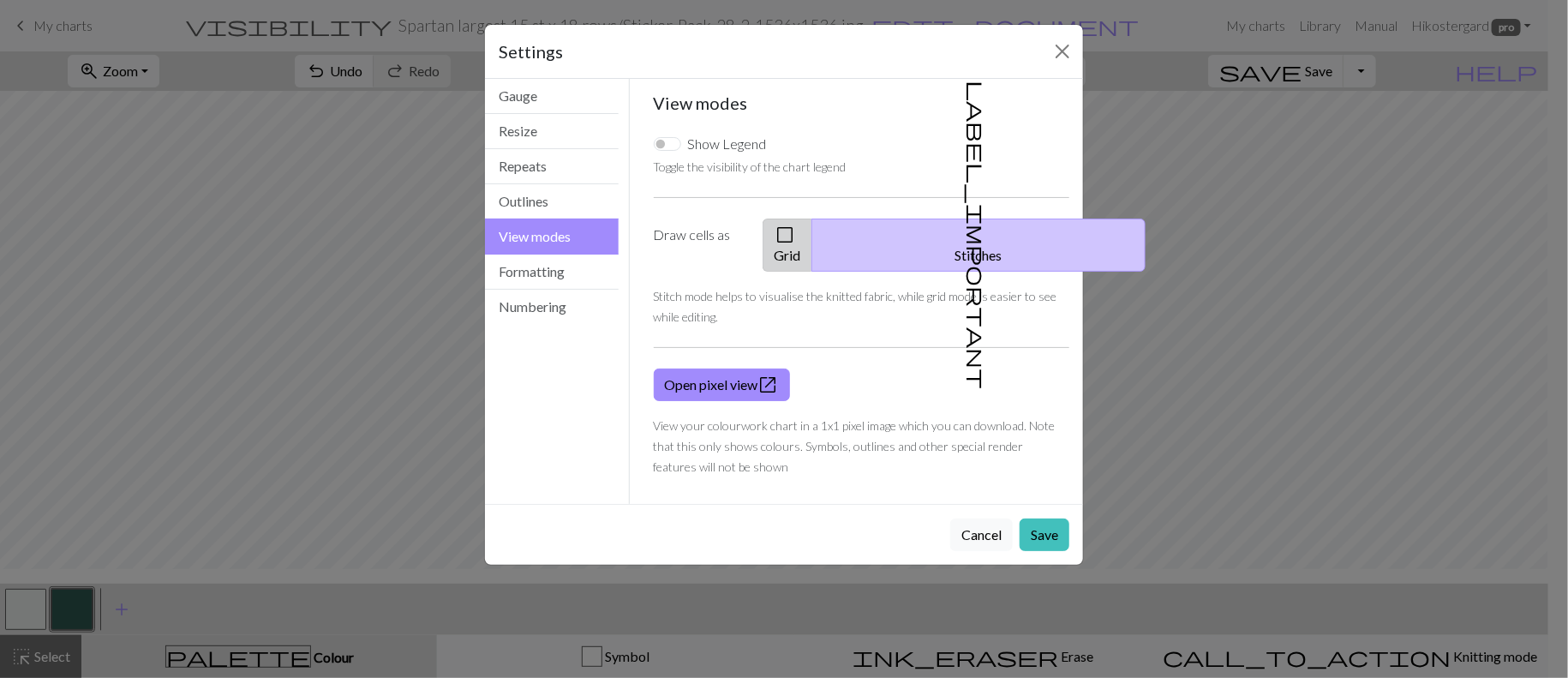
click at [813, 272] on button "check_box_outline_blank Grid" at bounding box center [787, 245] width 50 height 53
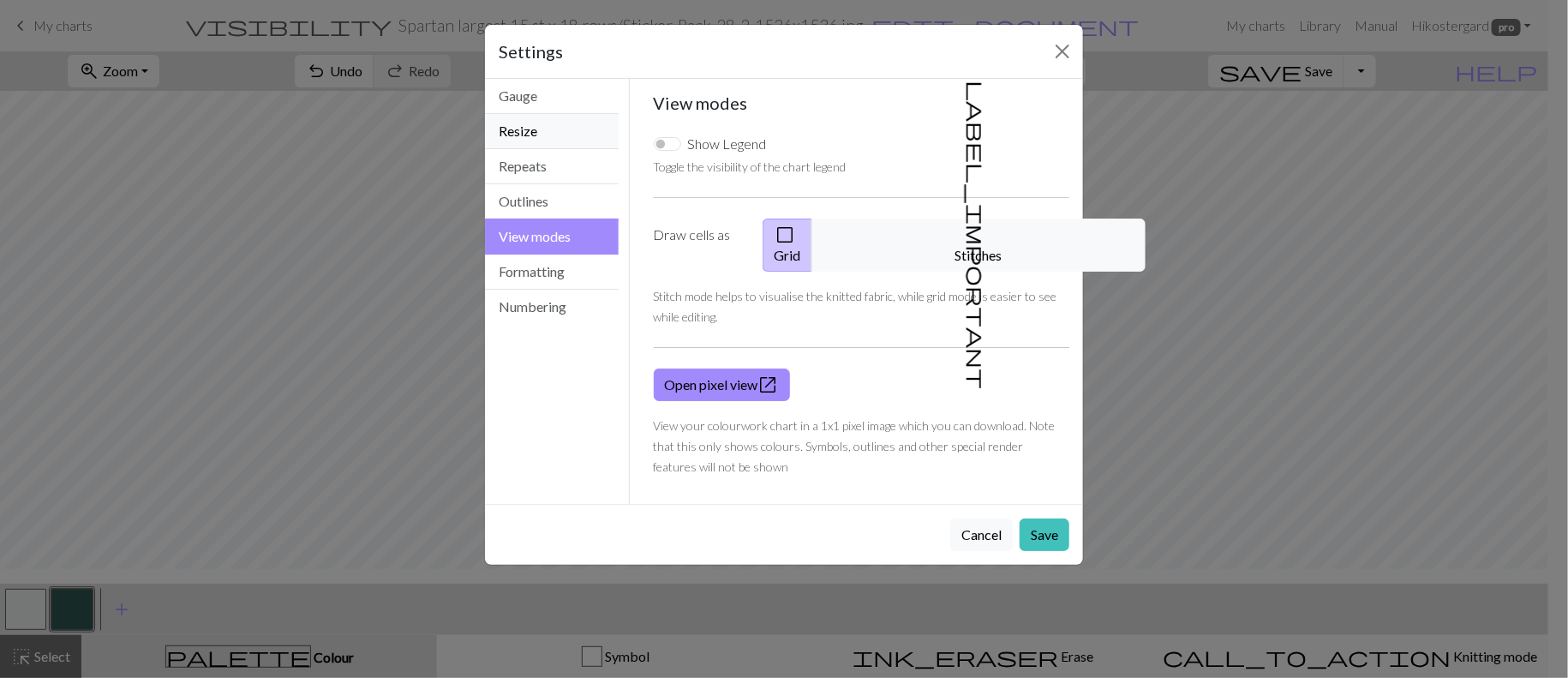
click at [532, 150] on button "Resize" at bounding box center [552, 131] width 133 height 35
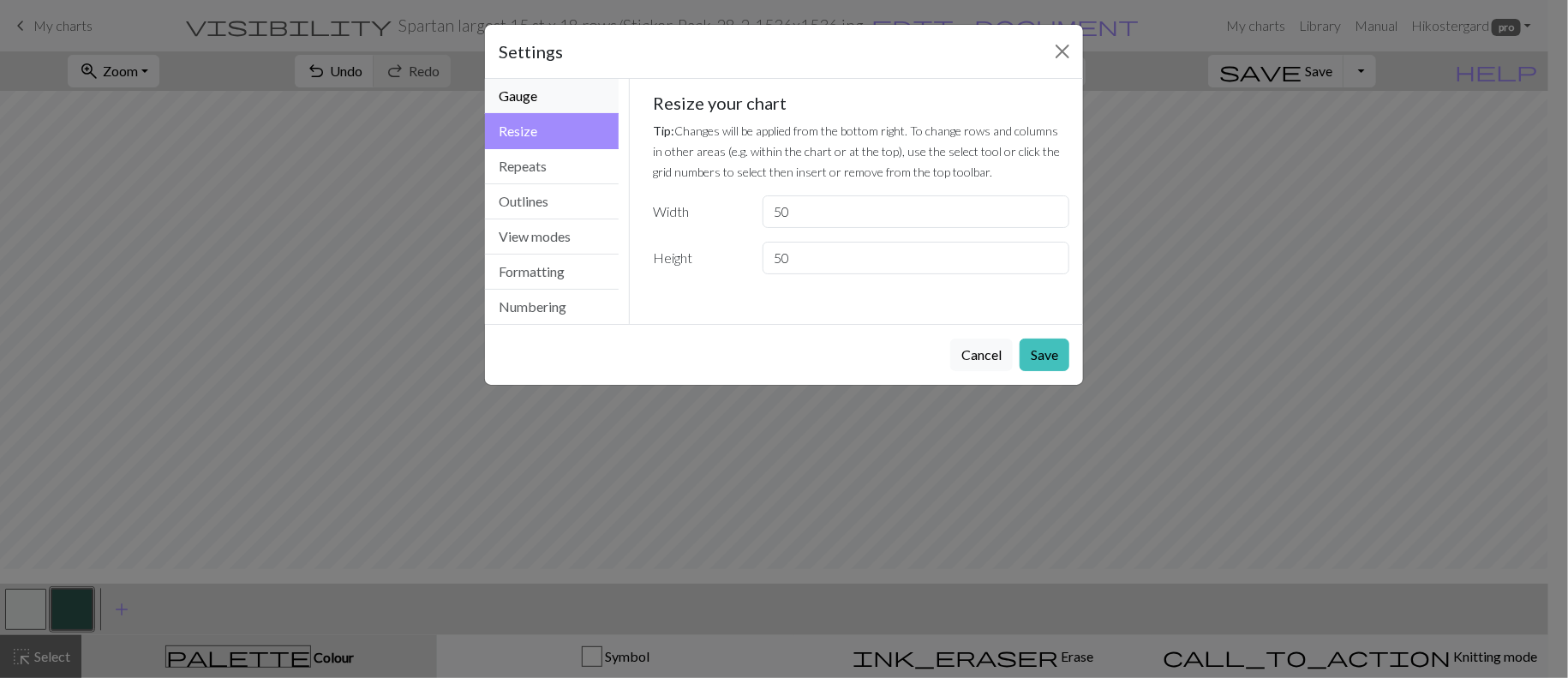
click at [535, 114] on button "Gauge" at bounding box center [552, 96] width 133 height 35
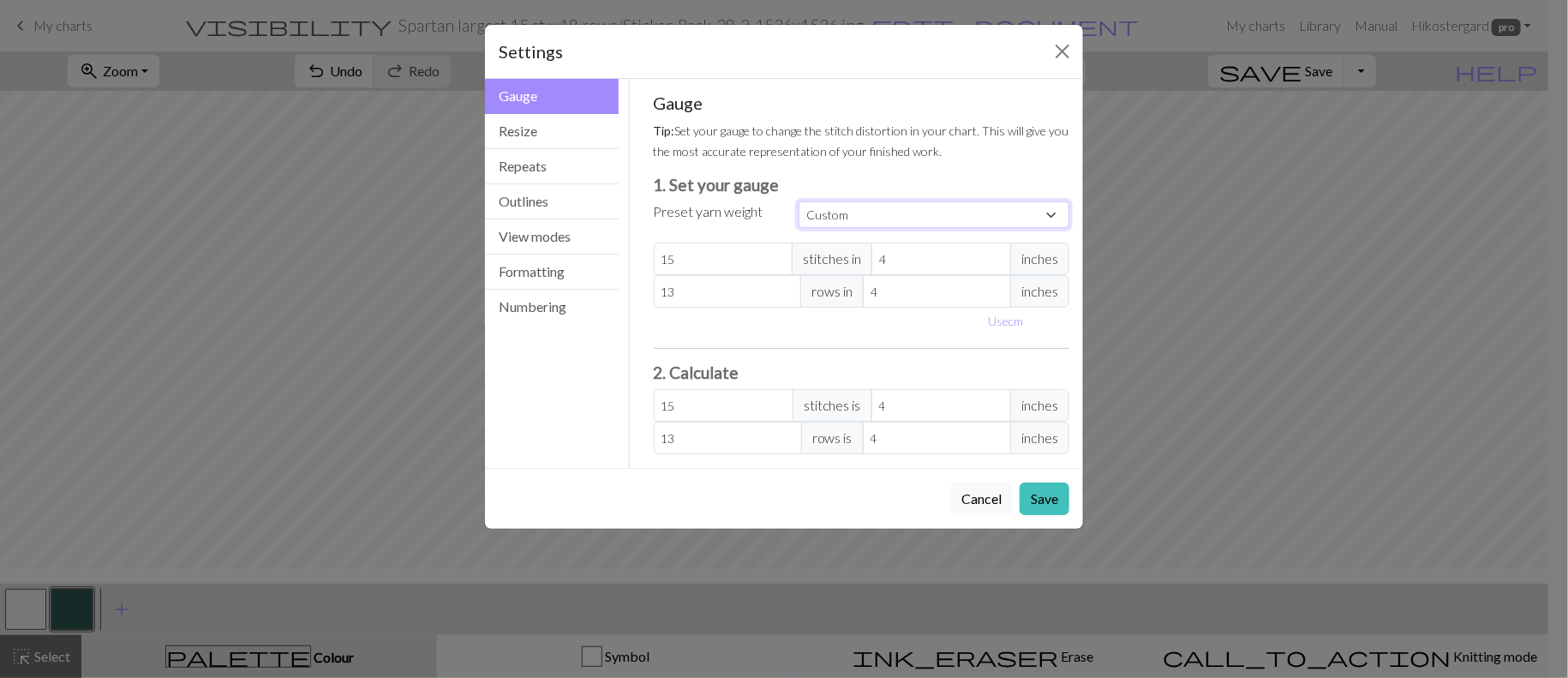
click at [1031, 228] on select "Custom Square Lace Light Fingering Fingering Sport Double knit Worsted Aran Bul…" at bounding box center [934, 215] width 271 height 27
select select "worsted"
click at [799, 228] on select "Custom Square Lace Light Fingering Fingering Sport Double knit Worsted Aran Bul…" at bounding box center [934, 215] width 271 height 27
type input "20"
type input "26"
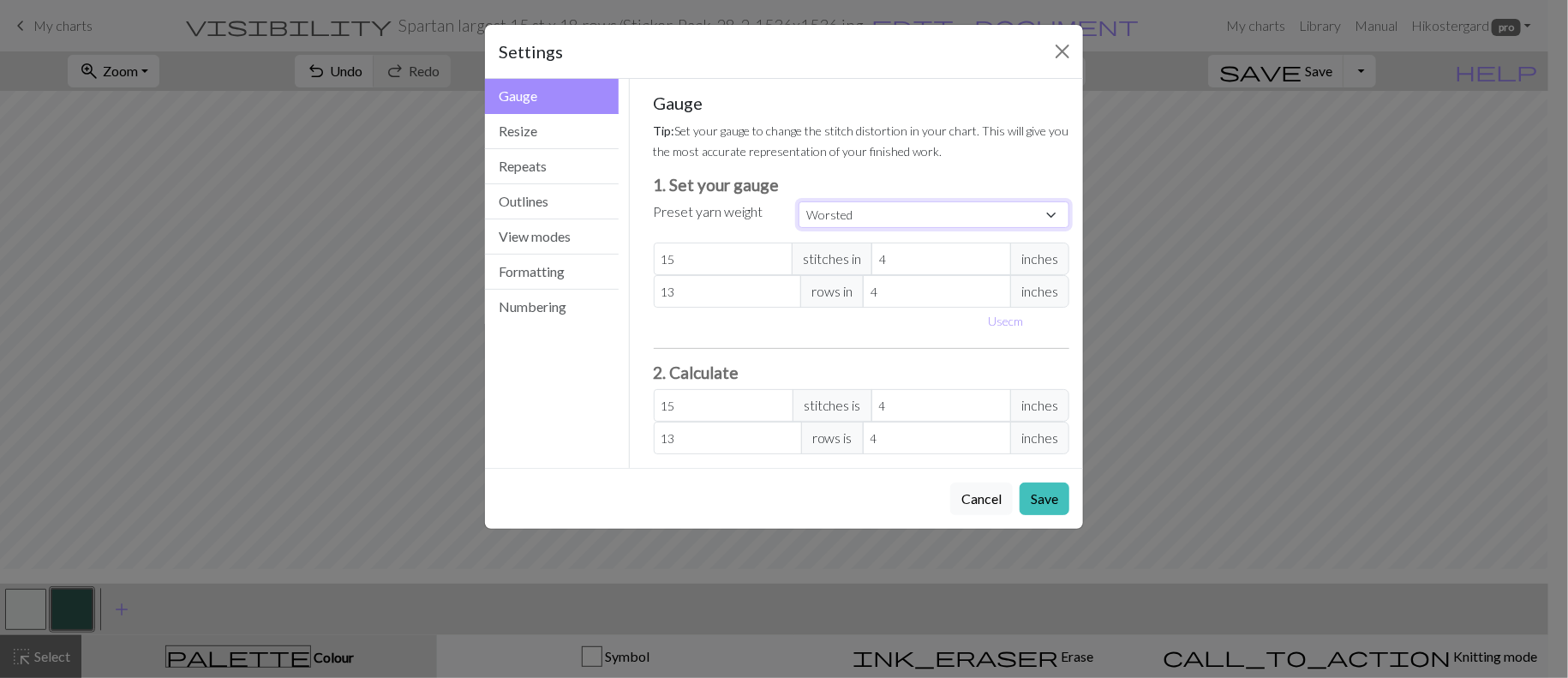
type input "20"
type input "26"
click at [698, 276] on input "20" at bounding box center [724, 259] width 140 height 32
select select "custom"
type input "19"
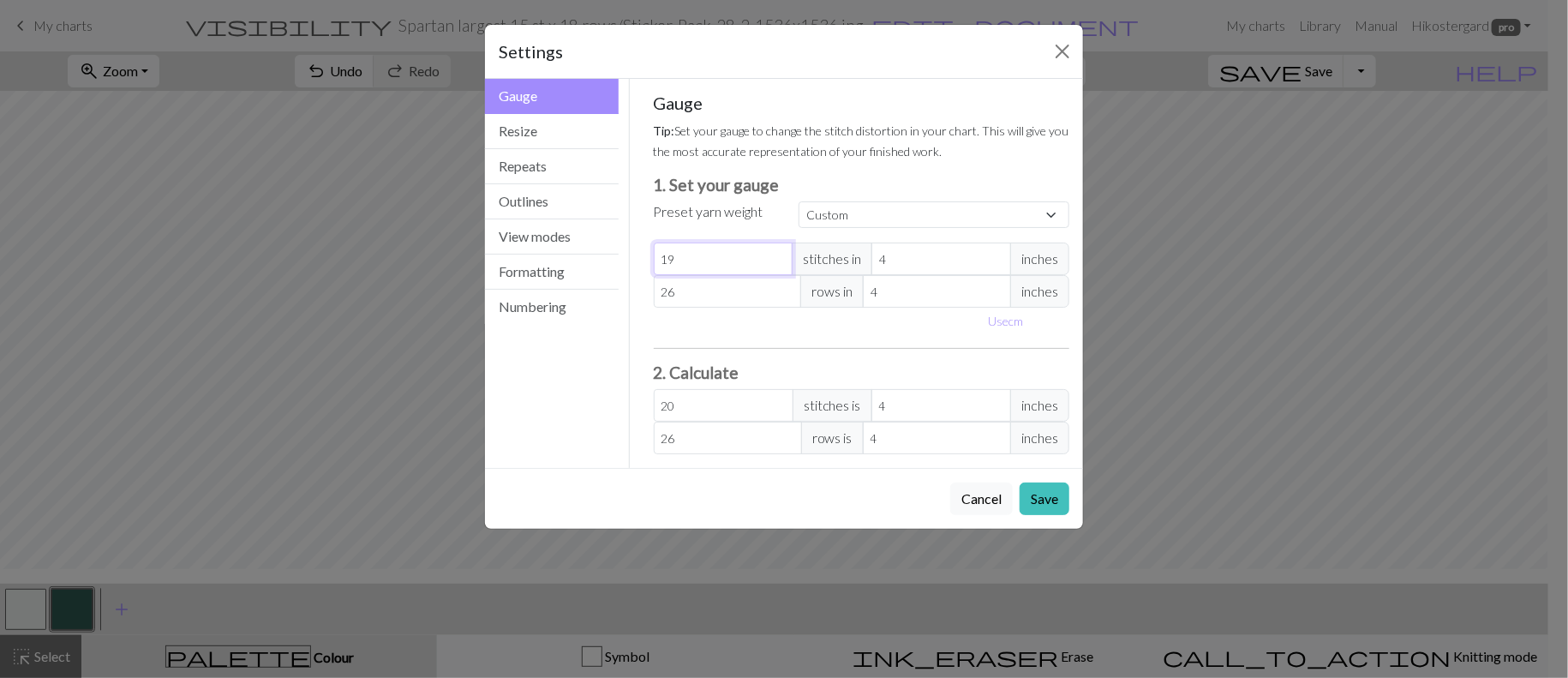
type input "19"
click at [1031, 226] on select "Custom Square Lace Light Fingering Fingering Sport Double knit Worsted Aran Bul…" at bounding box center [934, 215] width 271 height 27
select select "worsted"
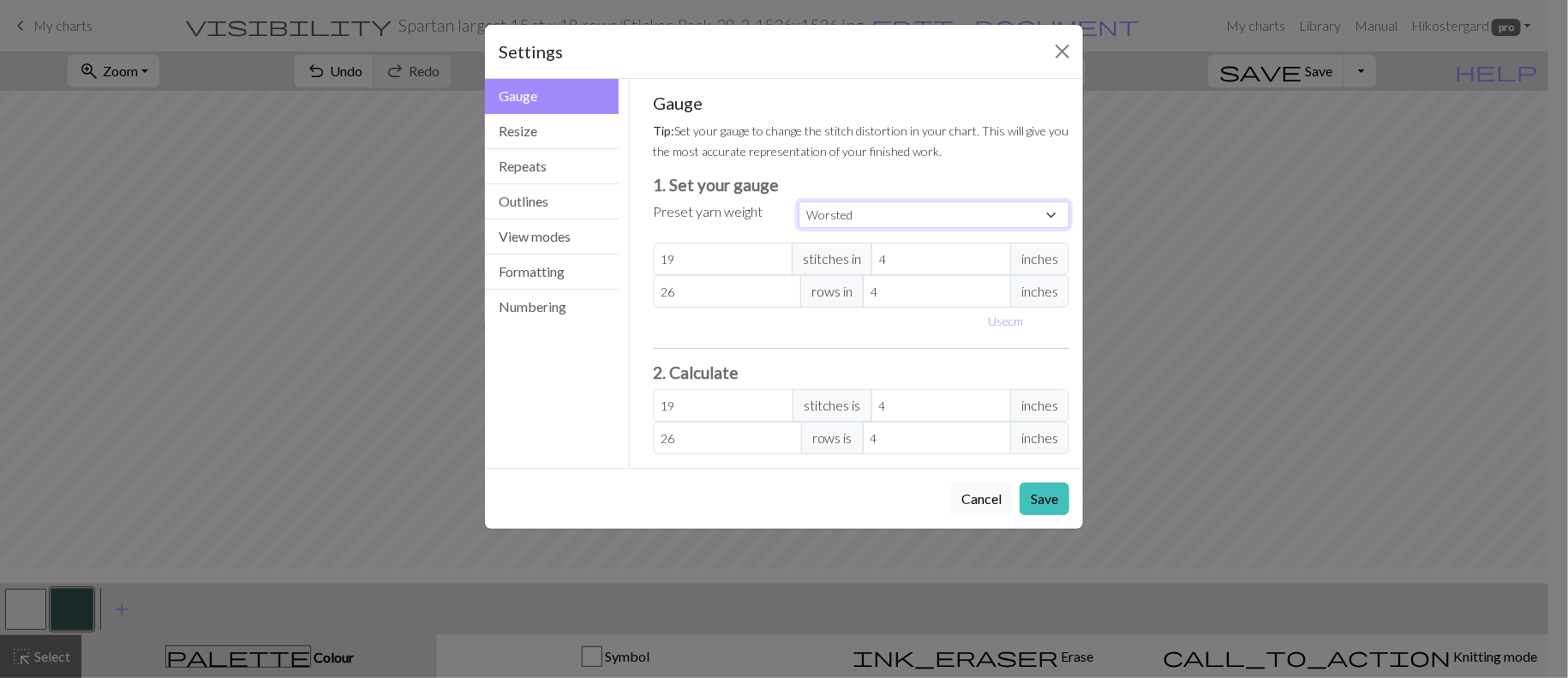
click at [799, 203] on select "Custom Square Lace Light Fingering Fingering Sport Double knit Worsted Aran Bul…" at bounding box center [934, 215] width 271 height 27
type input "20"
click at [685, 276] on input "20" at bounding box center [724, 259] width 140 height 32
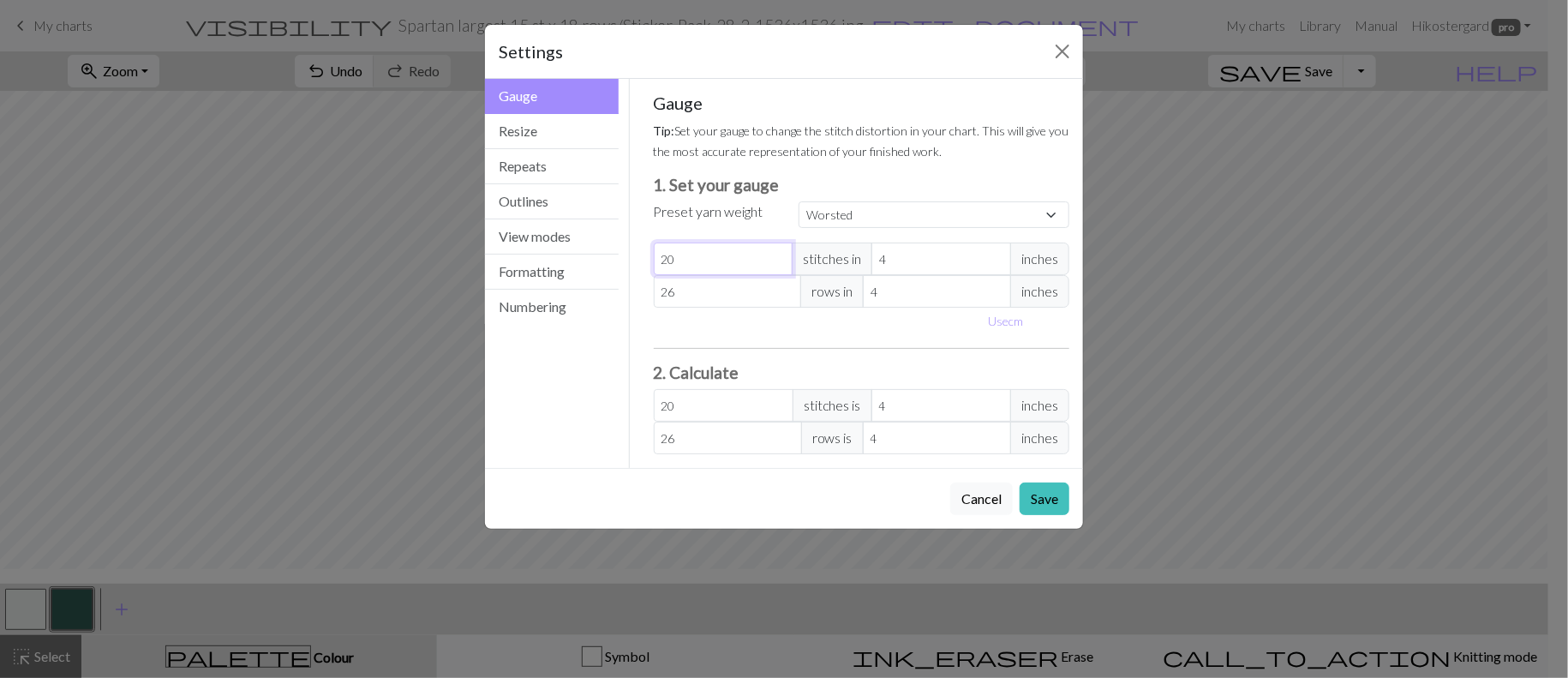
select select "custom"
type input "2"
type input "24"
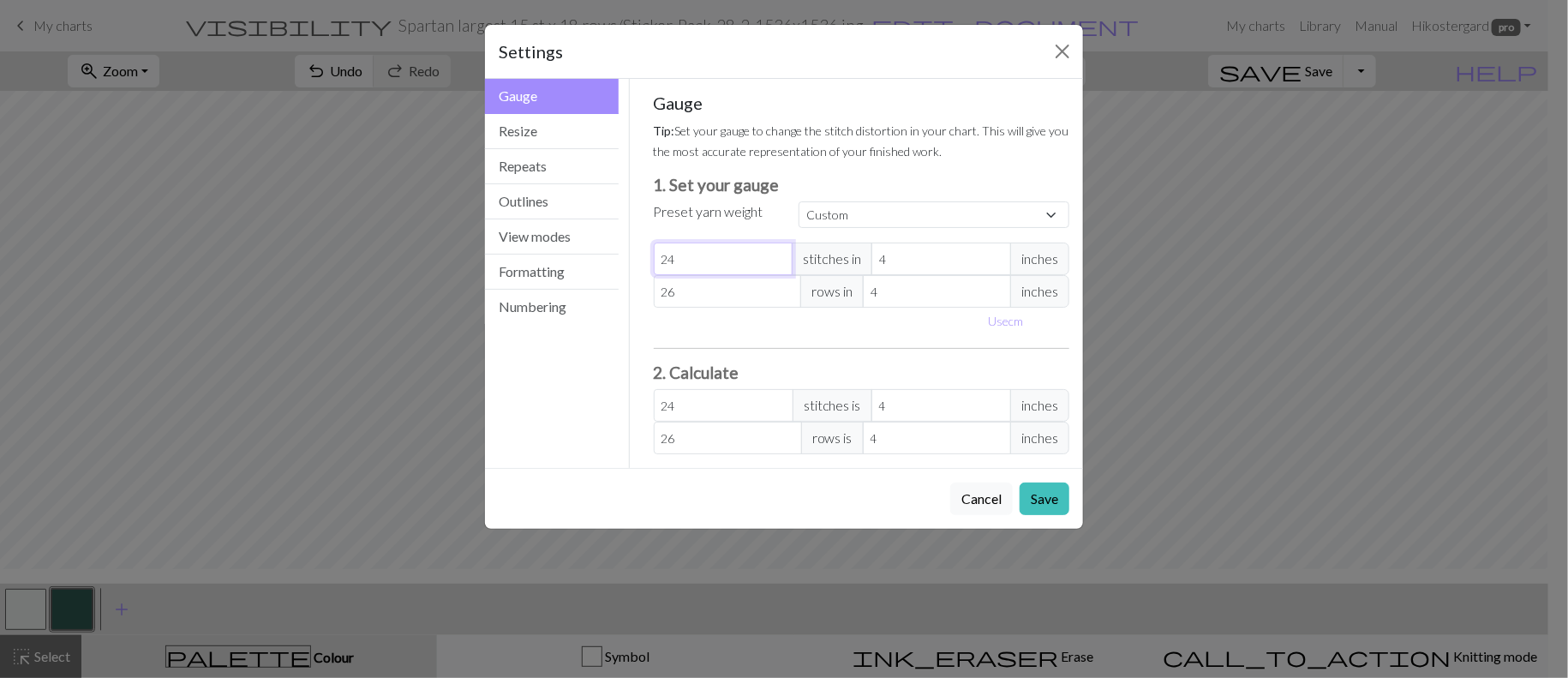
type input "24"
click at [696, 308] on input "26" at bounding box center [728, 292] width 149 height 32
type input "2"
type input "24"
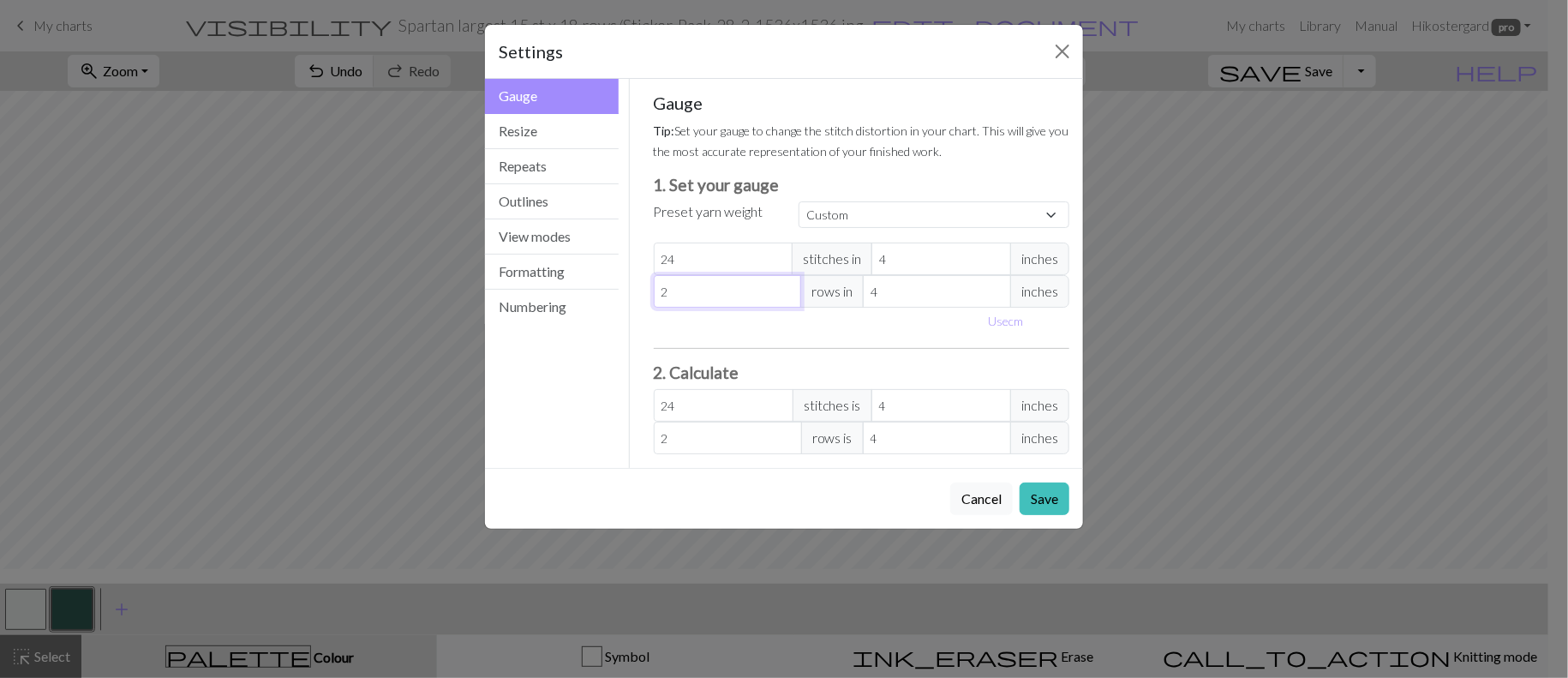
type input "24"
click at [940, 455] on div "Gauge Tip: Set your gauge to change the stitch distortion in your chart. This w…" at bounding box center [862, 274] width 416 height 362
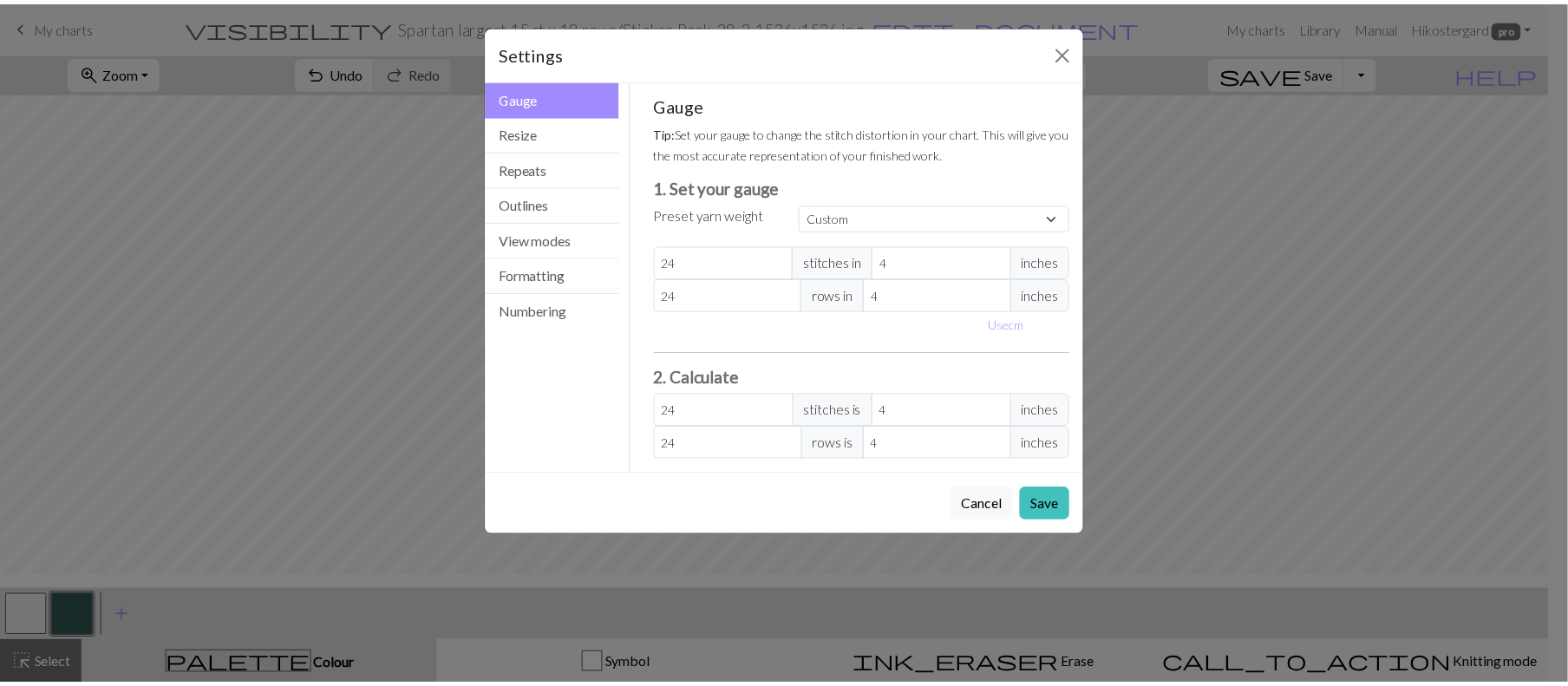
scroll to position [235, 0]
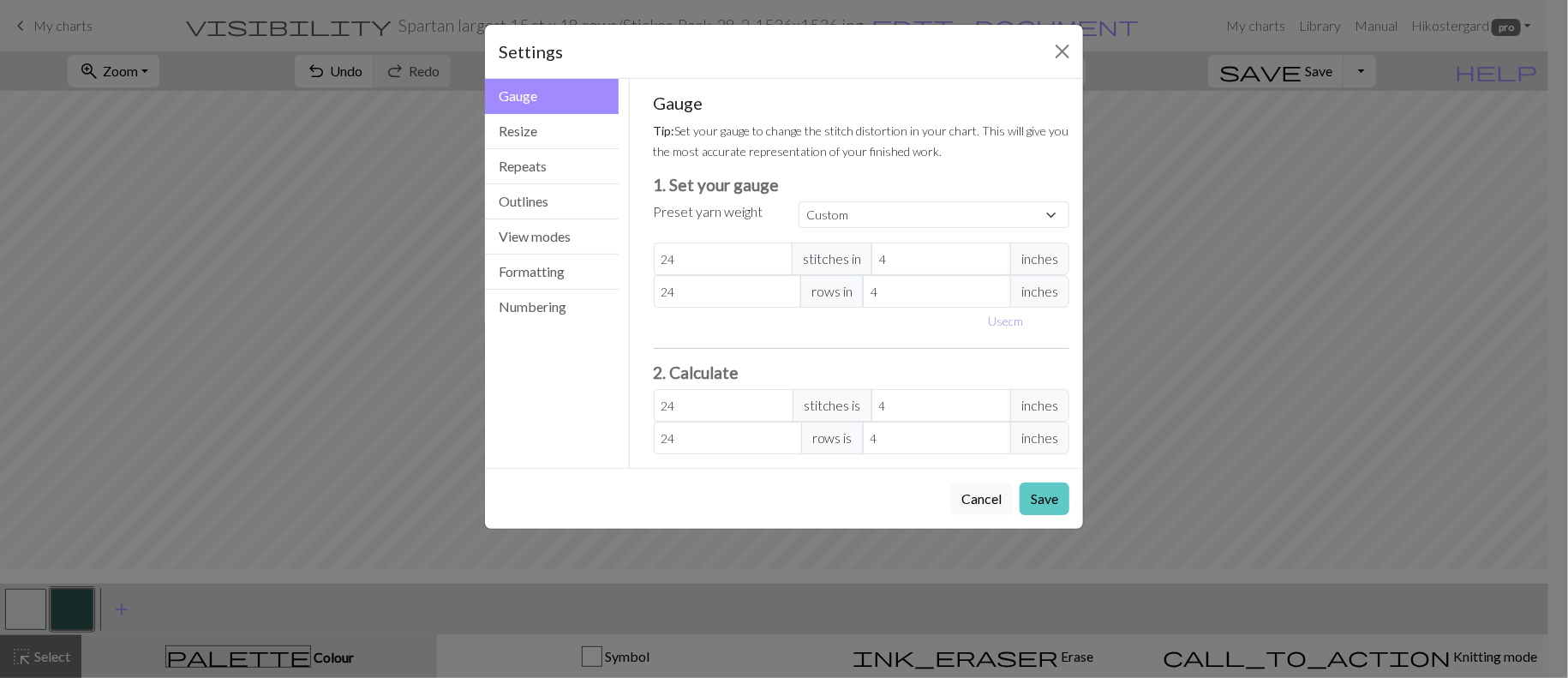
click at [1020, 515] on button "Save" at bounding box center [1045, 499] width 50 height 32
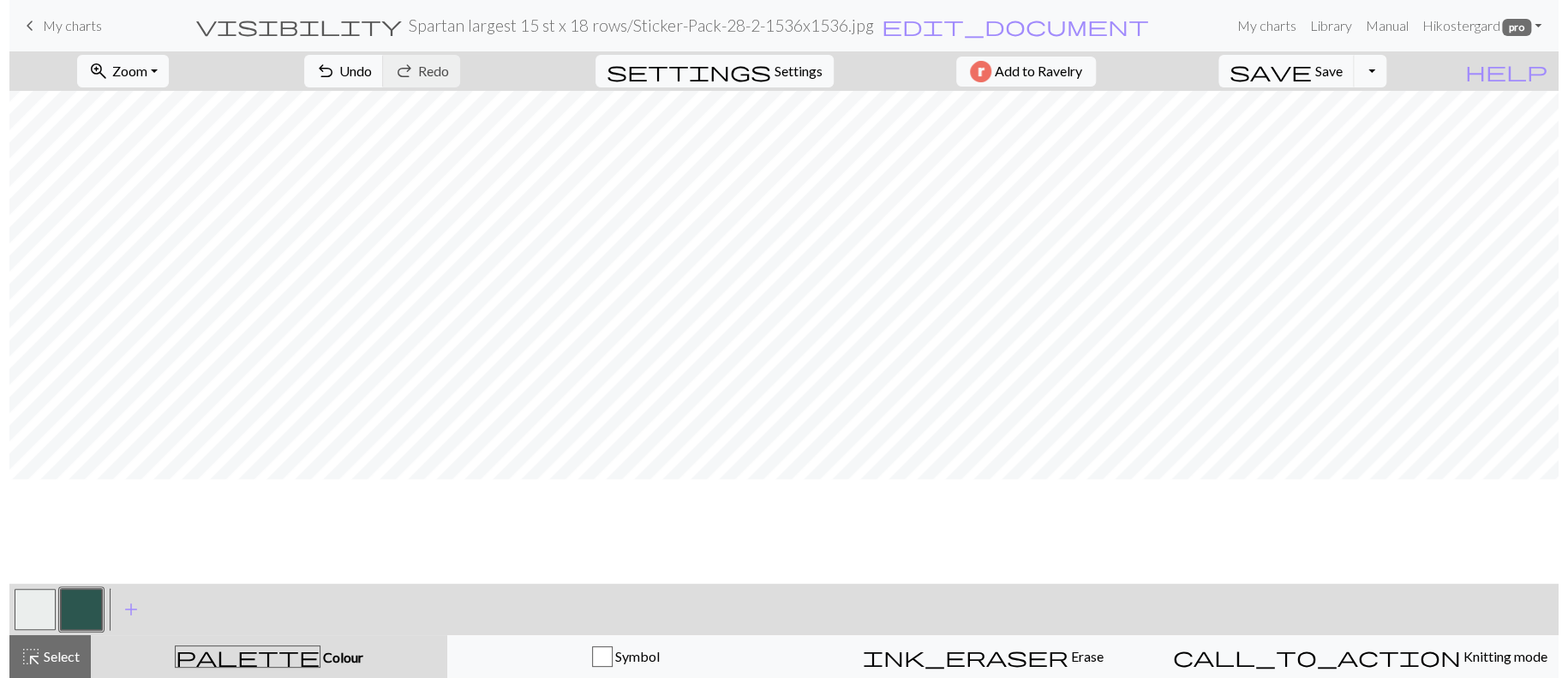
scroll to position [0, 0]
click at [772, 81] on span "Settings" at bounding box center [789, 71] width 48 height 21
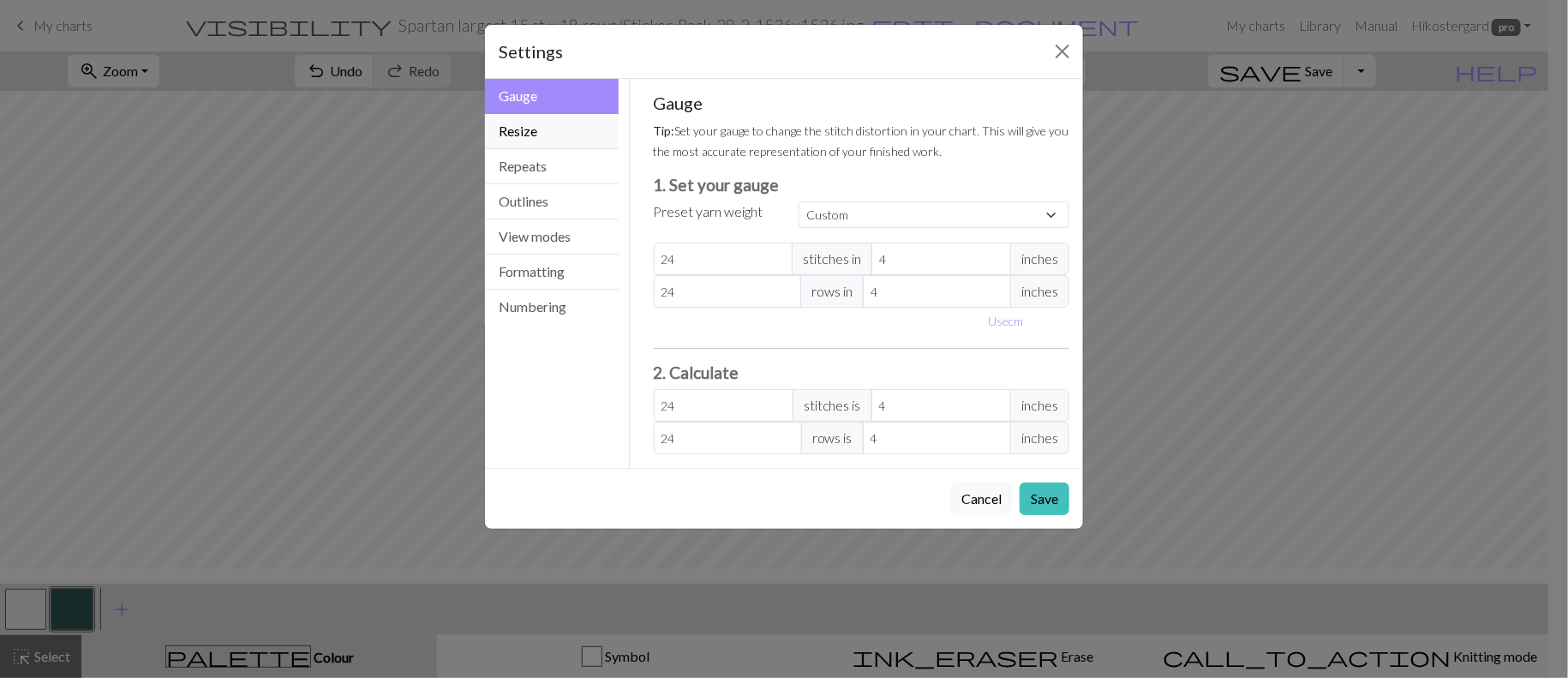
click at [508, 150] on button "Resize" at bounding box center [552, 131] width 133 height 35
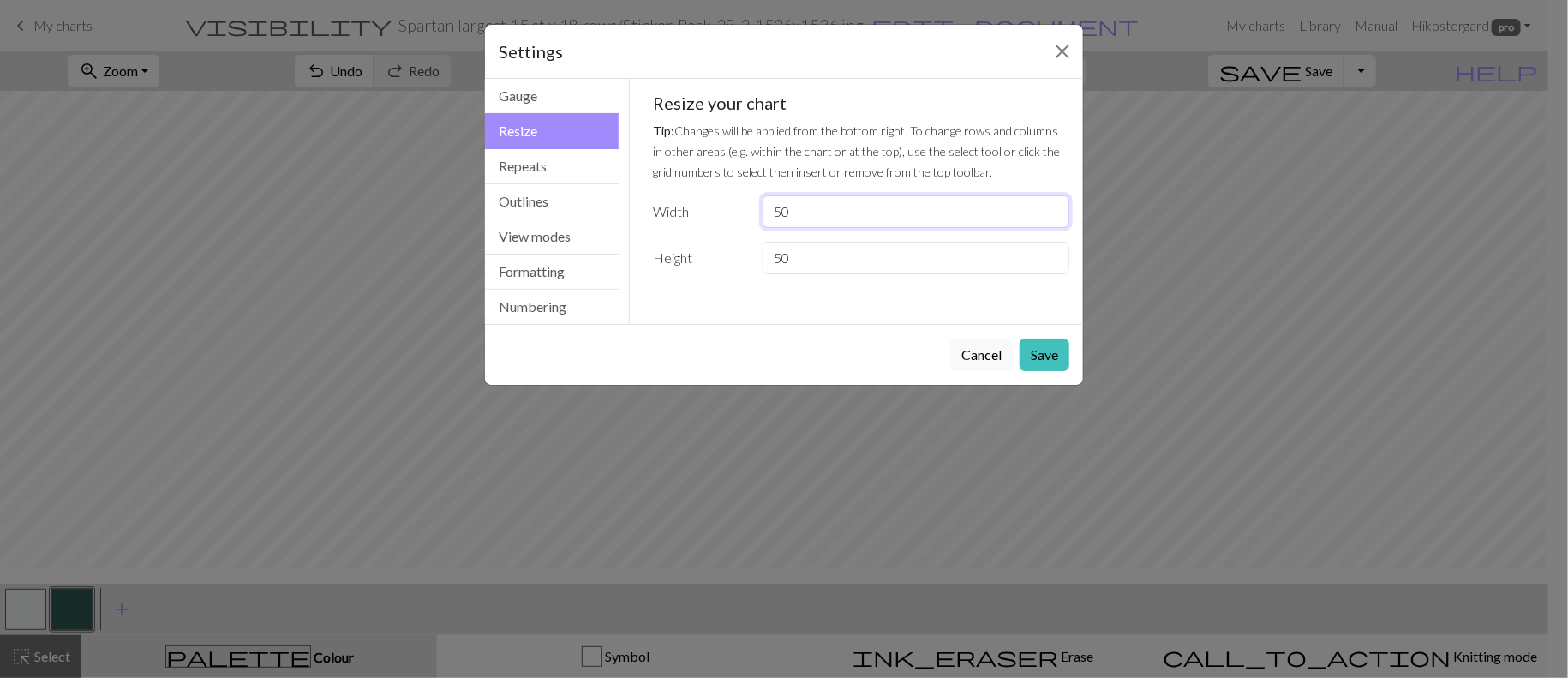
click at [915, 228] on input "50" at bounding box center [916, 211] width 307 height 32
type input "5"
type input "40"
click at [846, 275] on input "50" at bounding box center [916, 258] width 307 height 32
type input "5"
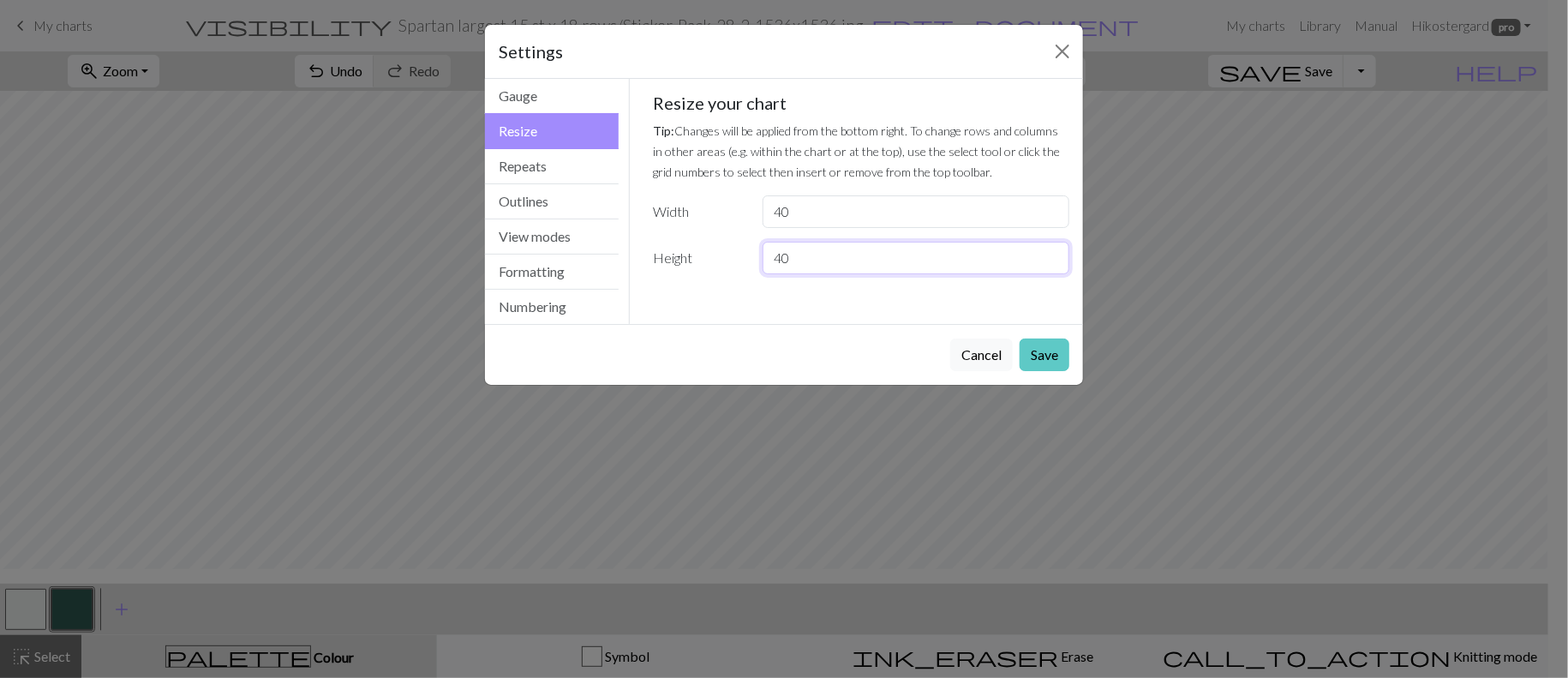
type input "40"
click at [1020, 371] on button "Save" at bounding box center [1045, 355] width 50 height 32
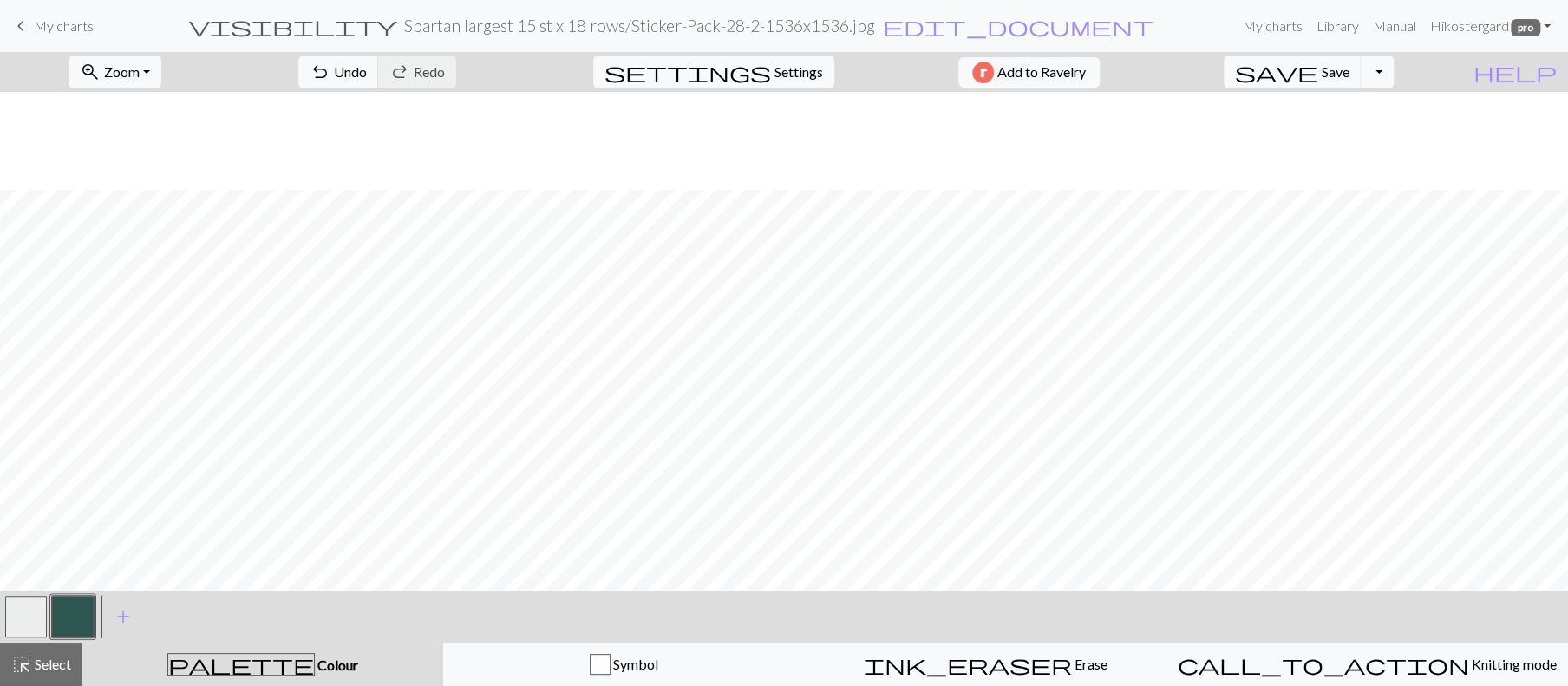
scroll to position [308, 0]
click at [775, 73] on span "Settings" at bounding box center [799, 72] width 49 height 21
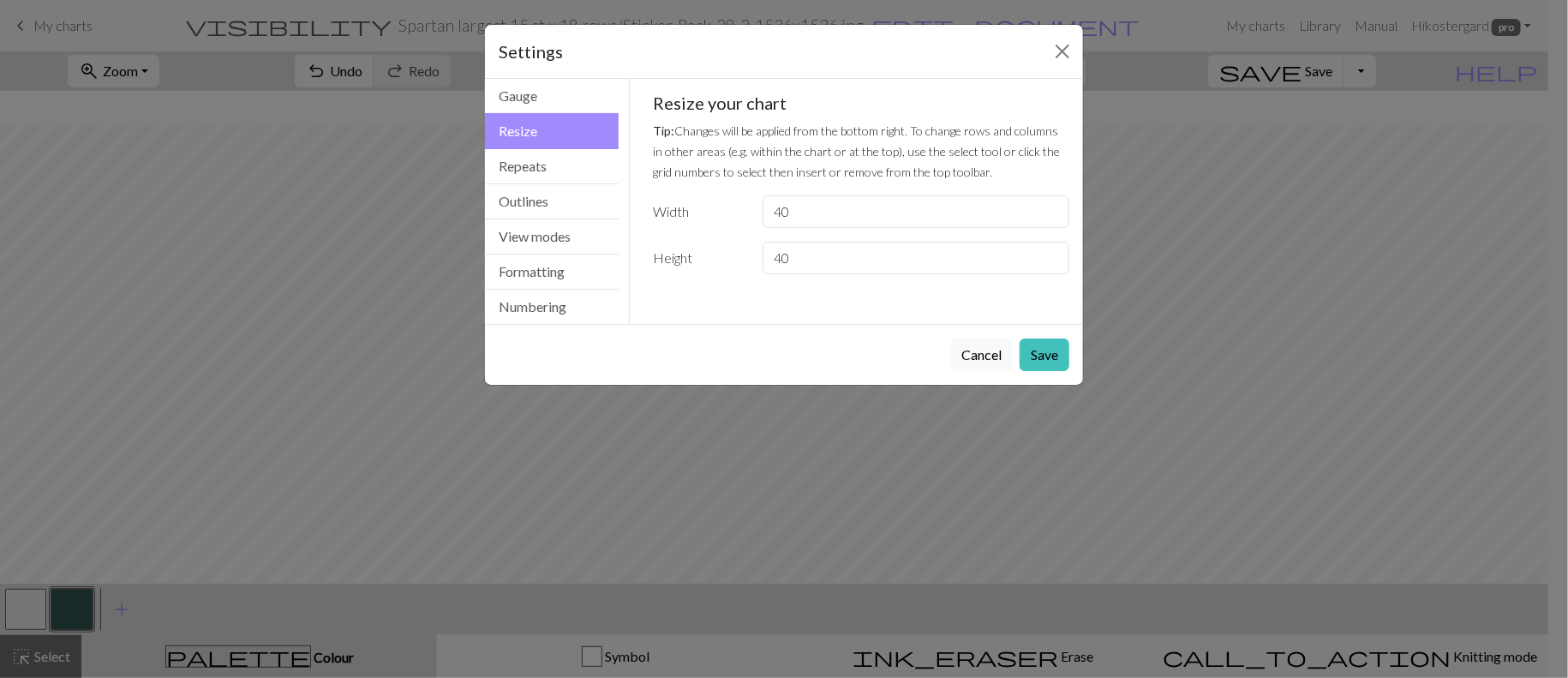
click at [1250, 486] on div "Settings Resize Gauge Resize Repeats Outlines View modes Formatting Numbering G…" at bounding box center [784, 339] width 1568 height 678
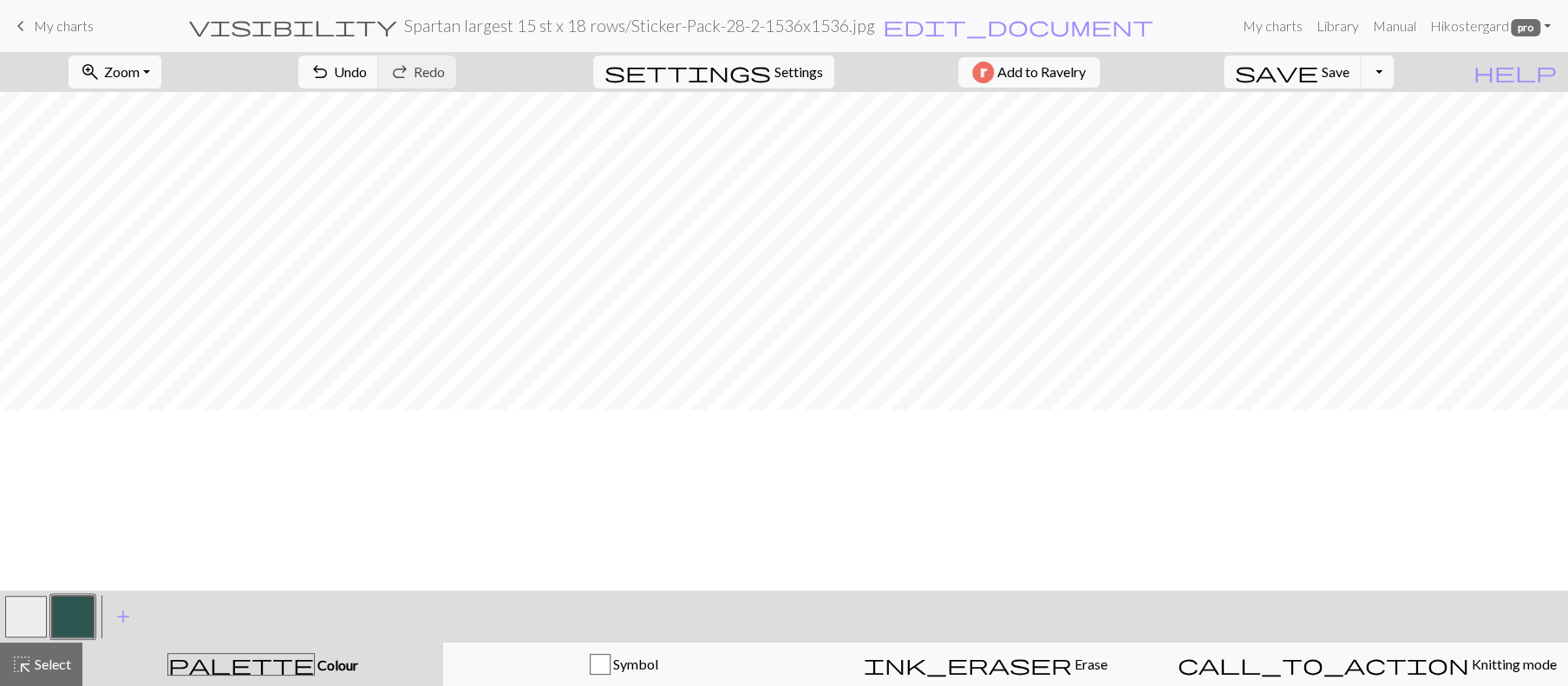
scroll to position [48, 0]
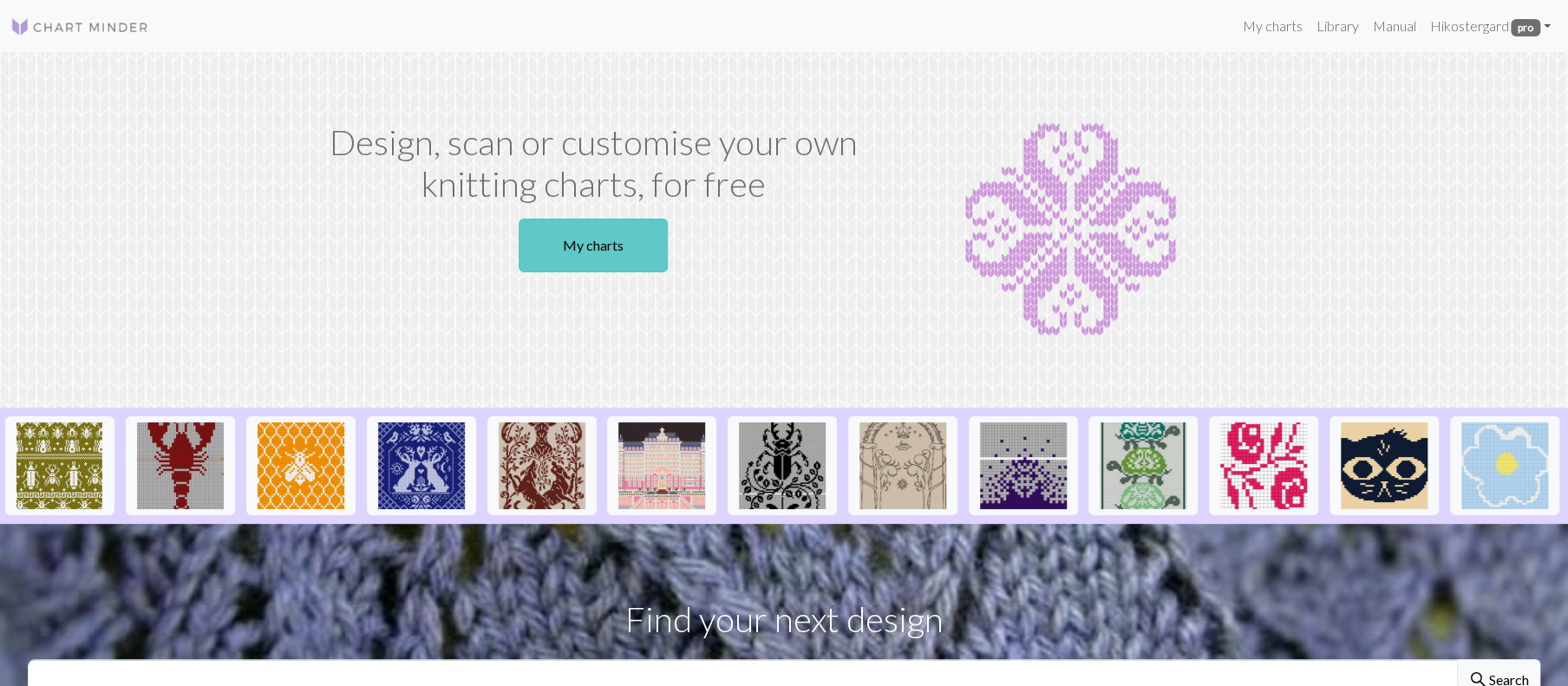
click at [621, 272] on link "My charts" at bounding box center [594, 245] width 149 height 54
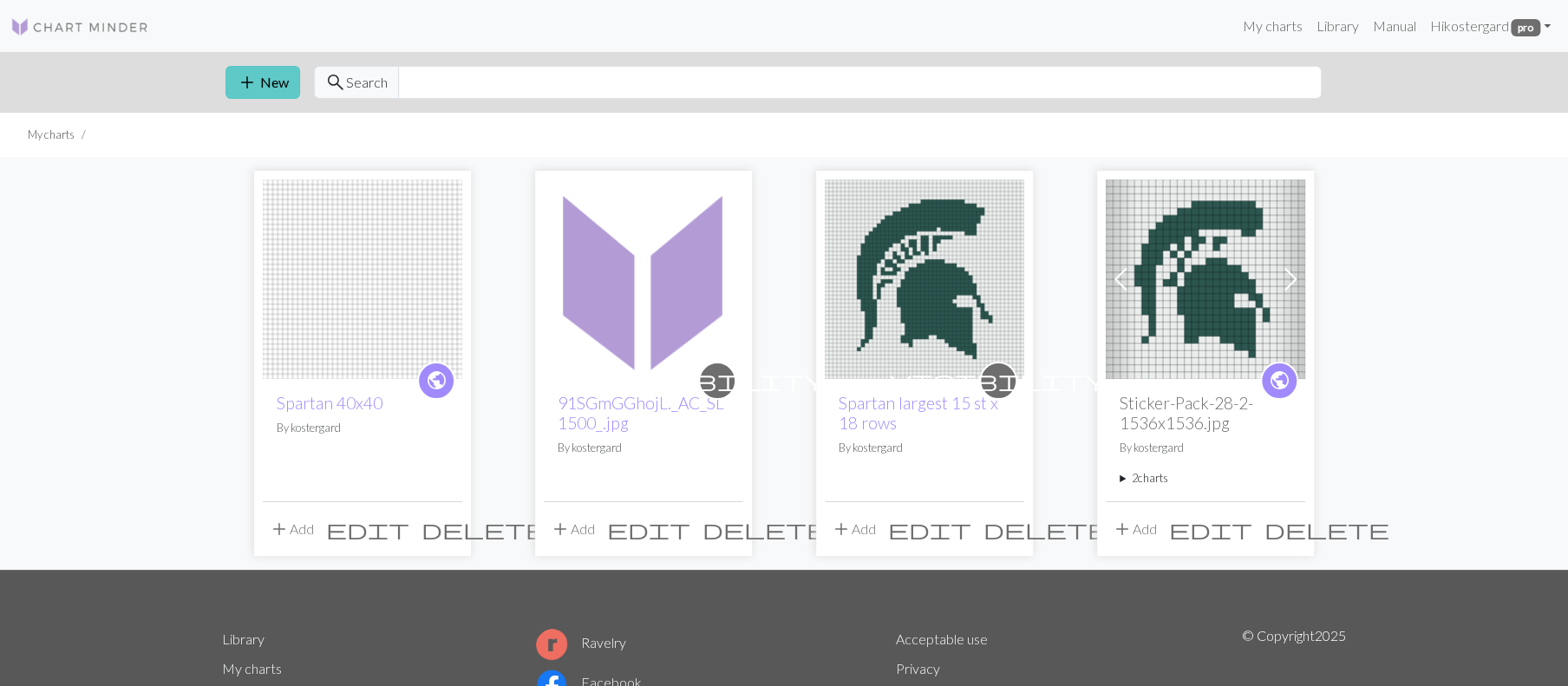
click at [299, 99] on button "add New" at bounding box center [262, 82] width 75 height 33
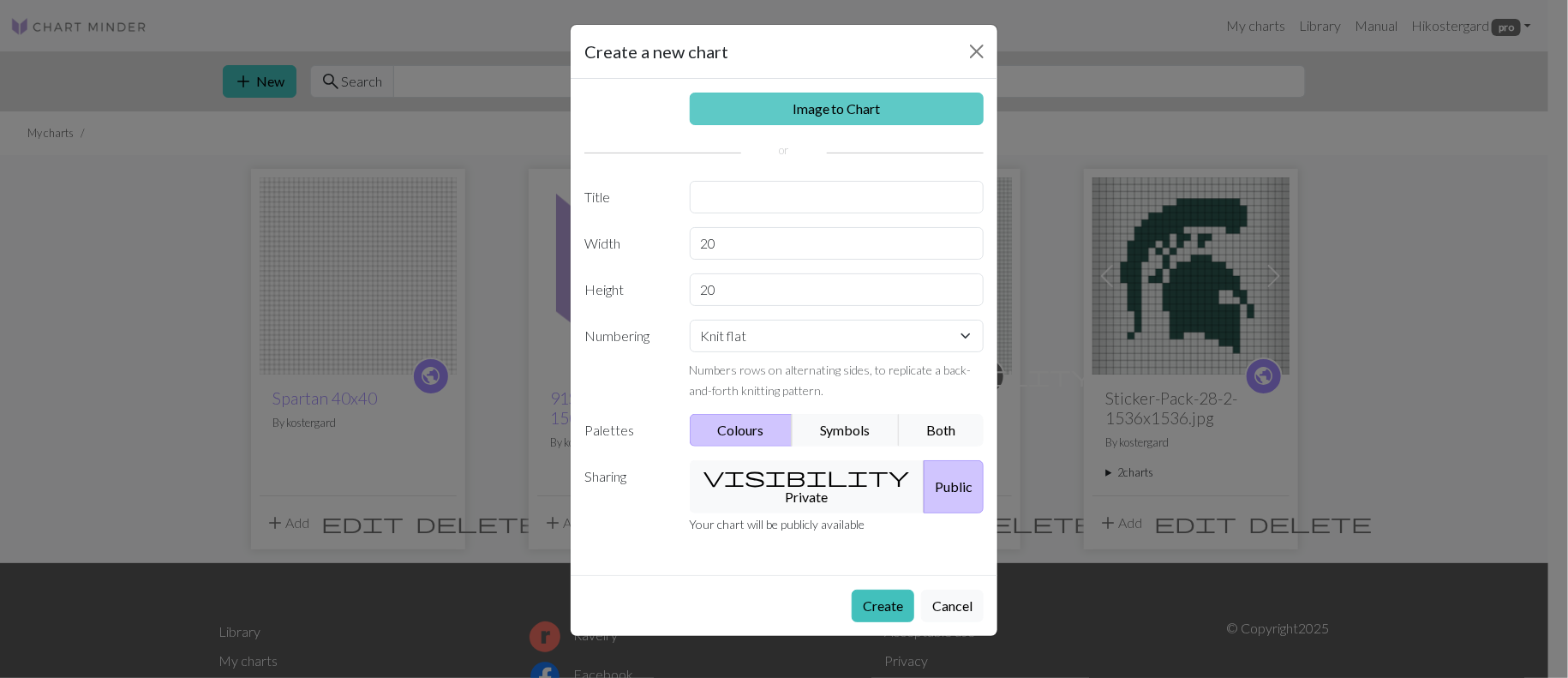
click at [819, 125] on link "Image to Chart" at bounding box center [837, 109] width 295 height 32
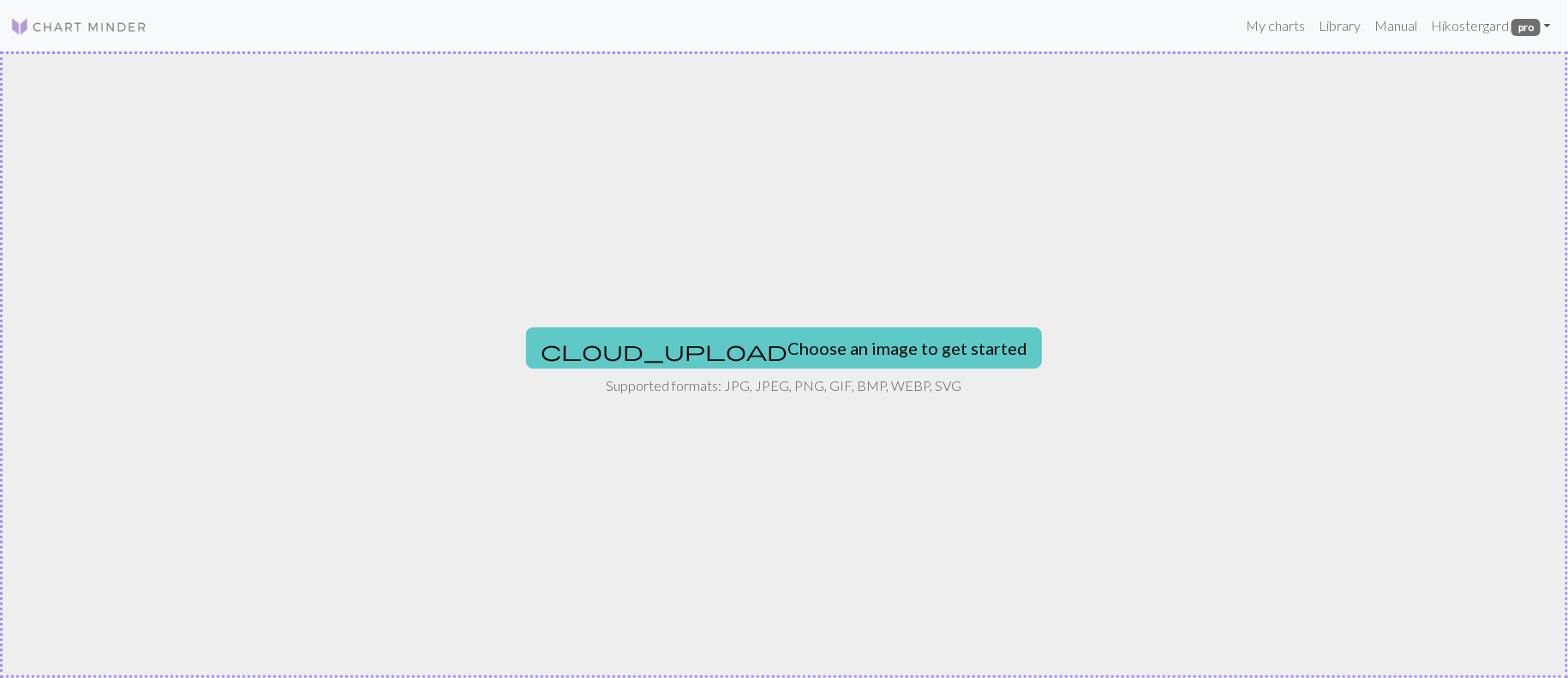
click at [775, 351] on button "cloud_upload Choose an image to get started" at bounding box center [784, 348] width 516 height 41
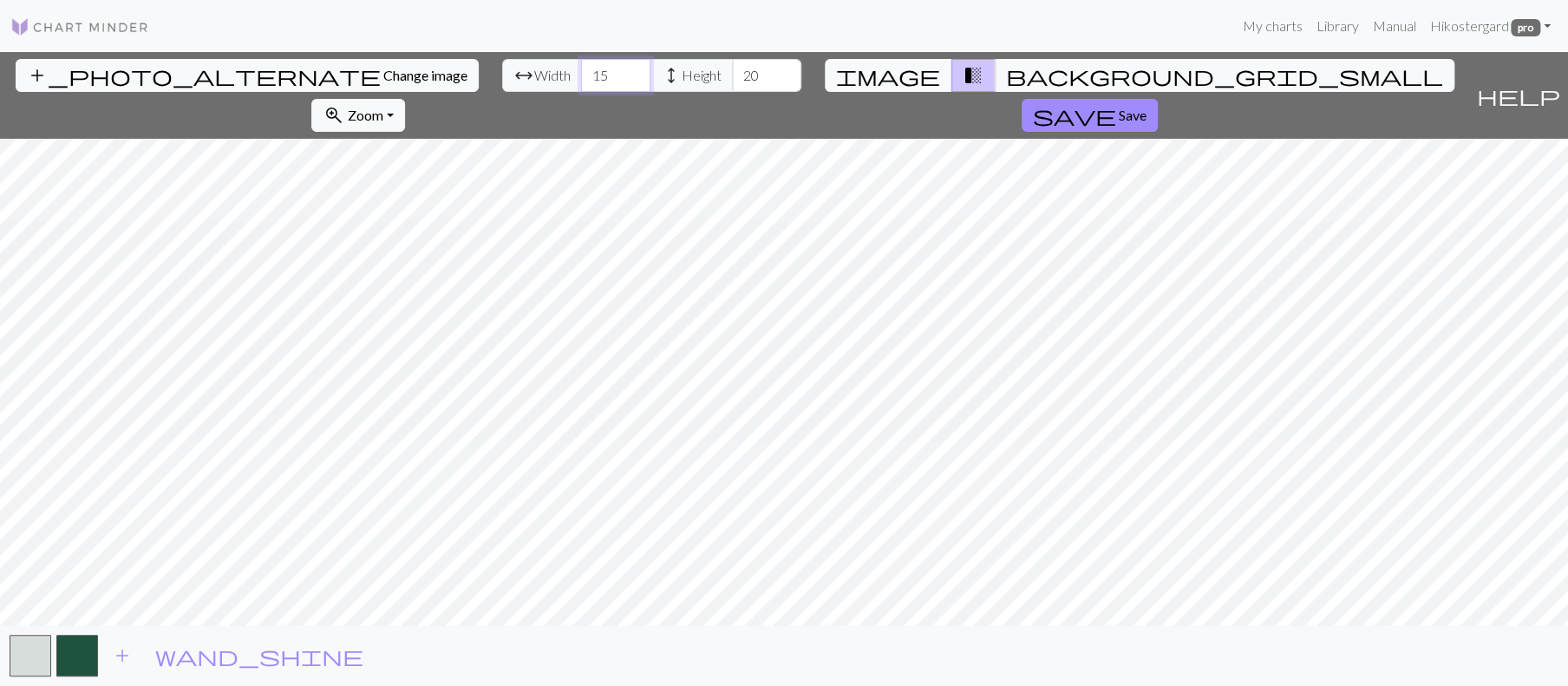
click at [581, 92] on input "15" at bounding box center [616, 76] width 69 height 33
click at [182, 92] on button "add_photo_alternate Change image" at bounding box center [247, 76] width 464 height 33
click at [383, 83] on span "Change image" at bounding box center [425, 75] width 84 height 16
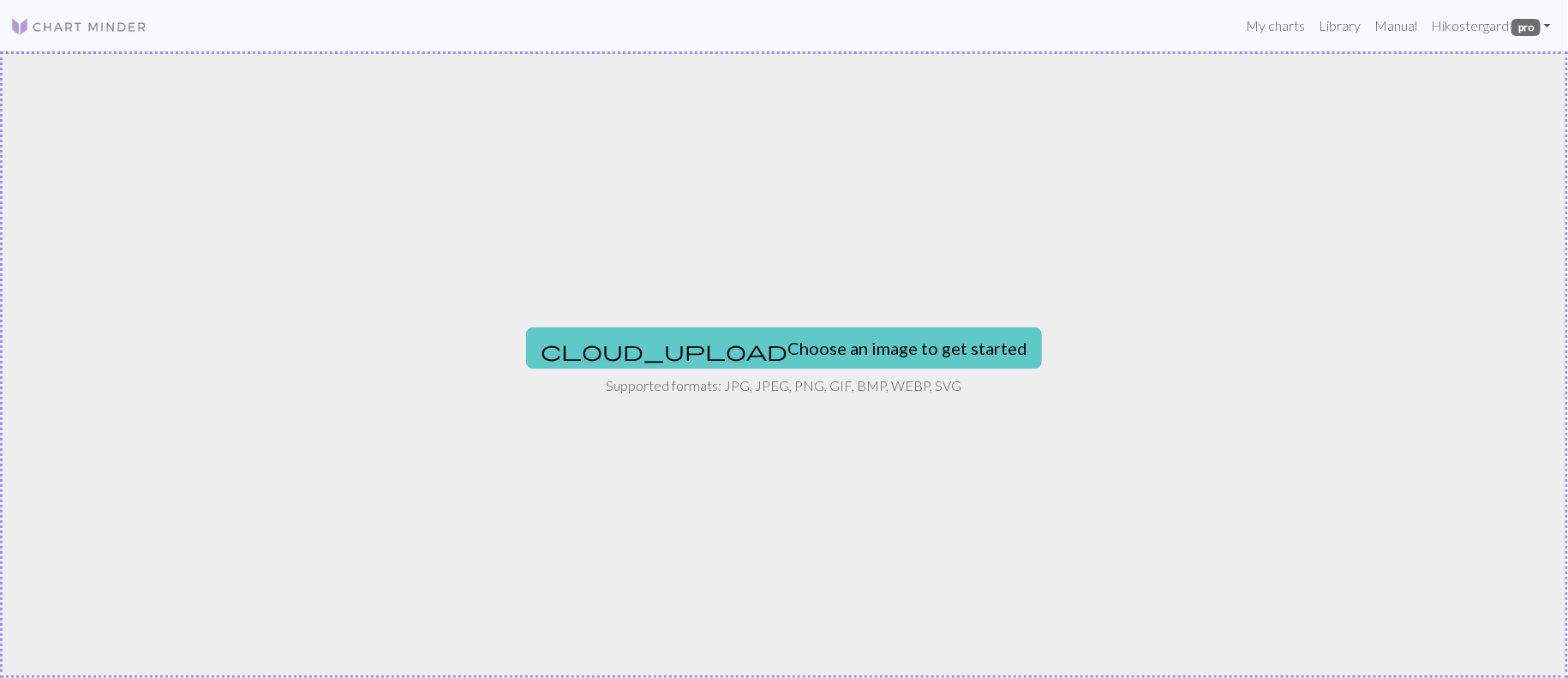
click at [744, 349] on button "cloud_upload Choose an image to get started" at bounding box center [784, 348] width 516 height 41
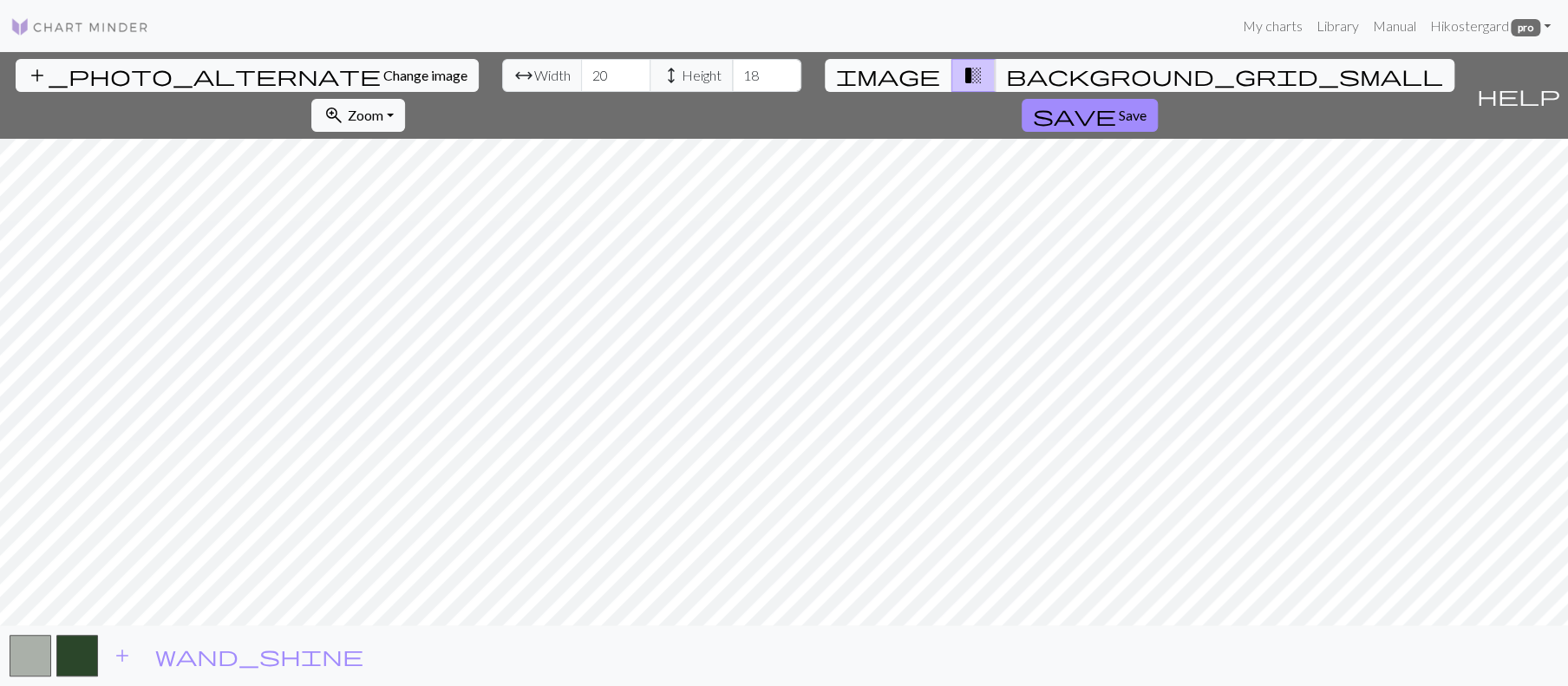
click at [913, 92] on button "image" at bounding box center [888, 76] width 127 height 33
click at [383, 83] on span "Change image" at bounding box center [425, 75] width 84 height 16
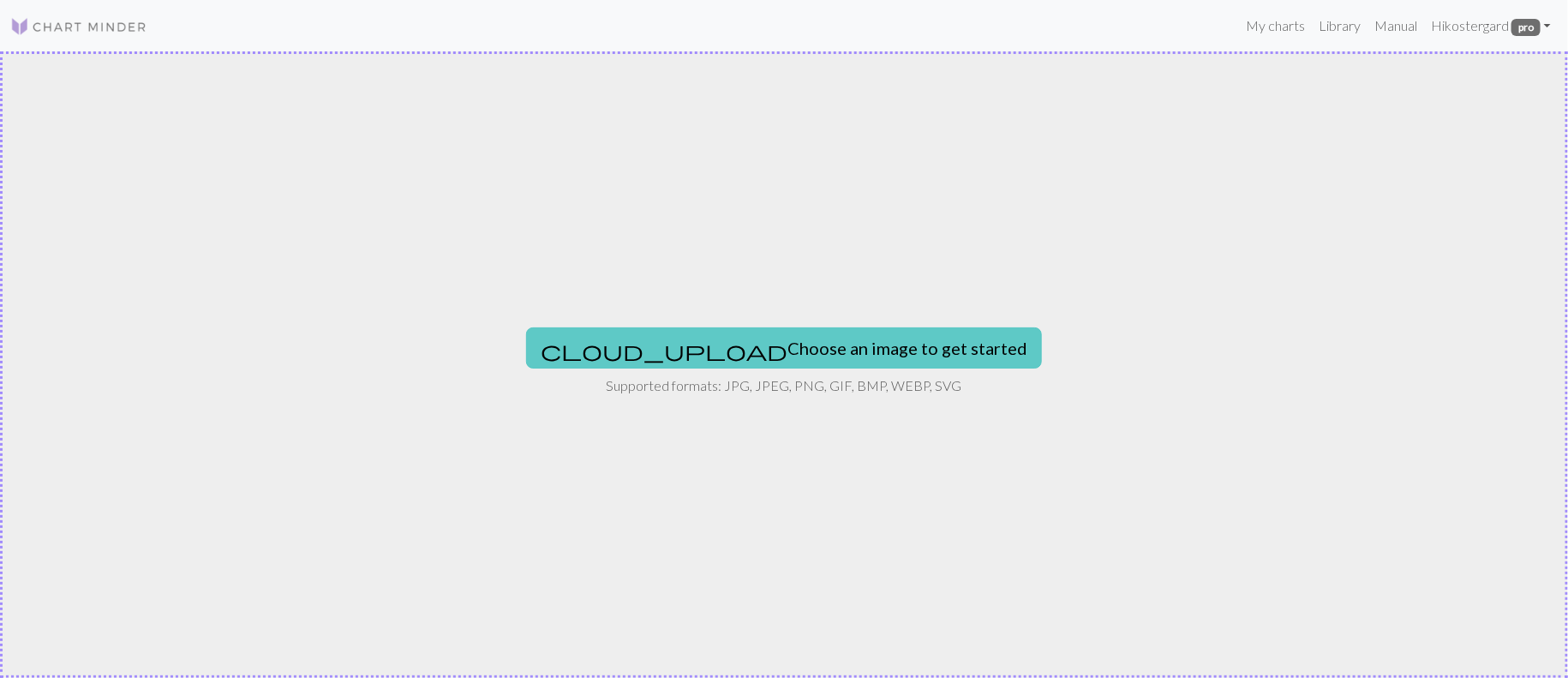
click at [707, 354] on button "cloud_upload Choose an image to get started" at bounding box center [784, 348] width 516 height 41
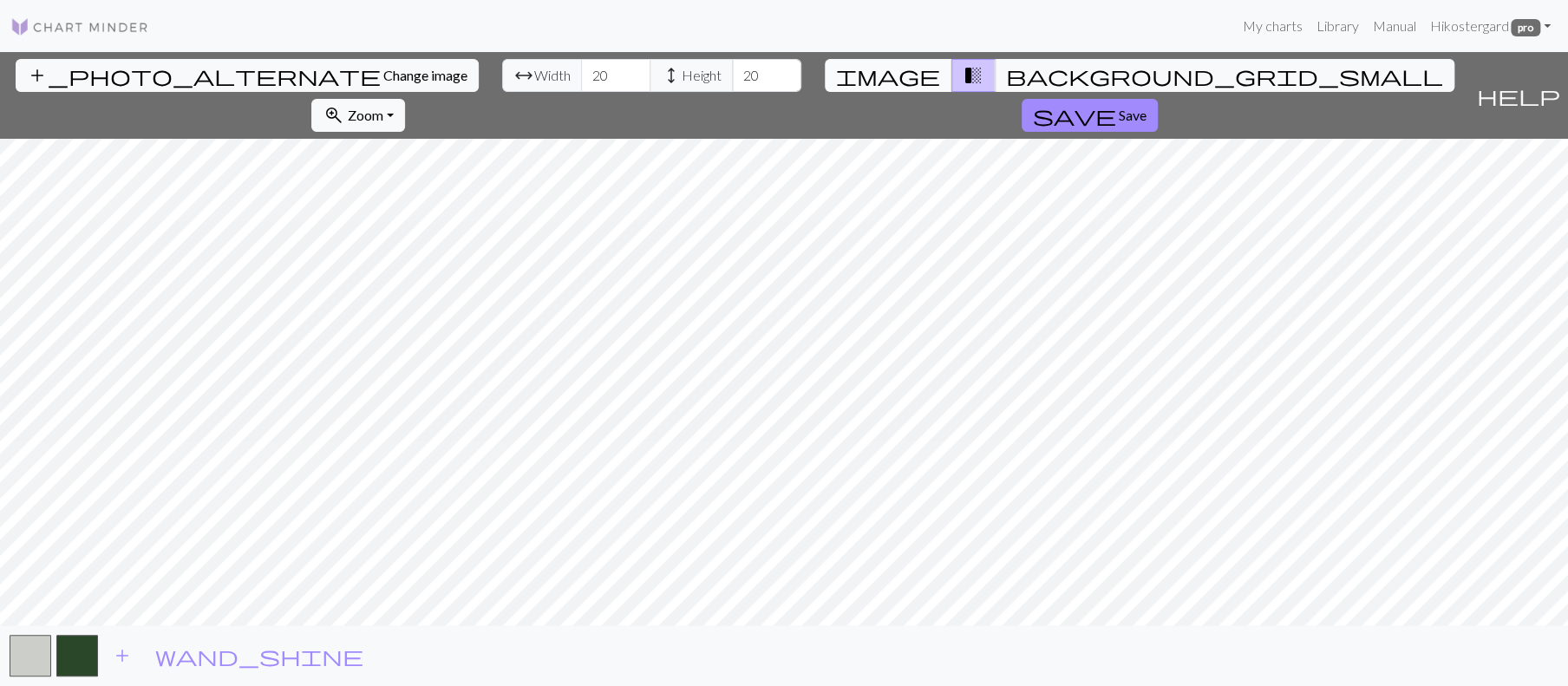
click at [897, 87] on span "image" at bounding box center [888, 75] width 104 height 24
click at [383, 83] on span "Change image" at bounding box center [425, 75] width 84 height 16
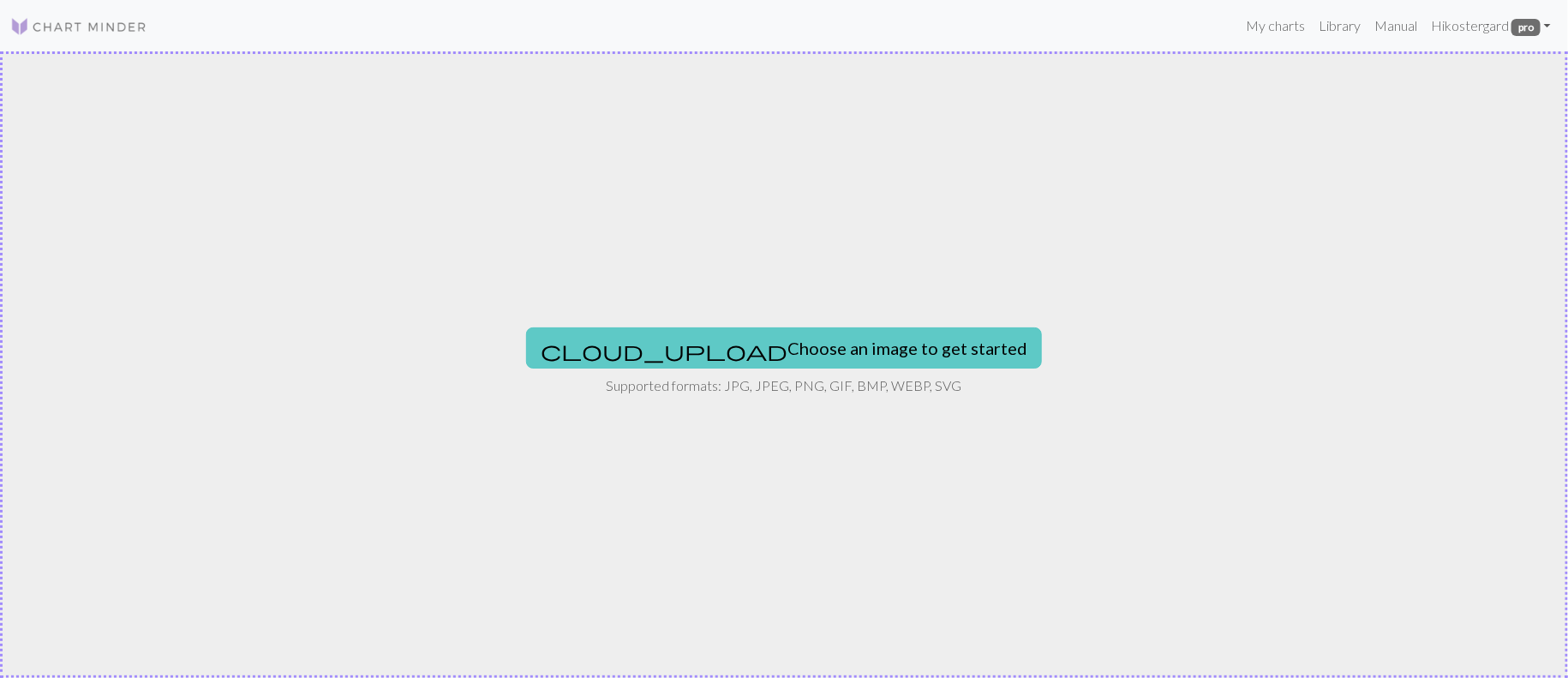
click at [761, 368] on button "cloud_upload Choose an image to get started" at bounding box center [784, 348] width 516 height 41
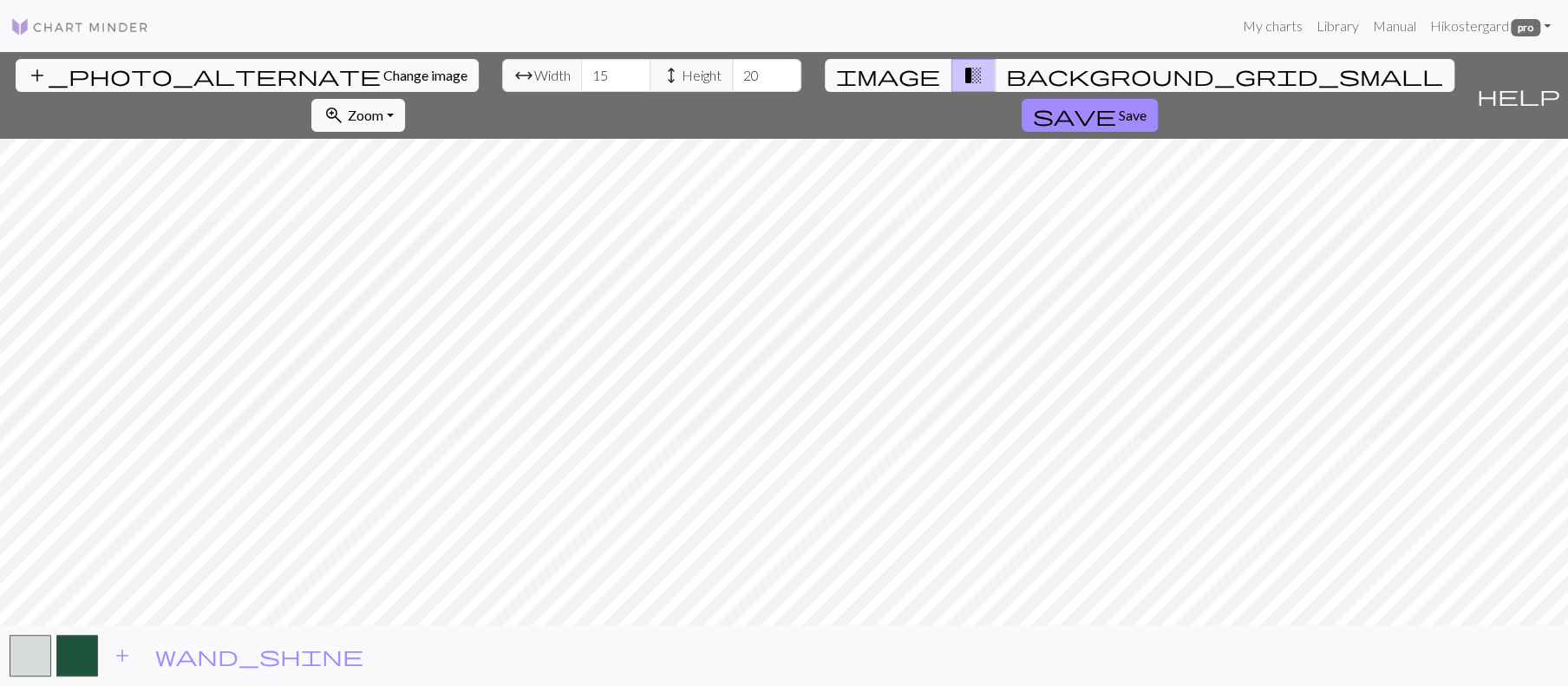
click at [896, 87] on span "image" at bounding box center [888, 75] width 104 height 24
drag, startPoint x: 500, startPoint y: 111, endPoint x: 459, endPoint y: 113, distance: 41.0
click at [581, 92] on input "15" at bounding box center [616, 76] width 69 height 33
type input "50"
type input "0"
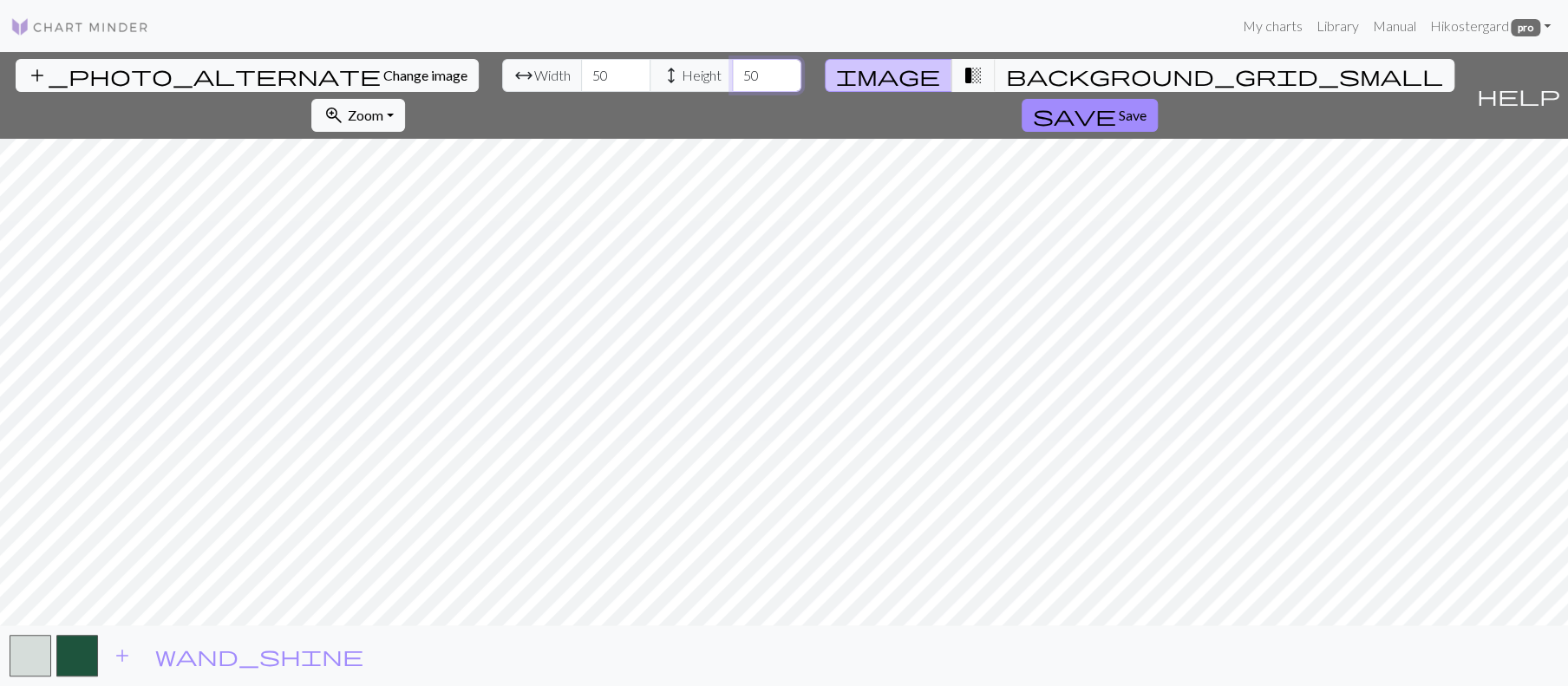
type input "50"
click at [889, 92] on button "image" at bounding box center [888, 76] width 127 height 33
click at [1511, 36] on span "pro" at bounding box center [1526, 28] width 30 height 17
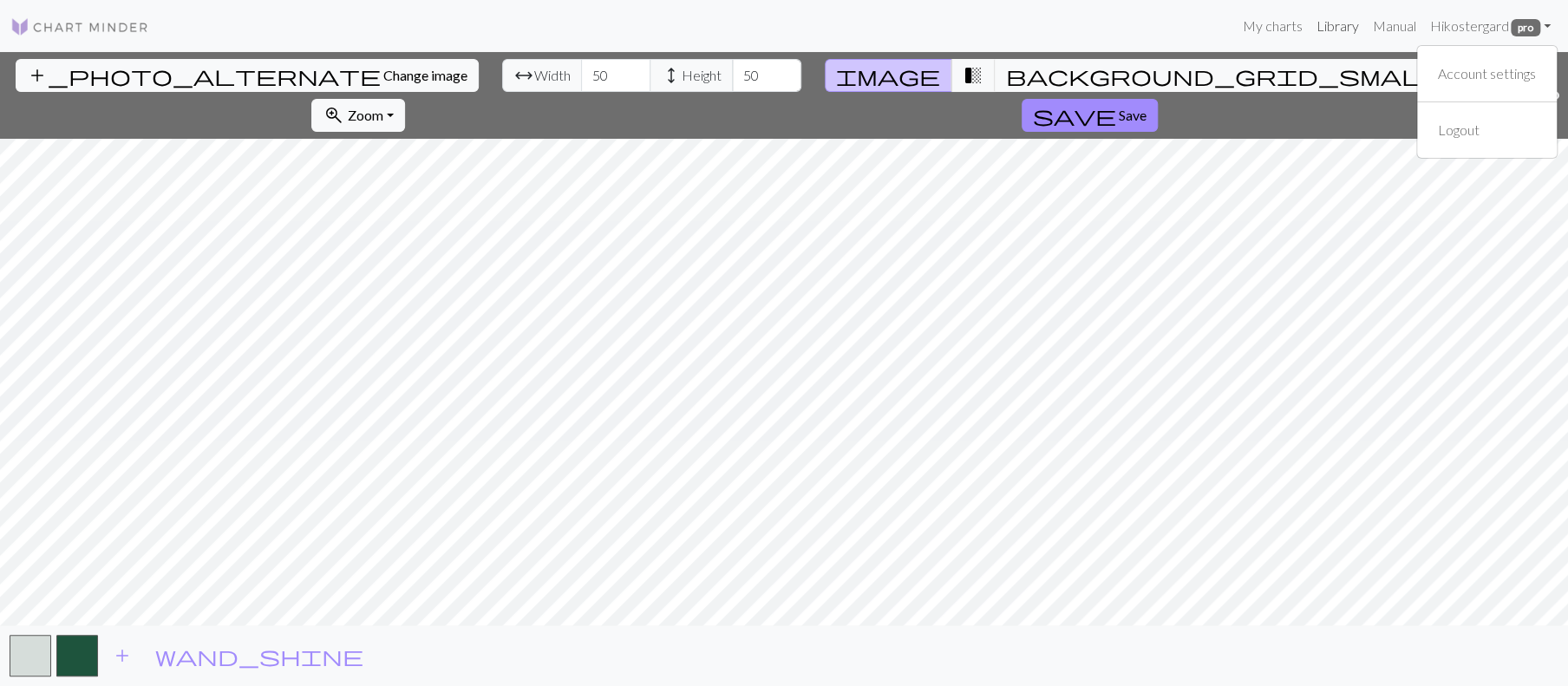
click at [1309, 29] on link "Library" at bounding box center [1337, 26] width 57 height 34
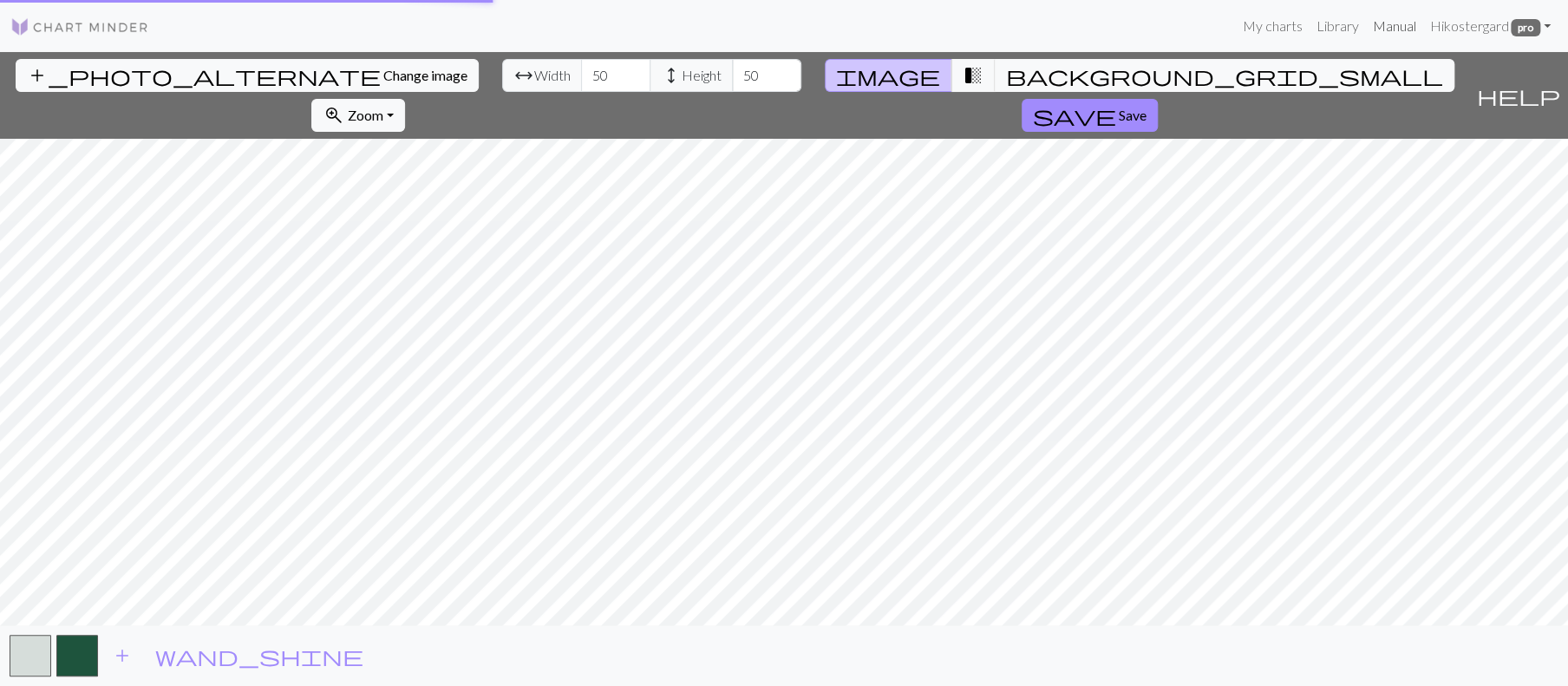
click at [1365, 33] on link "Manual" at bounding box center [1394, 26] width 57 height 34
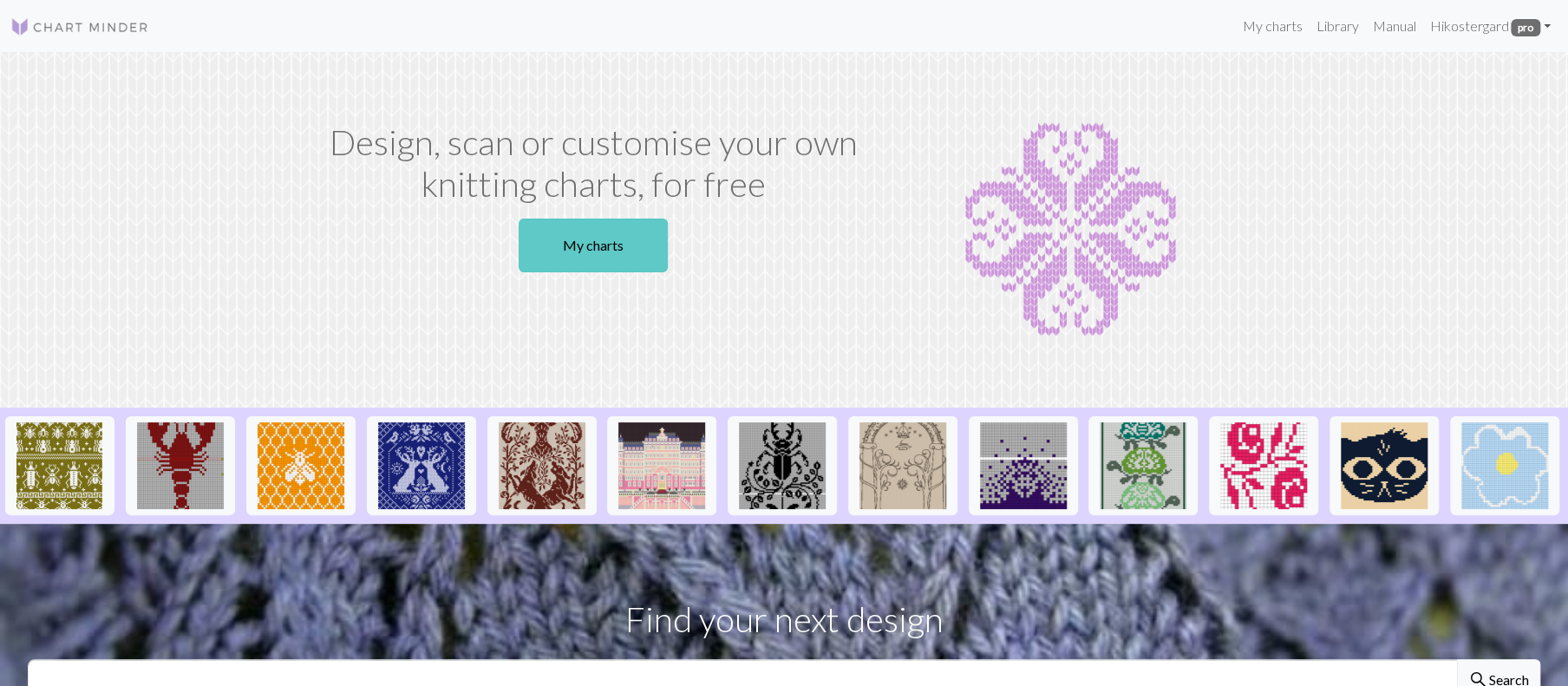
click at [594, 272] on link "My charts" at bounding box center [594, 245] width 149 height 54
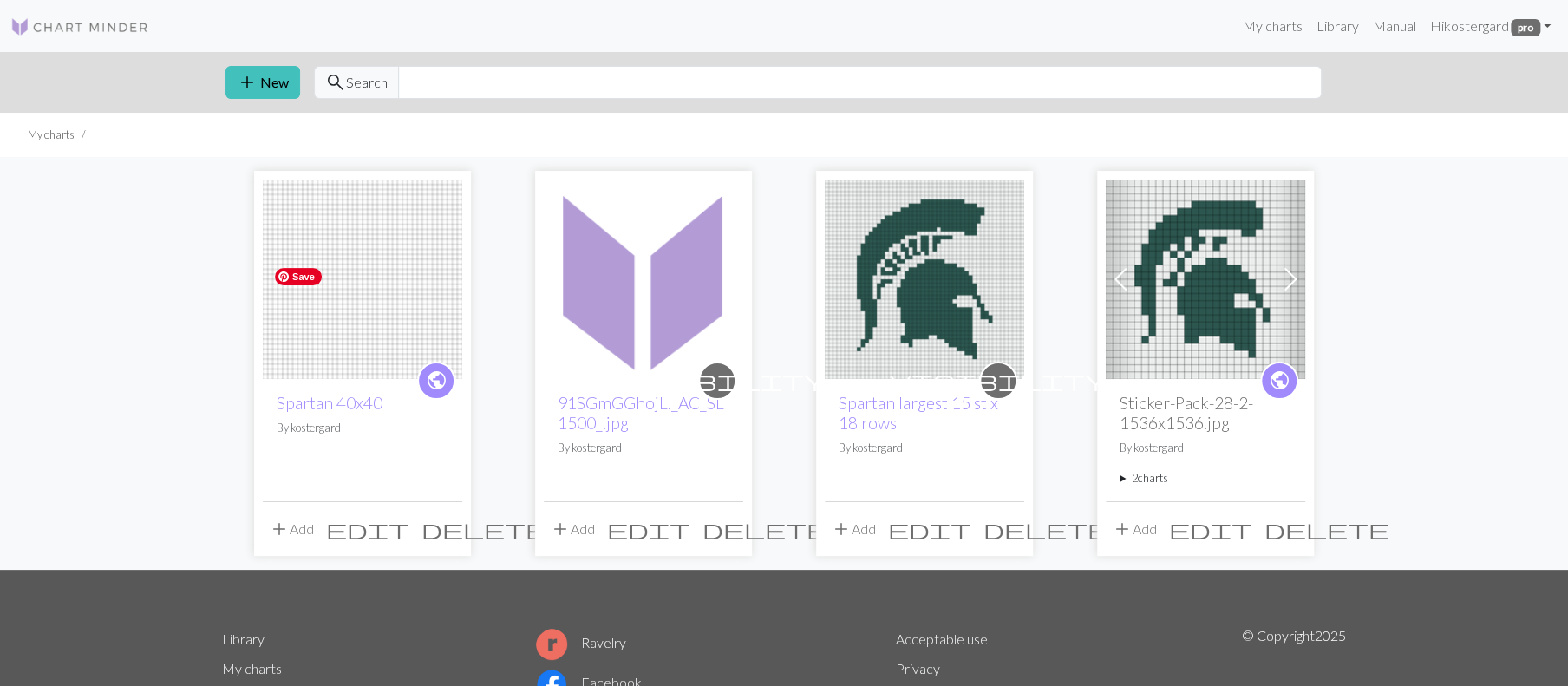
click at [420, 379] on img at bounding box center [362, 279] width 199 height 199
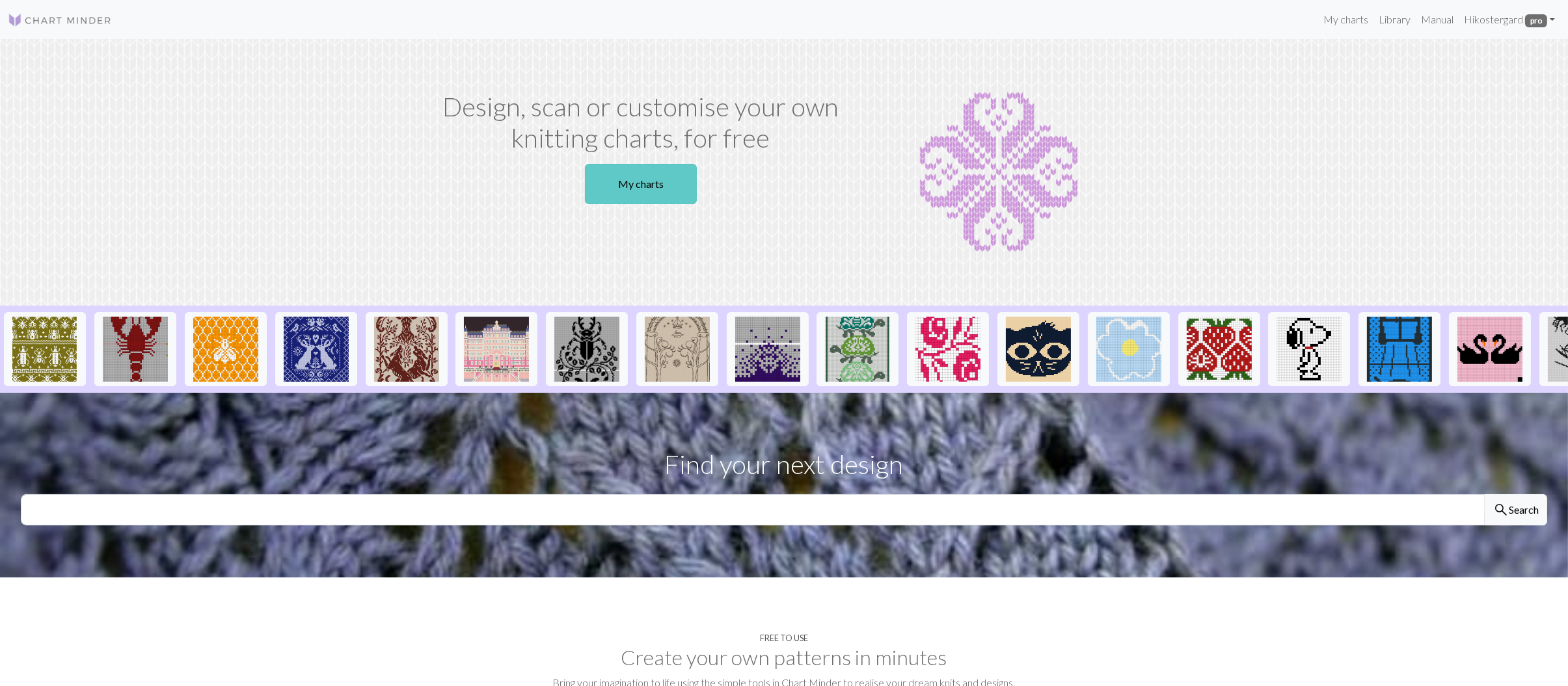
click at [634, 204] on link "My charts" at bounding box center [641, 184] width 112 height 40
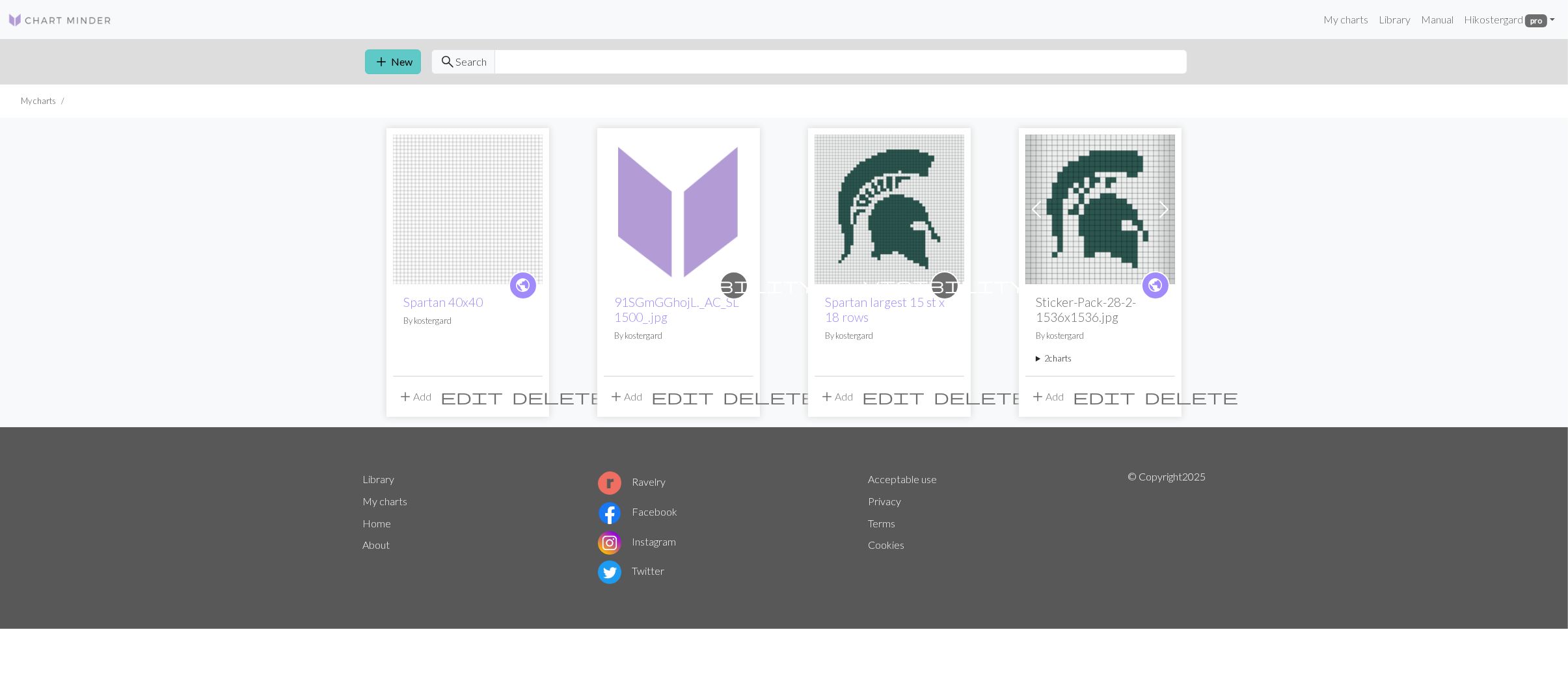
click at [421, 74] on button "add New" at bounding box center [393, 62] width 56 height 24
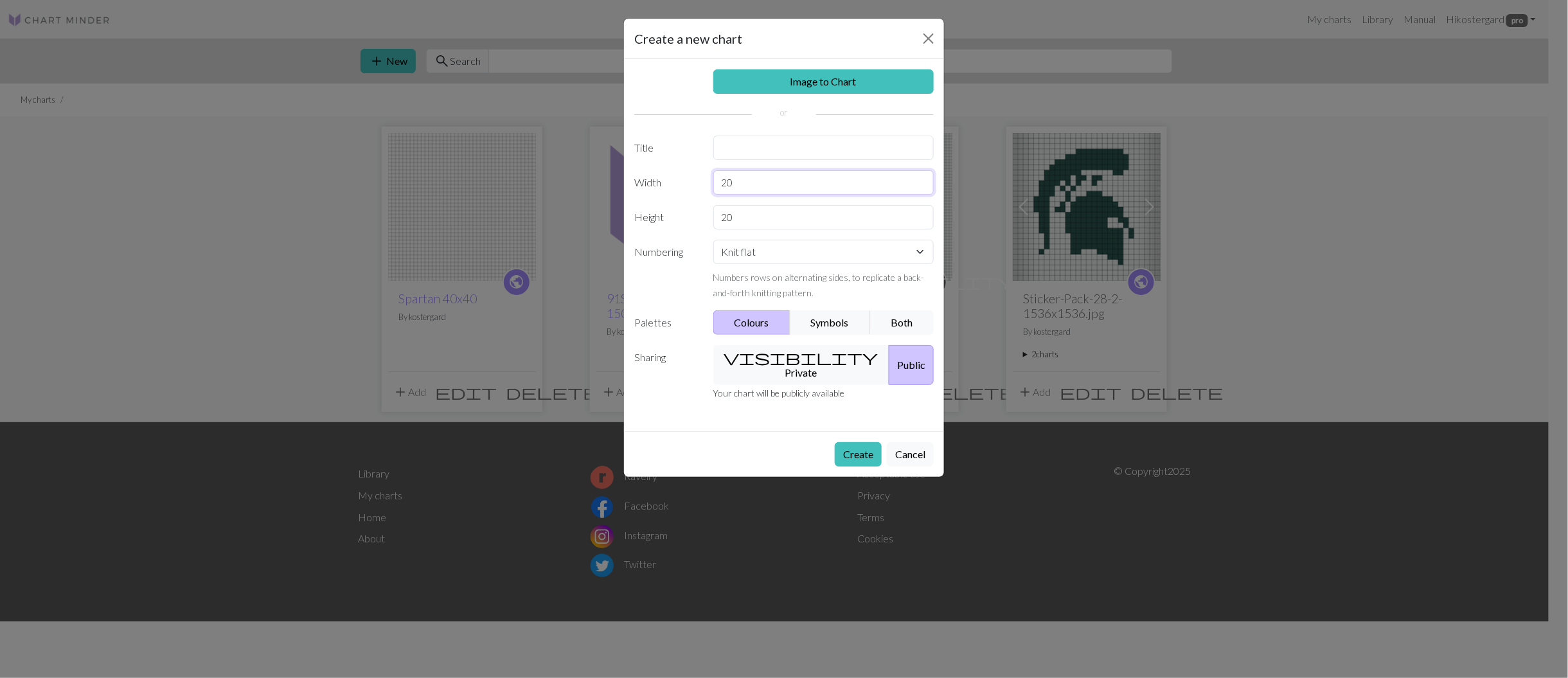
click at [748, 195] on input "20" at bounding box center [824, 182] width 221 height 24
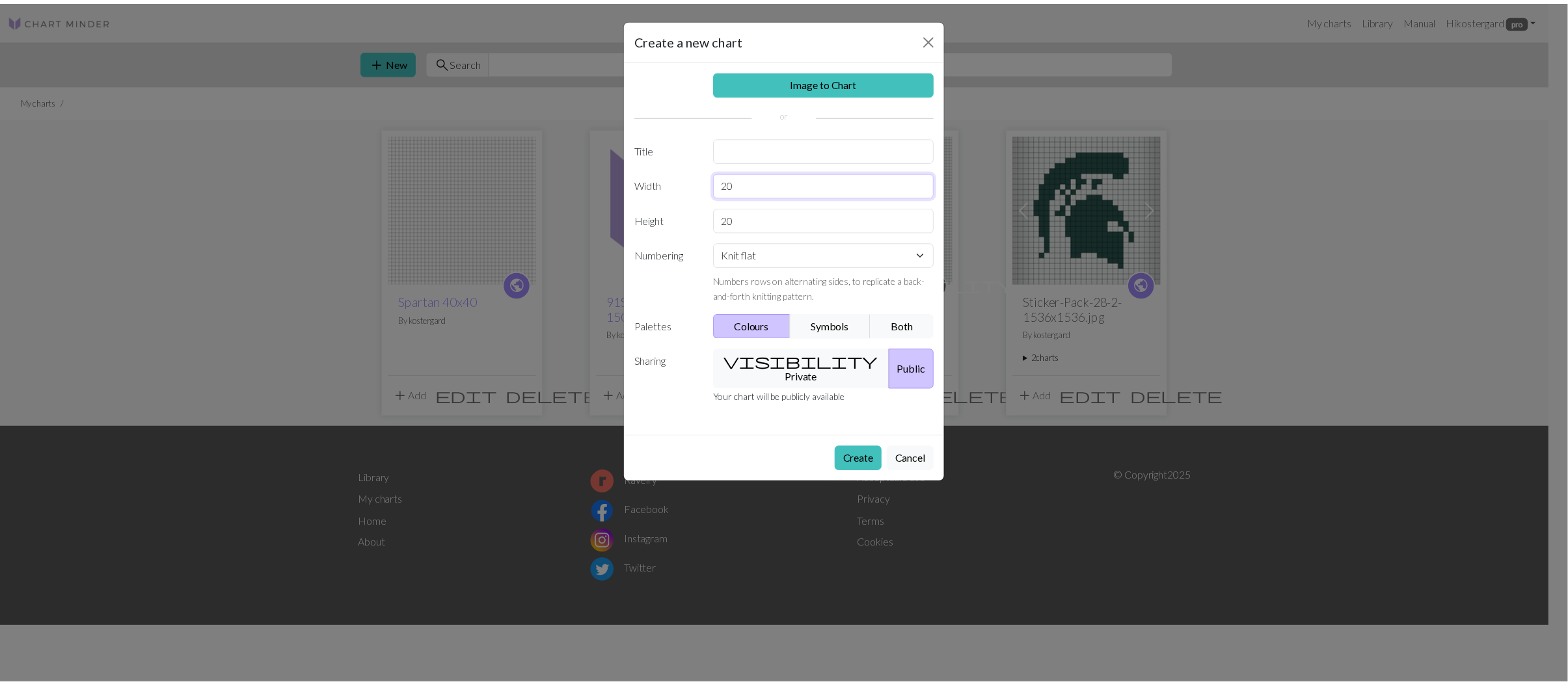
scroll to position [62, 0]
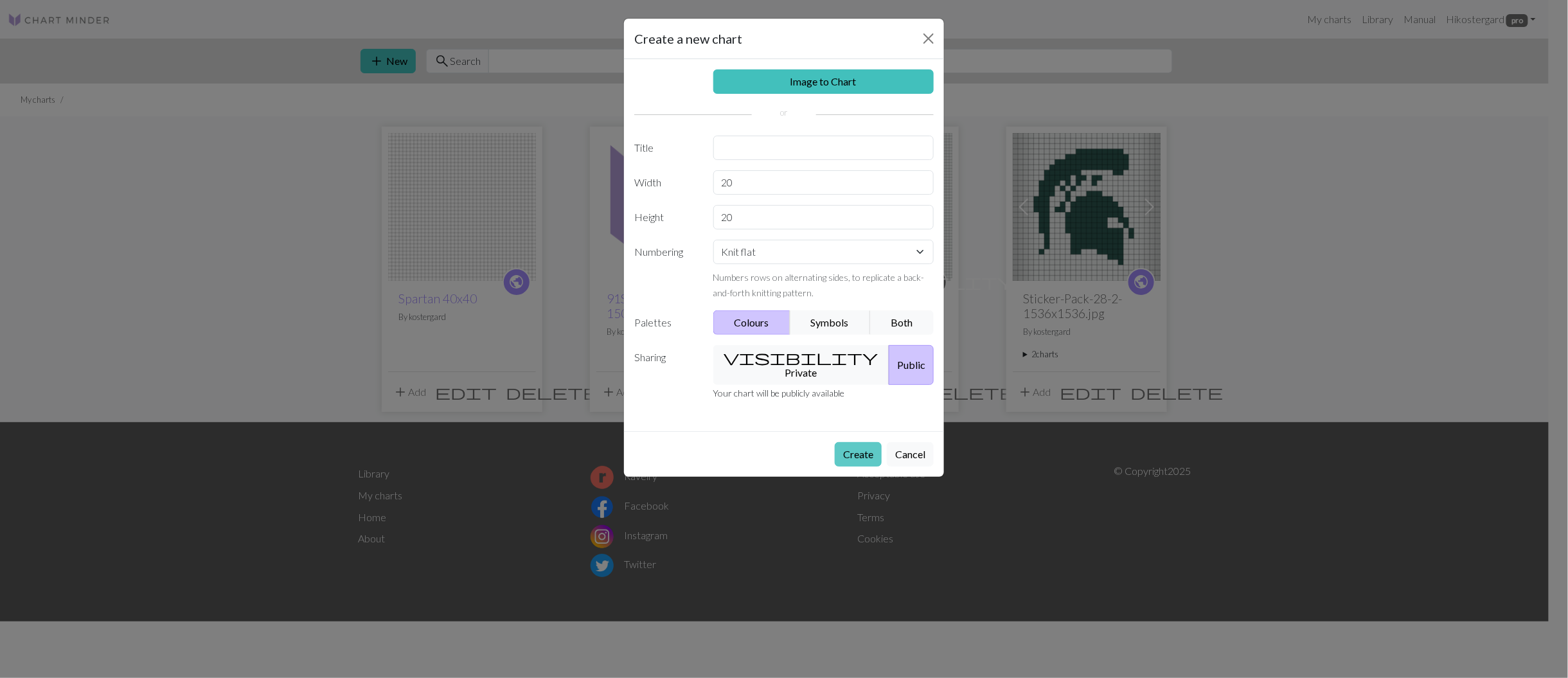
click at [834, 466] on button "Create" at bounding box center [858, 454] width 47 height 24
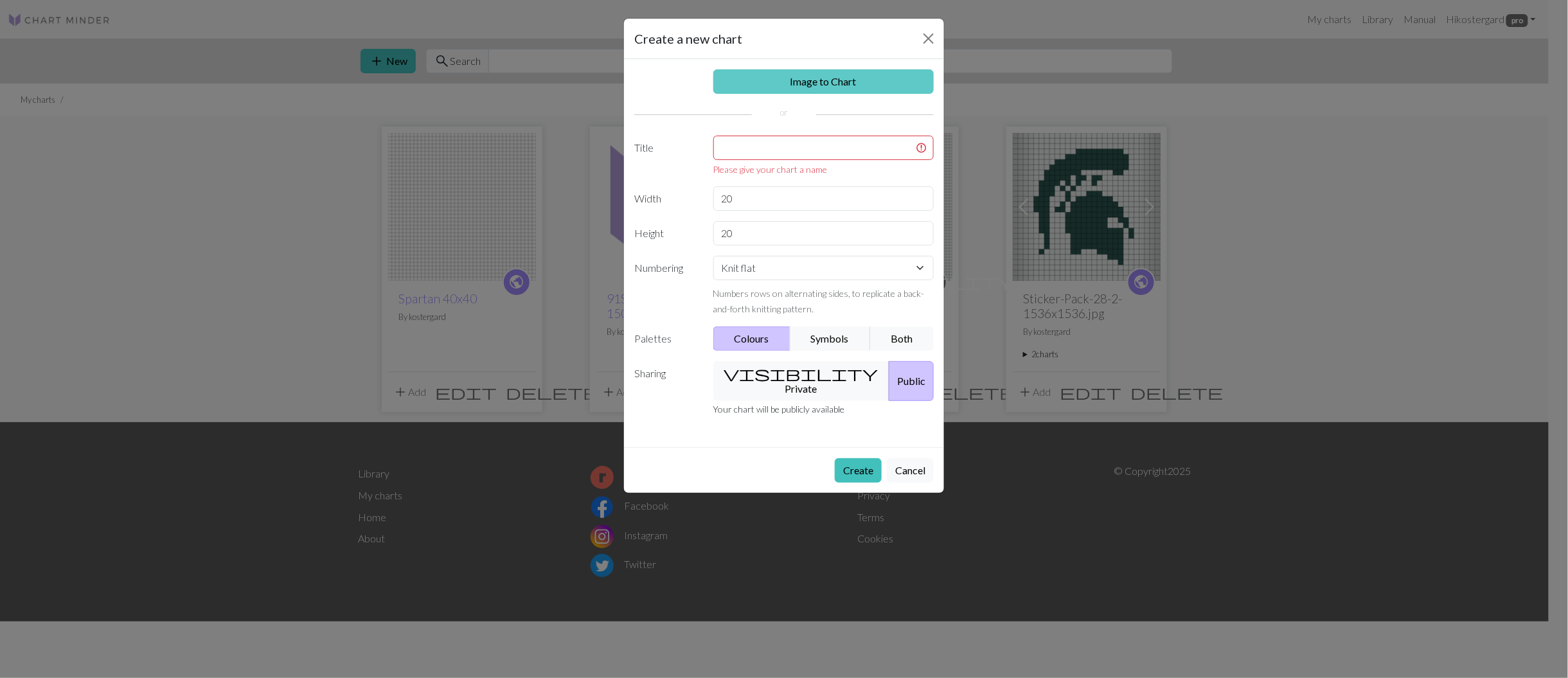
click at [803, 70] on link "Image to Chart" at bounding box center [824, 82] width 221 height 24
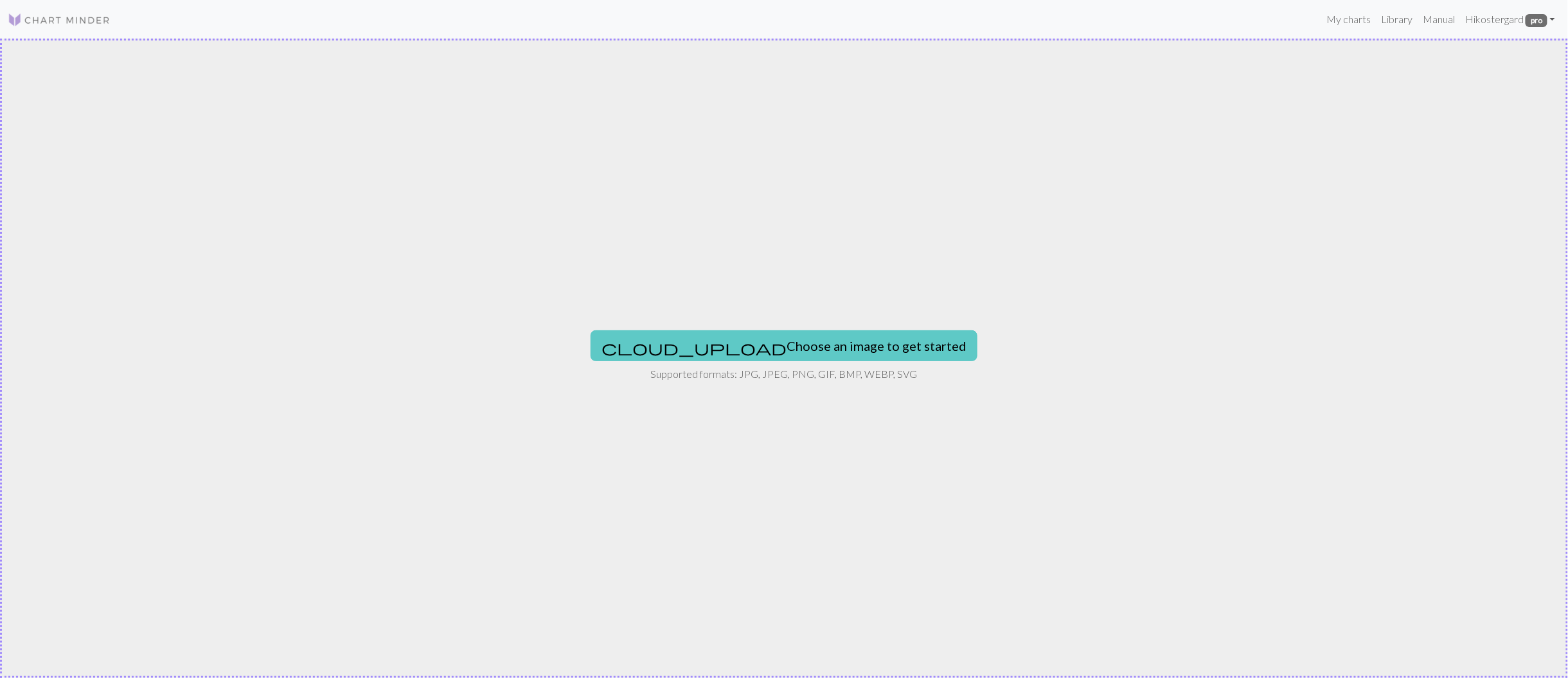
click at [785, 351] on button "cloud_upload Choose an image to get started" at bounding box center [783, 345] width 387 height 31
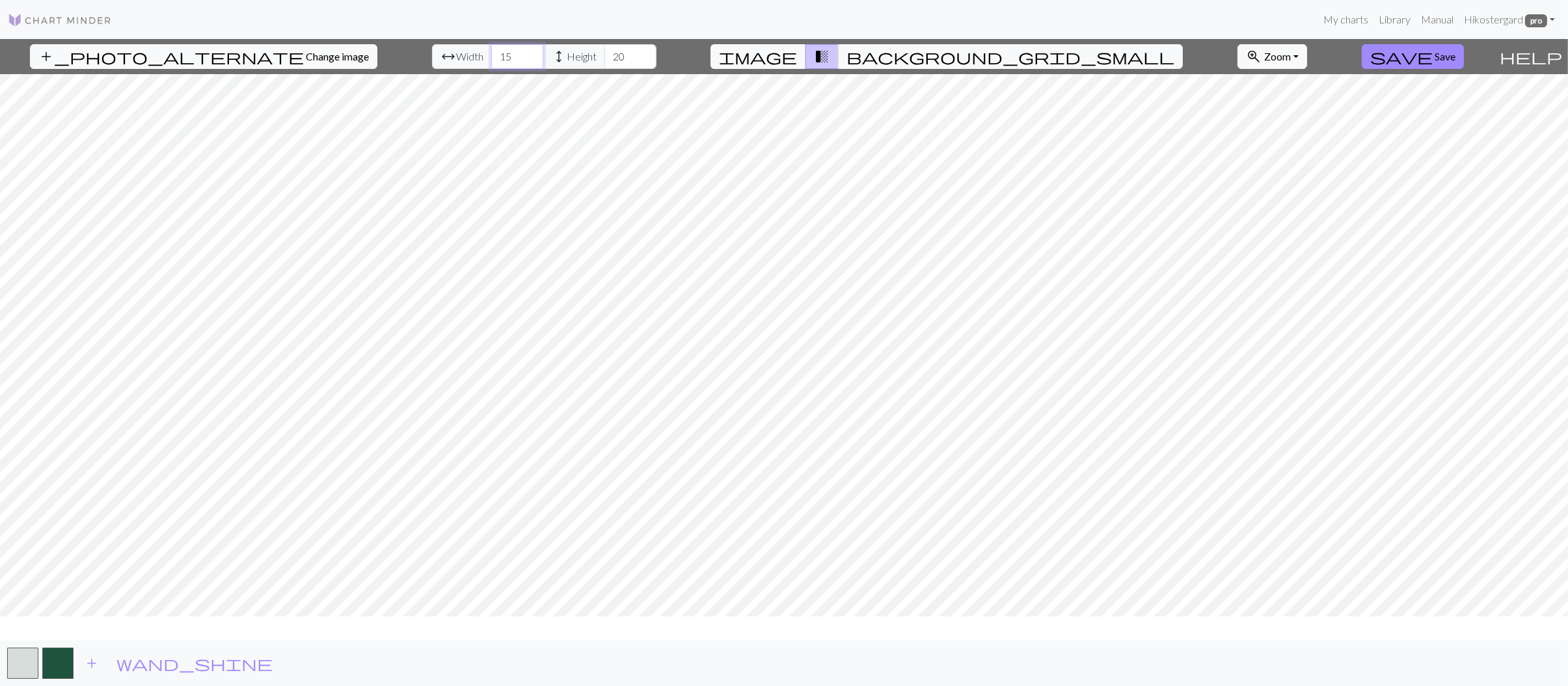
click at [491, 69] on input "15" at bounding box center [517, 57] width 52 height 24
click at [493, 69] on input "120" at bounding box center [517, 57] width 52 height 24
click at [494, 69] on input "120" at bounding box center [517, 57] width 52 height 24
type input "1"
type input "20"
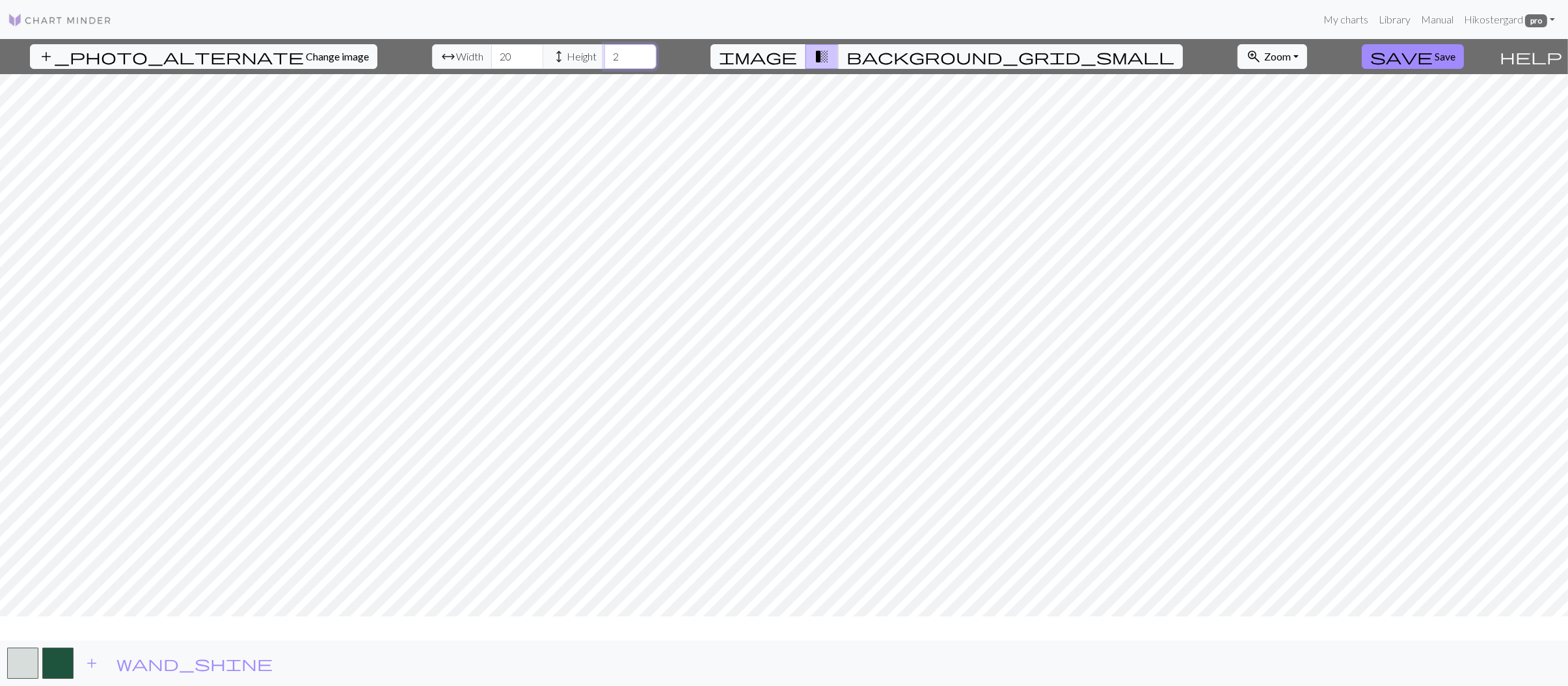
type input "20"
click at [797, 65] on span "image" at bounding box center [758, 56] width 78 height 18
click at [148, 676] on button "wand_shine" at bounding box center [194, 664] width 173 height 24
click at [90, 672] on span "add" at bounding box center [92, 663] width 16 height 18
click at [57, 672] on span "add" at bounding box center [57, 663] width 16 height 18
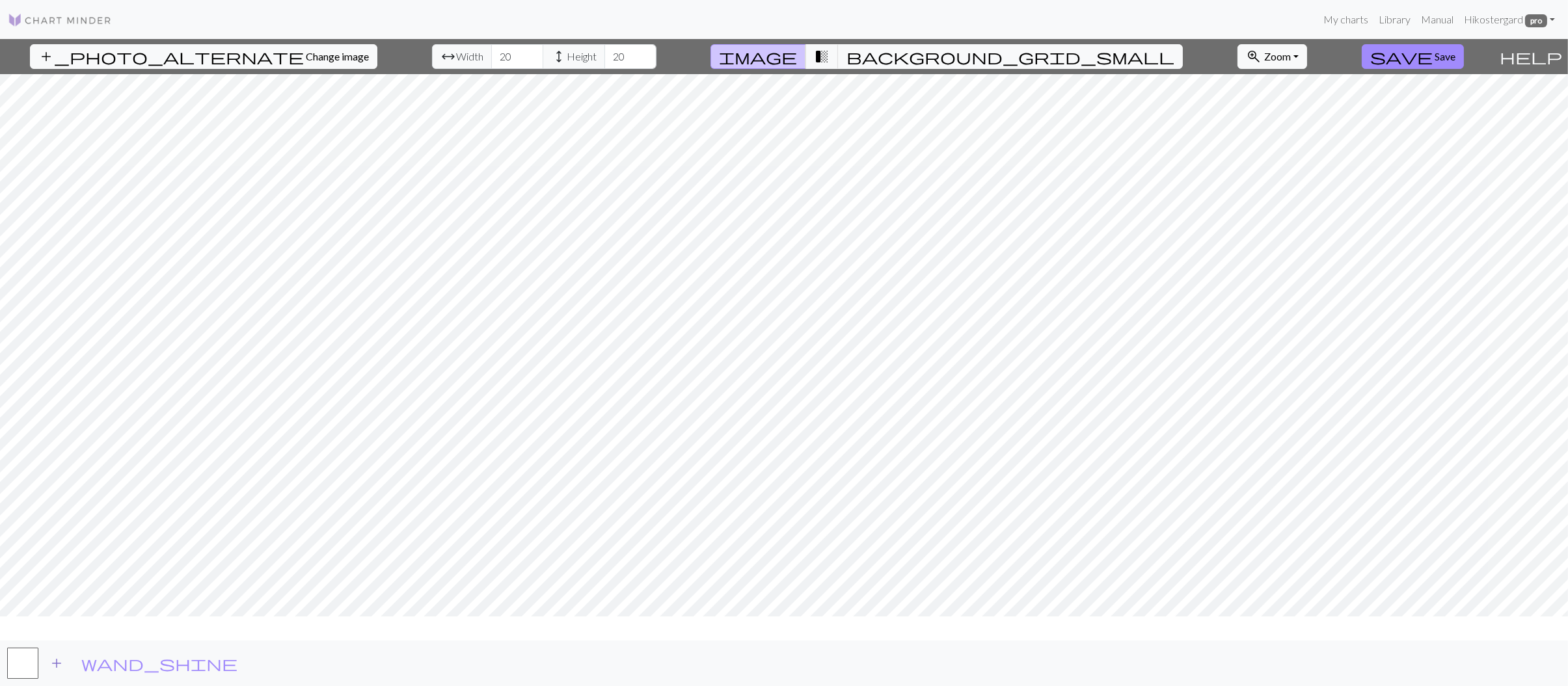
click at [65, 672] on span "add" at bounding box center [57, 663] width 16 height 18
click at [93, 676] on button "wand_shine" at bounding box center [159, 664] width 173 height 24
click at [1264, 62] on span "Zoom" at bounding box center [1277, 56] width 27 height 12
click at [1238, 108] on button "Fit all" at bounding box center [1289, 97] width 103 height 21
